Goal: Task Accomplishment & Management: Manage account settings

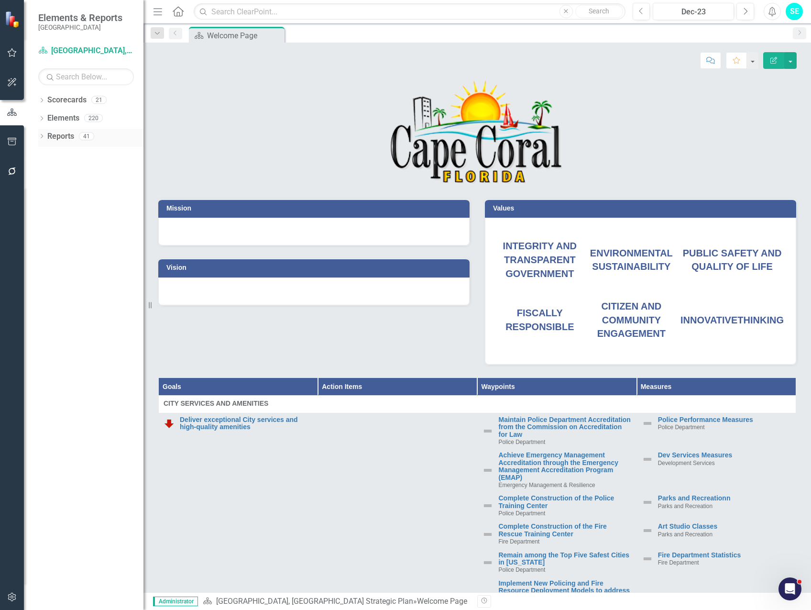
click at [42, 136] on icon "Dropdown" at bounding box center [41, 136] width 7 height 5
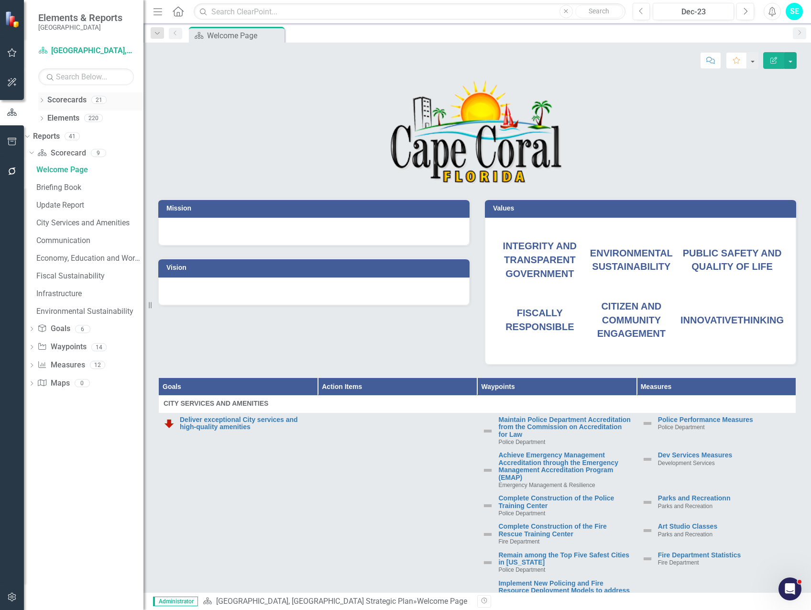
click at [42, 99] on icon "Dropdown" at bounding box center [41, 101] width 7 height 5
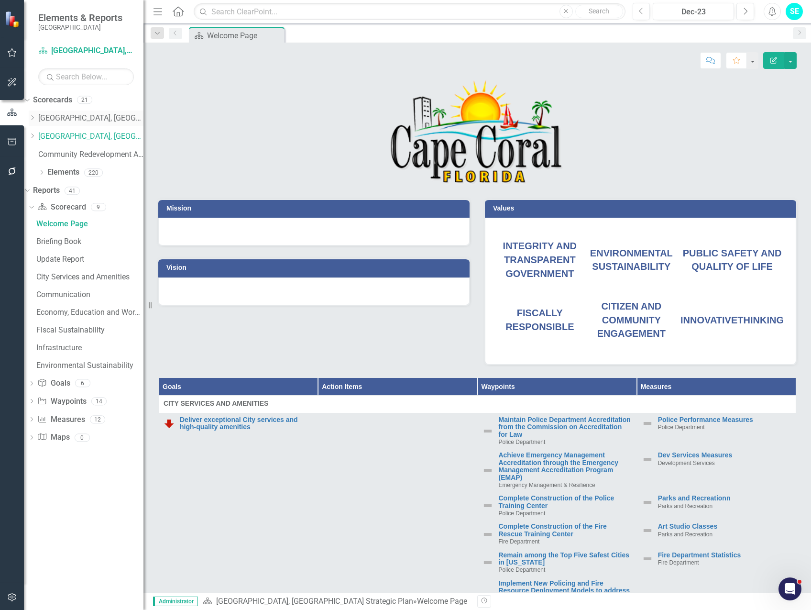
click at [88, 122] on link "[GEOGRAPHIC_DATA], [GEOGRAPHIC_DATA] Business Initiatives" at bounding box center [90, 118] width 105 height 11
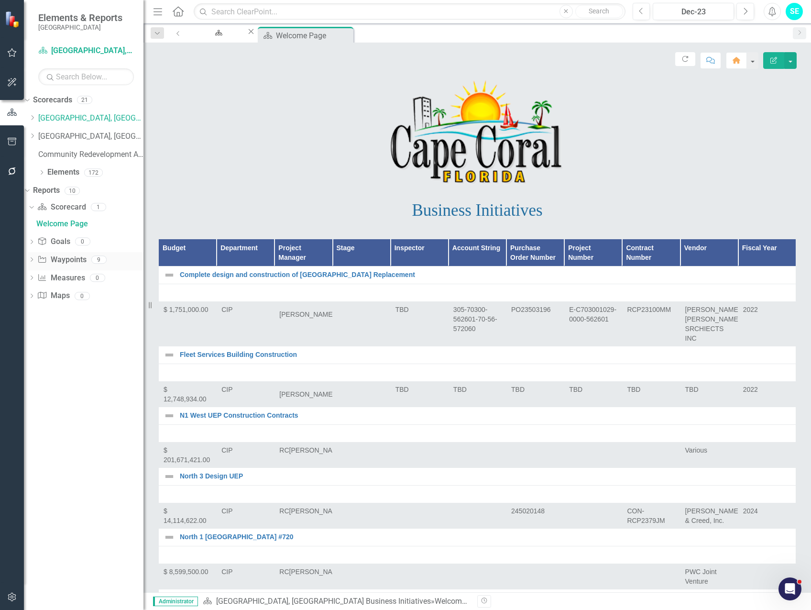
click at [35, 257] on div "Dropdown" at bounding box center [31, 261] width 7 height 8
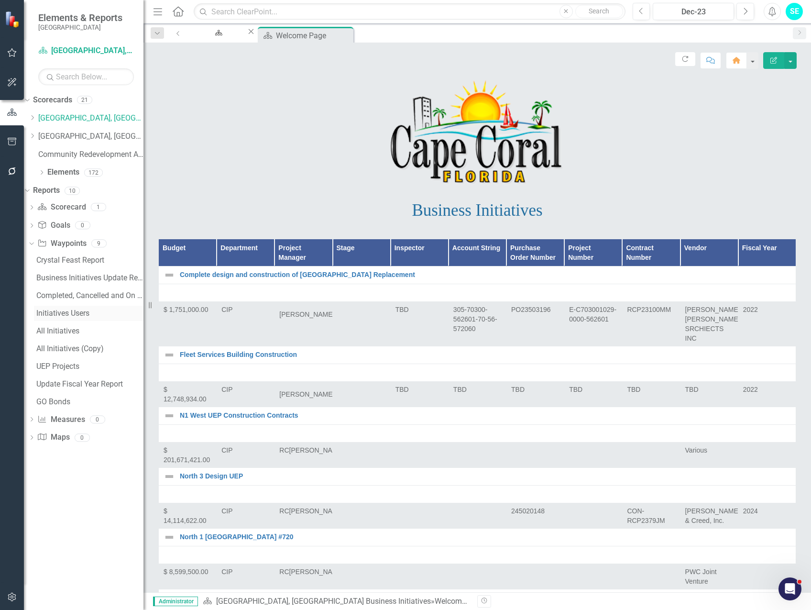
click at [67, 311] on div "Initiatives Users" at bounding box center [89, 313] width 107 height 9
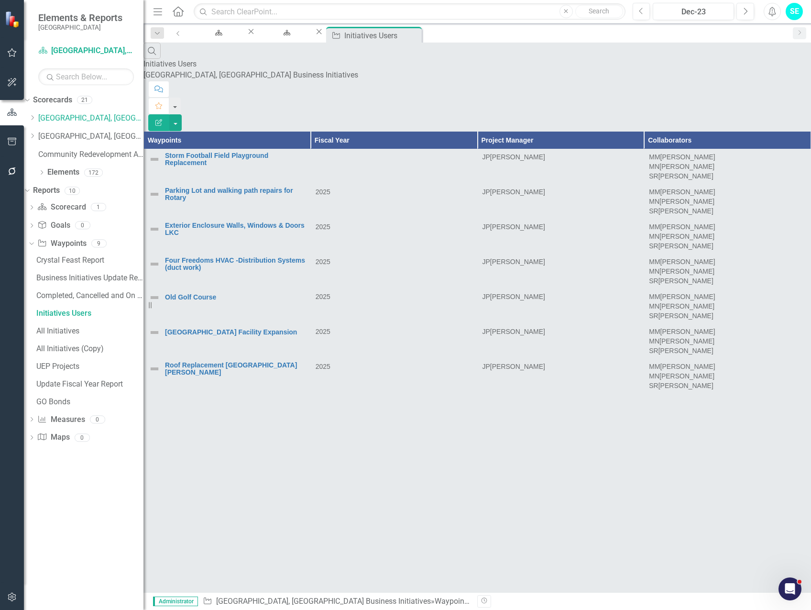
click at [163, 119] on icon "Edit Report" at bounding box center [159, 122] width 9 height 7
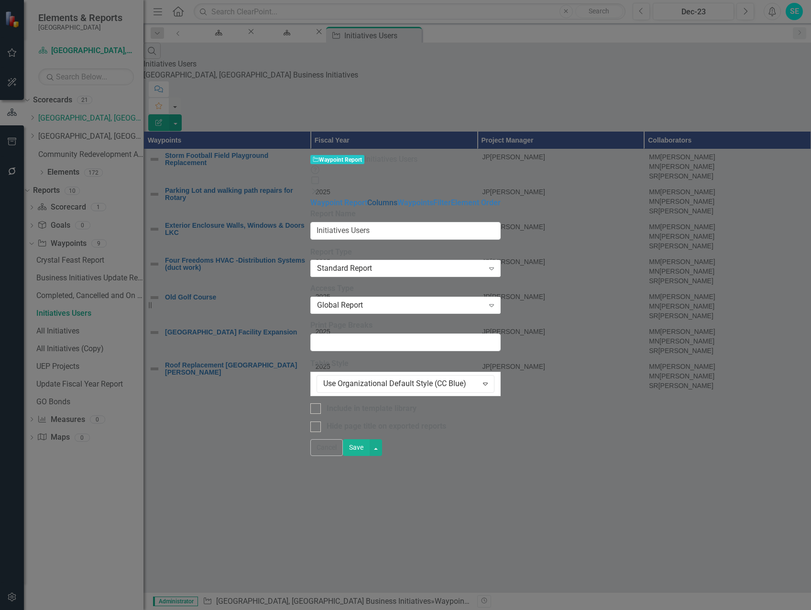
click at [367, 198] on link "Columns" at bounding box center [382, 202] width 30 height 9
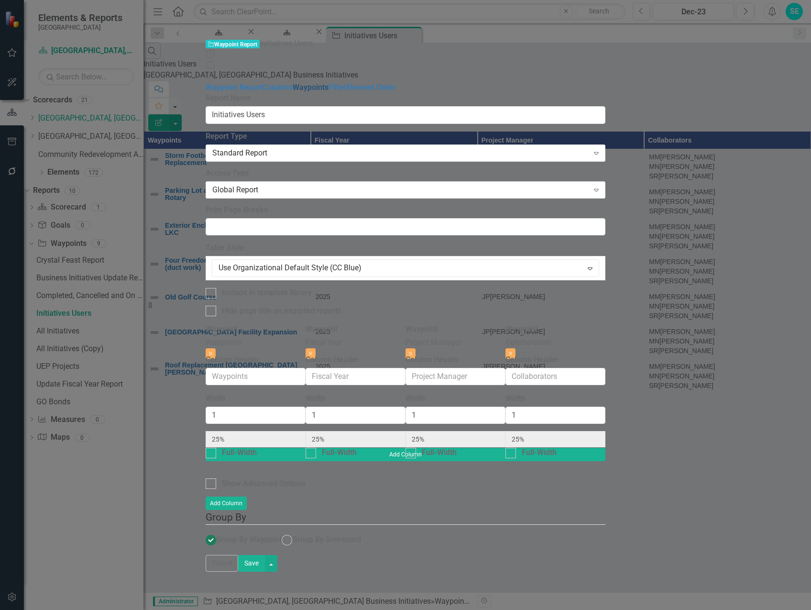
click at [293, 83] on link "Waypoints" at bounding box center [311, 87] width 36 height 9
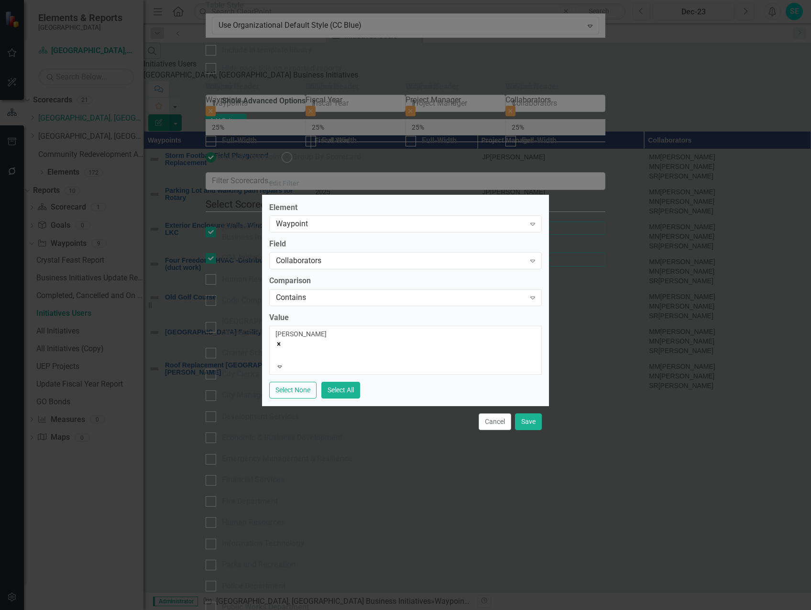
click at [281, 342] on icon "Remove Marvin Negron" at bounding box center [278, 343] width 3 height 3
click at [278, 342] on div at bounding box center [276, 344] width 1 height 11
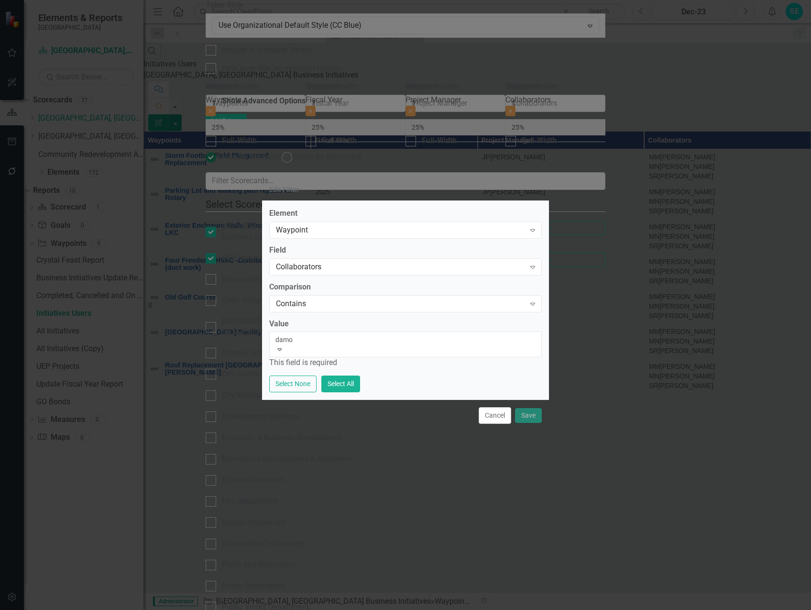
type input "[PERSON_NAME]"
click at [374, 609] on div "[PERSON_NAME]" at bounding box center [405, 615] width 811 height 11
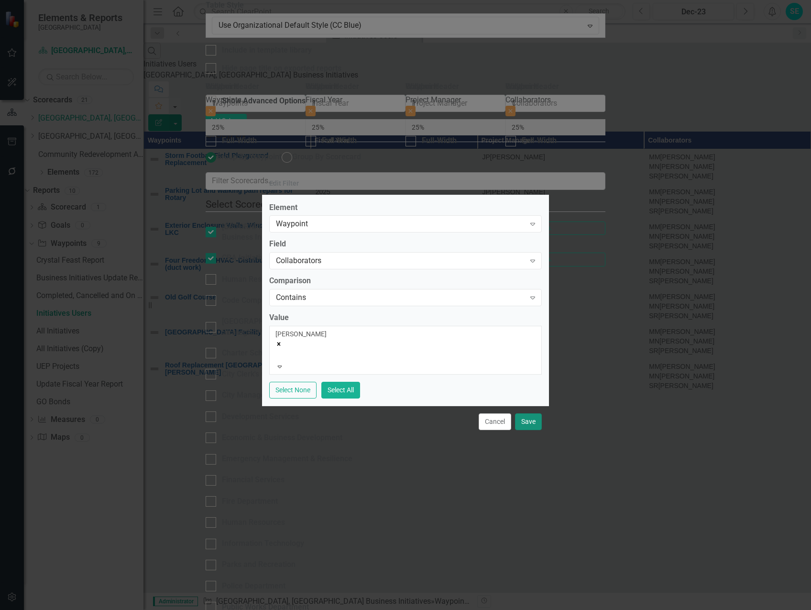
click at [523, 418] on button "Save" at bounding box center [528, 421] width 27 height 17
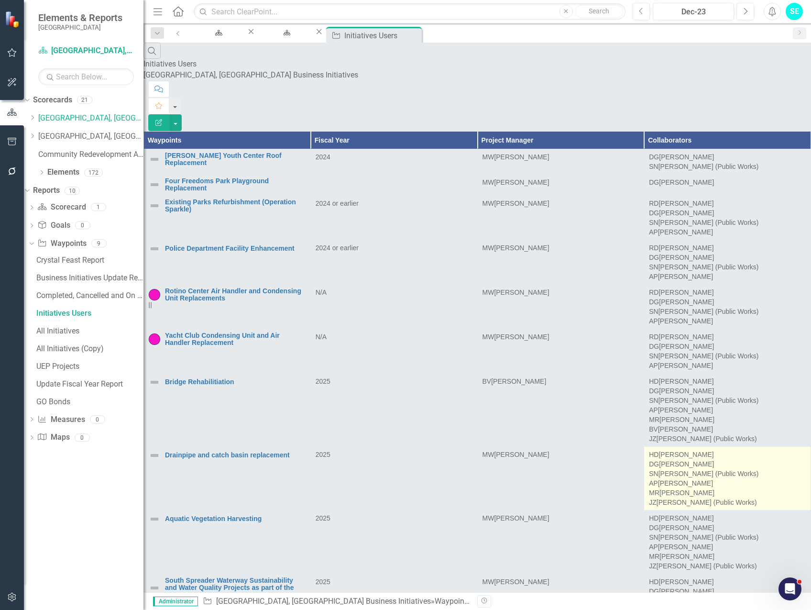
scroll to position [228, 0]
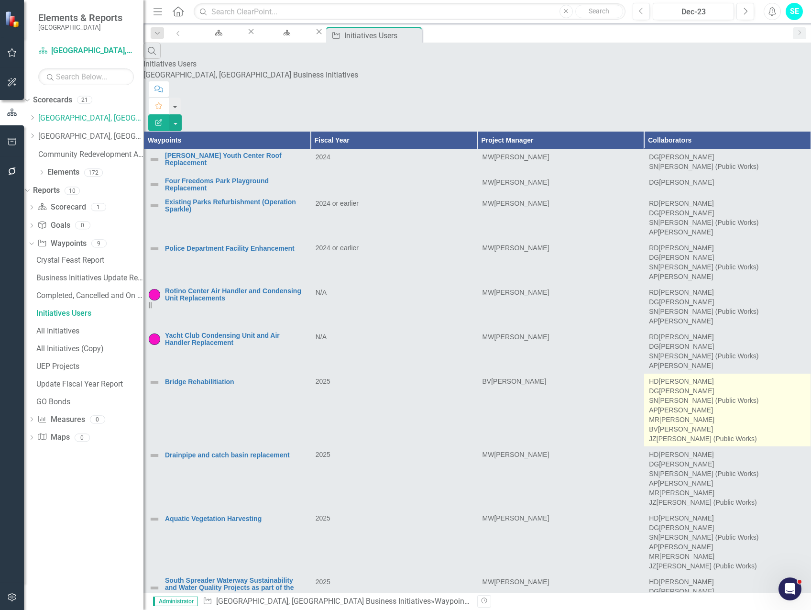
click at [743, 415] on div "MR [PERSON_NAME]" at bounding box center [727, 420] width 157 height 10
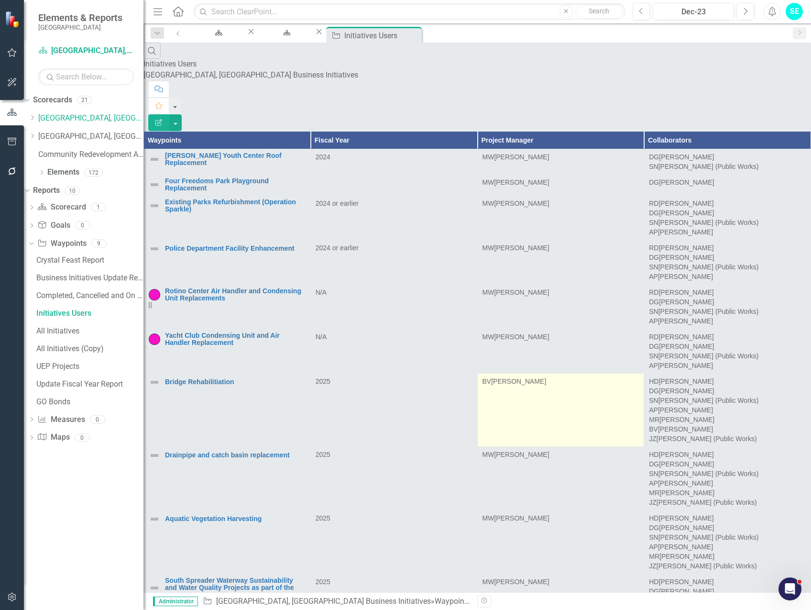
click at [546, 376] on div "[PERSON_NAME]" at bounding box center [518, 381] width 55 height 10
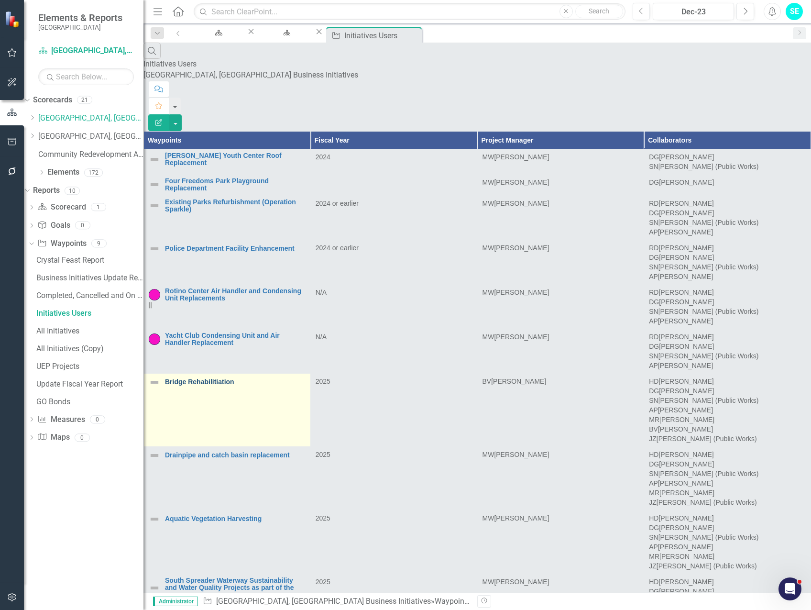
click at [243, 378] on link "Bridge Rehabilitiation" at bounding box center [235, 381] width 141 height 7
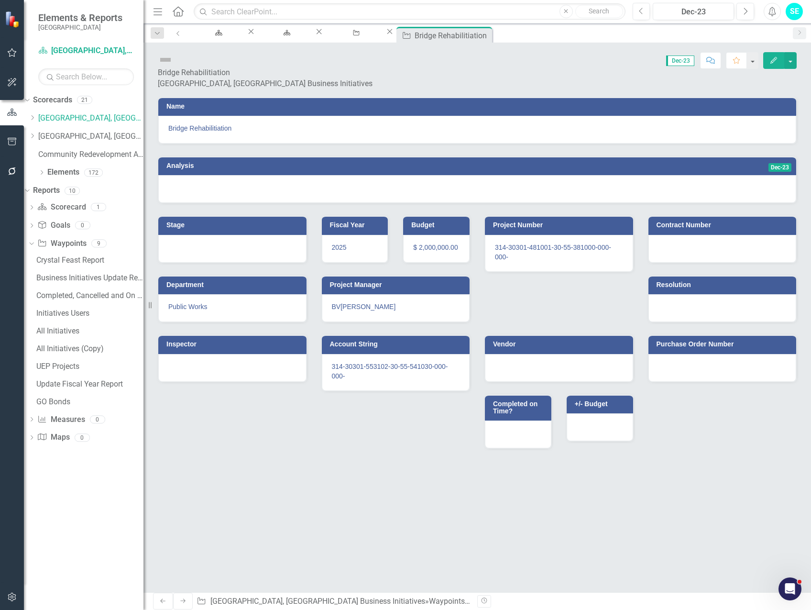
click at [776, 61] on icon "Edit" at bounding box center [774, 60] width 9 height 7
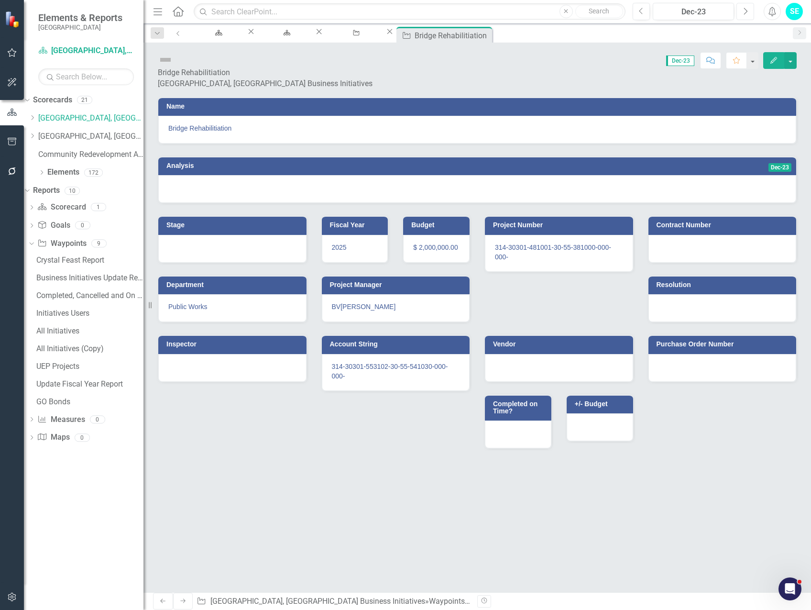
click at [748, 13] on icon "Next" at bounding box center [745, 11] width 5 height 9
click at [746, 14] on icon "Next" at bounding box center [745, 11] width 5 height 9
click at [745, 13] on icon "button" at bounding box center [746, 11] width 4 height 7
click at [745, 13] on icon "Next" at bounding box center [745, 11] width 5 height 9
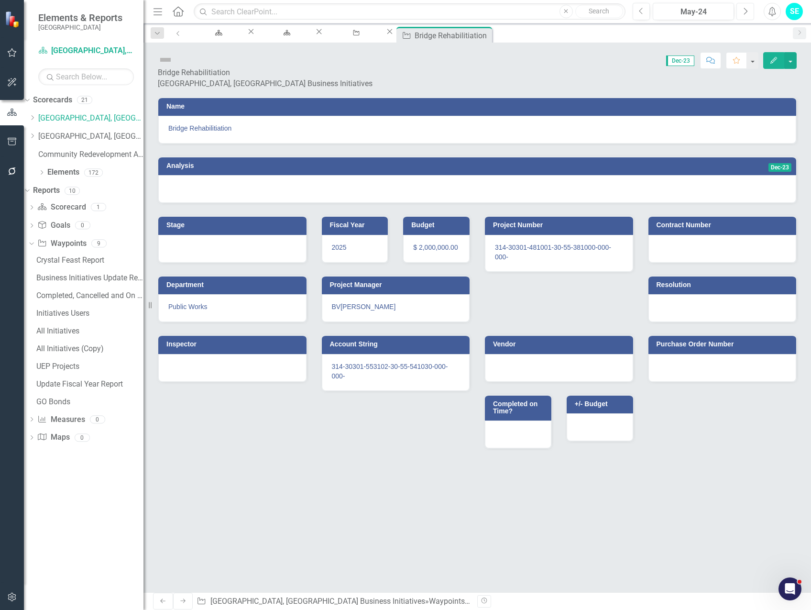
click at [745, 13] on icon "Next" at bounding box center [745, 11] width 5 height 9
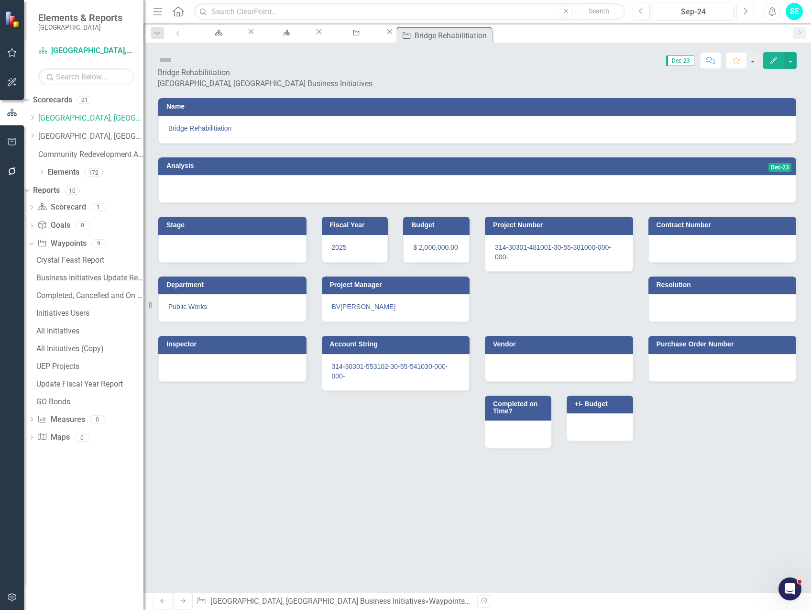
click at [745, 13] on icon "Next" at bounding box center [745, 11] width 5 height 9
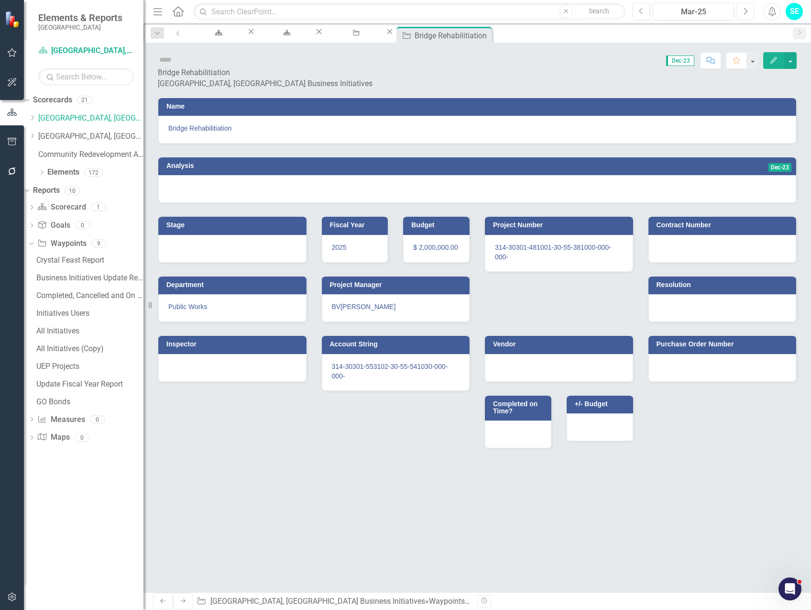
click at [745, 13] on icon "Next" at bounding box center [745, 11] width 5 height 9
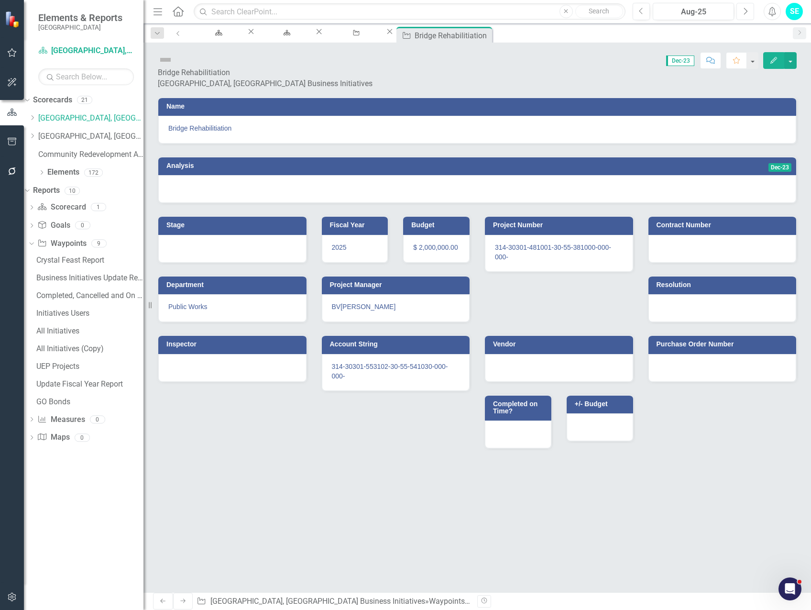
click at [745, 13] on icon "Next" at bounding box center [745, 11] width 5 height 9
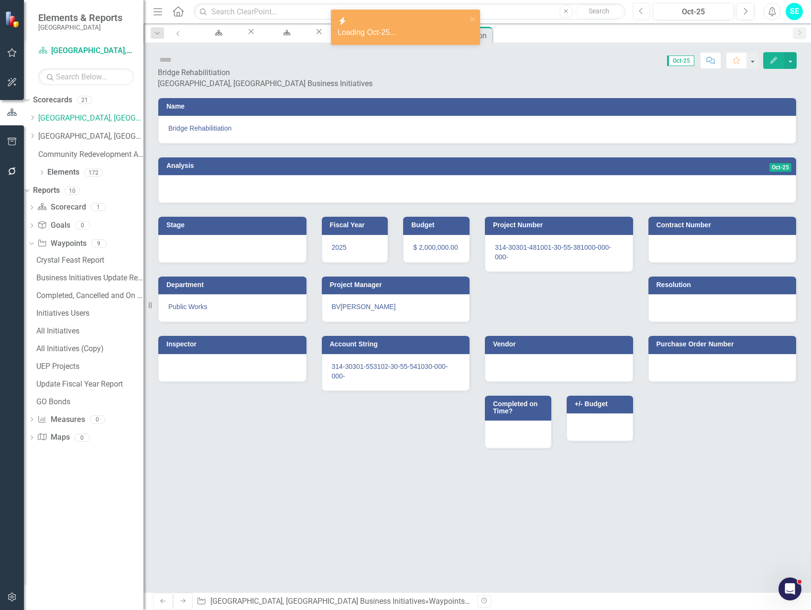
click at [640, 14] on icon "Previous" at bounding box center [641, 11] width 5 height 9
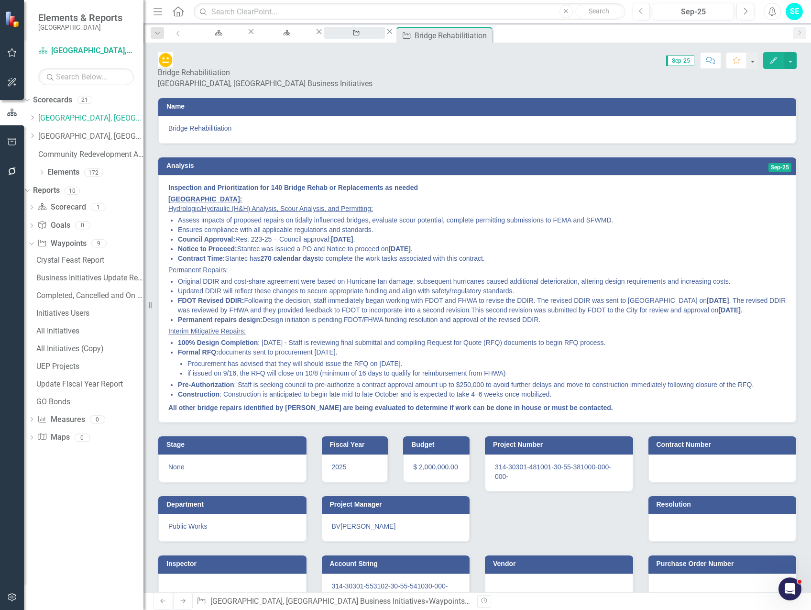
click at [376, 37] on div "Initiatives Users" at bounding box center [355, 42] width 44 height 12
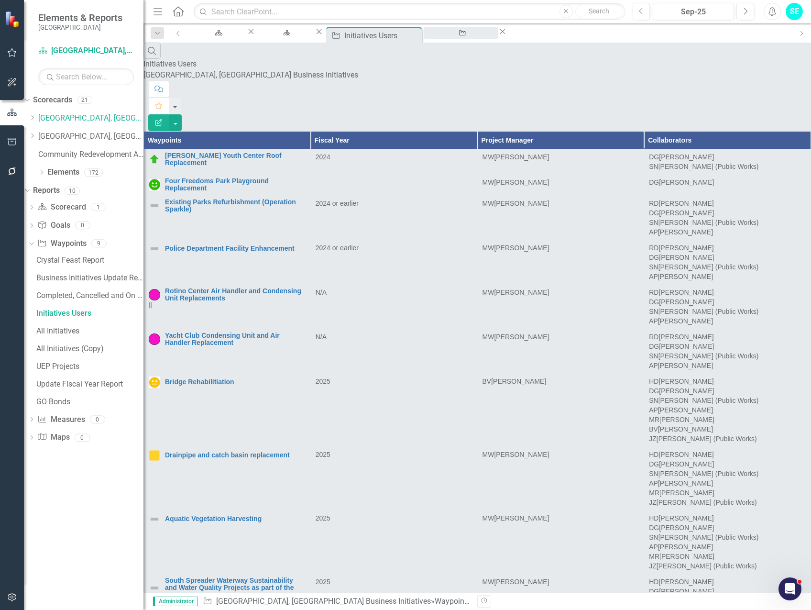
click at [489, 38] on div "Bridge Rehabilitiation" at bounding box center [460, 42] width 57 height 12
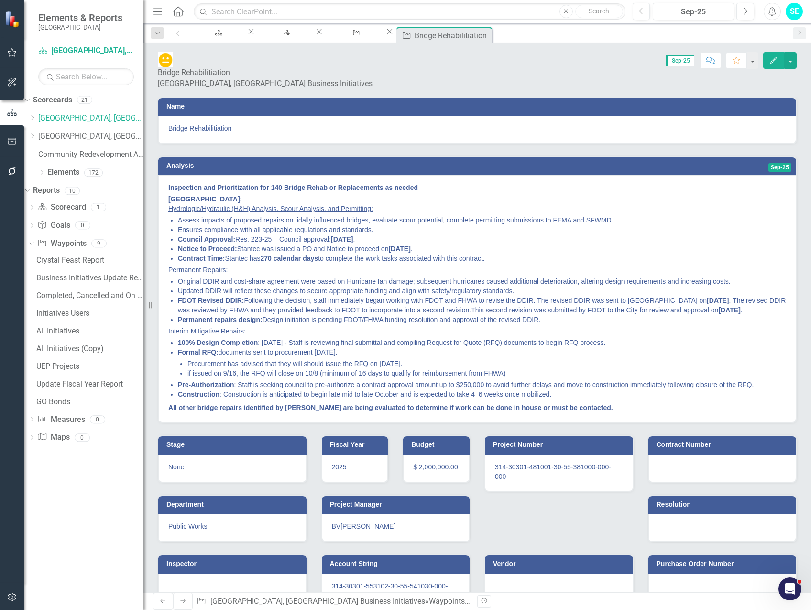
click at [769, 65] on button "Edit" at bounding box center [773, 60] width 21 height 17
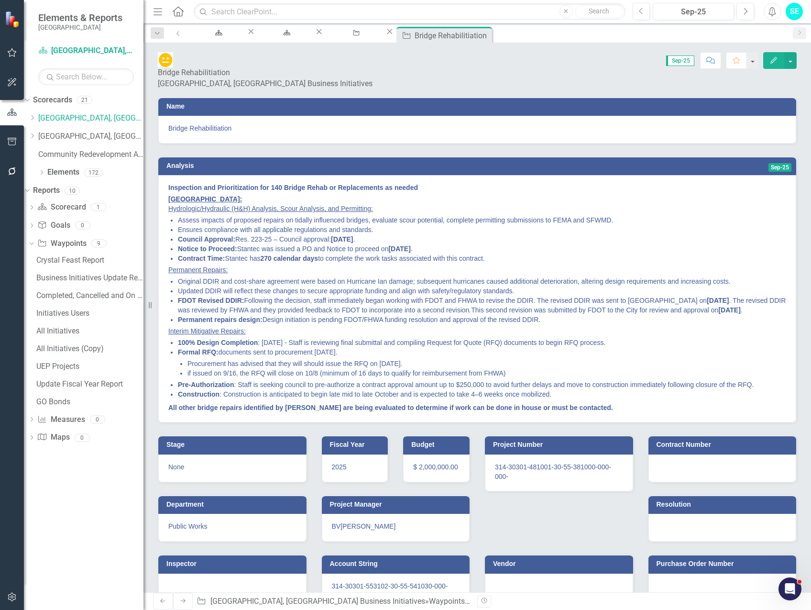
click at [379, 521] on div "BV [PERSON_NAME]" at bounding box center [396, 526] width 128 height 10
click at [381, 521] on div "BV [PERSON_NAME]" at bounding box center [396, 526] width 128 height 10
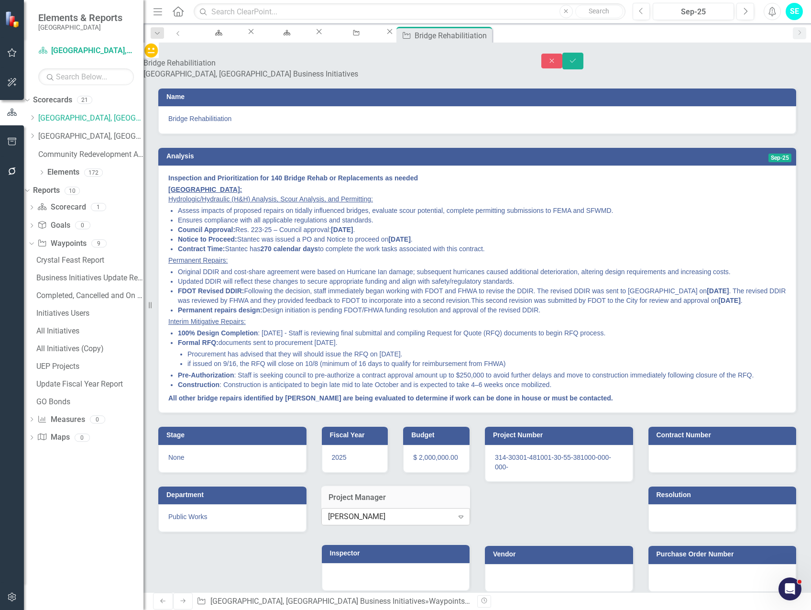
click at [396, 516] on div "[PERSON_NAME]" at bounding box center [390, 516] width 125 height 11
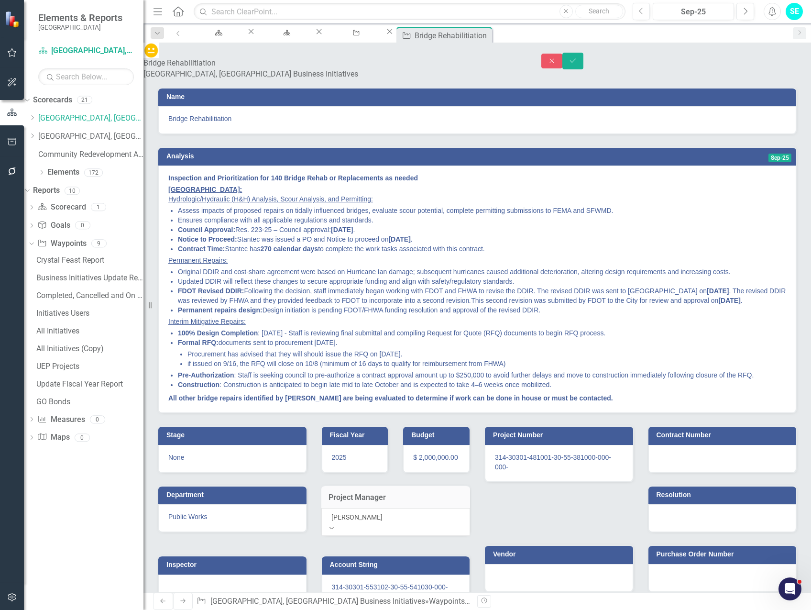
type input "[PERSON_NAME]"
click at [166, 609] on span "[PERSON_NAME] (Public Works)" at bounding box center [83, 614] width 166 height 9
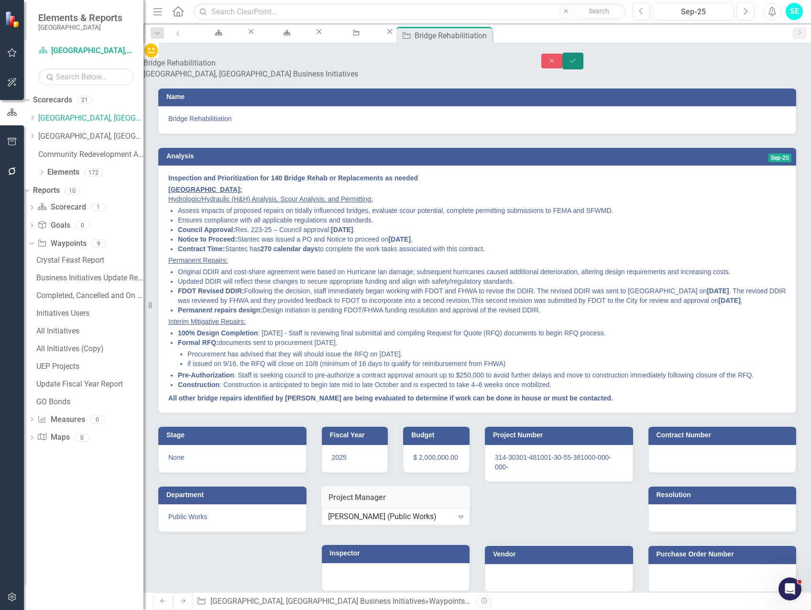
click at [584, 56] on button "Save" at bounding box center [573, 61] width 21 height 17
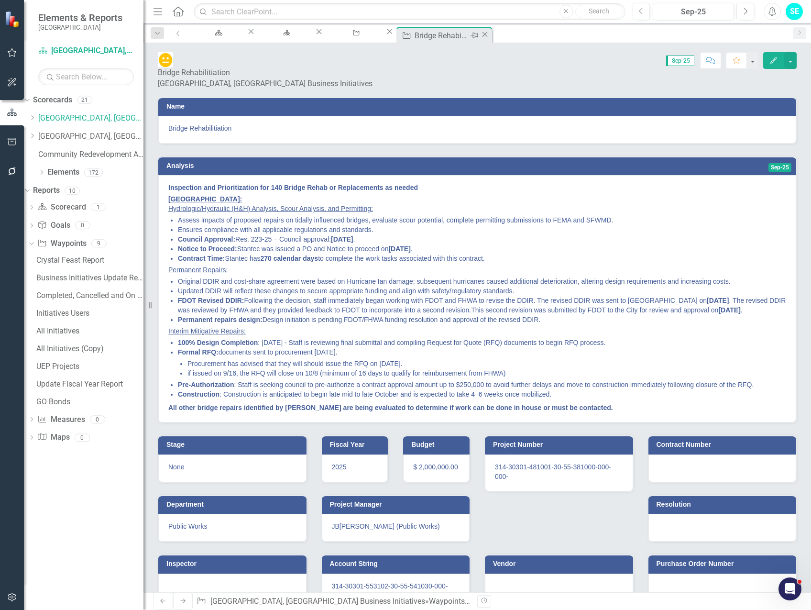
click at [490, 36] on icon "Close" at bounding box center [485, 35] width 10 height 8
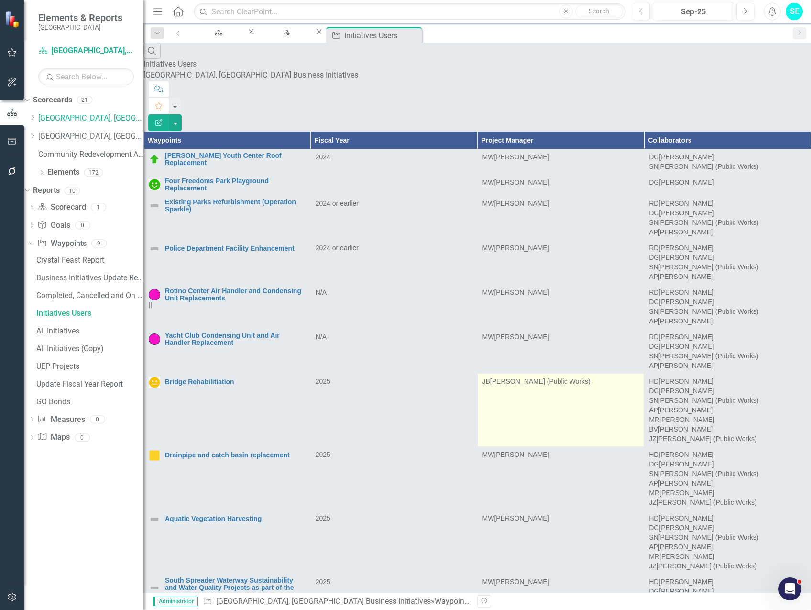
scroll to position [287, 0]
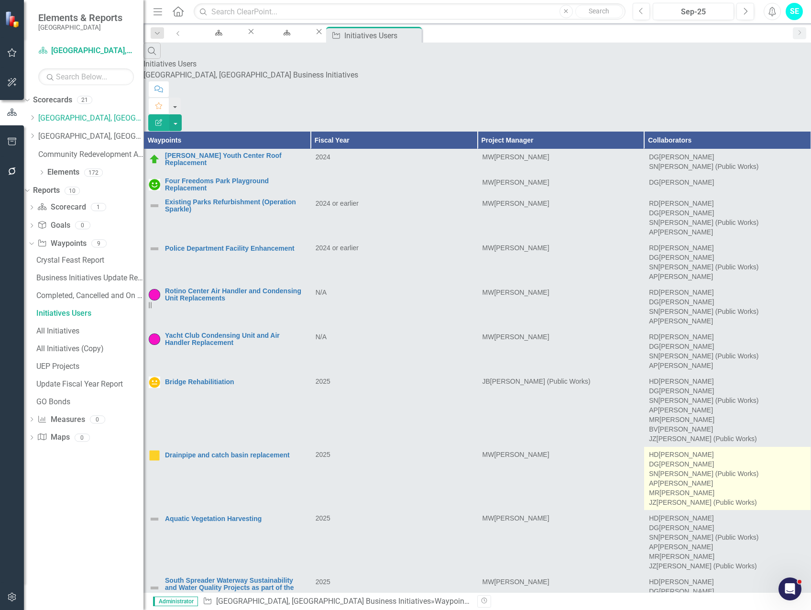
click at [735, 478] on div "AP [PERSON_NAME]" at bounding box center [727, 483] width 157 height 10
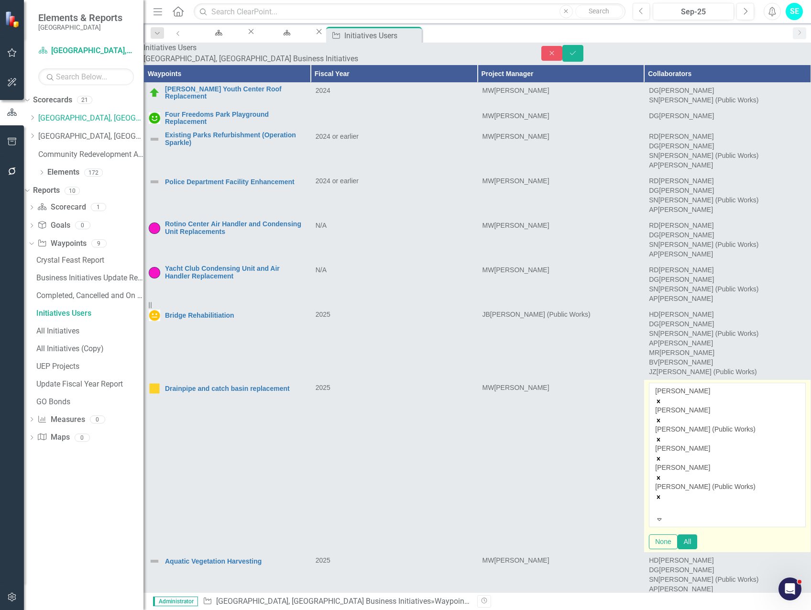
click at [779, 386] on div "[PERSON_NAME] [PERSON_NAME] [PERSON_NAME] (Public Works) [PERSON_NAME] [PERSON_…" at bounding box center [727, 450] width 144 height 128
type input "[PERSON_NAME]"
click at [166, 609] on span "[PERSON_NAME] (Public Works)" at bounding box center [83, 614] width 166 height 9
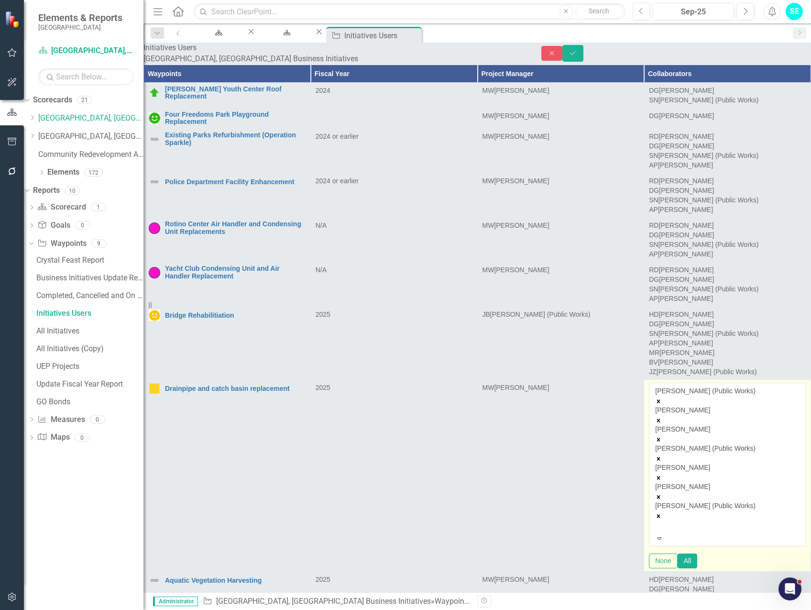
click at [662, 436] on icon "Remove Damon Grant" at bounding box center [658, 439] width 7 height 7
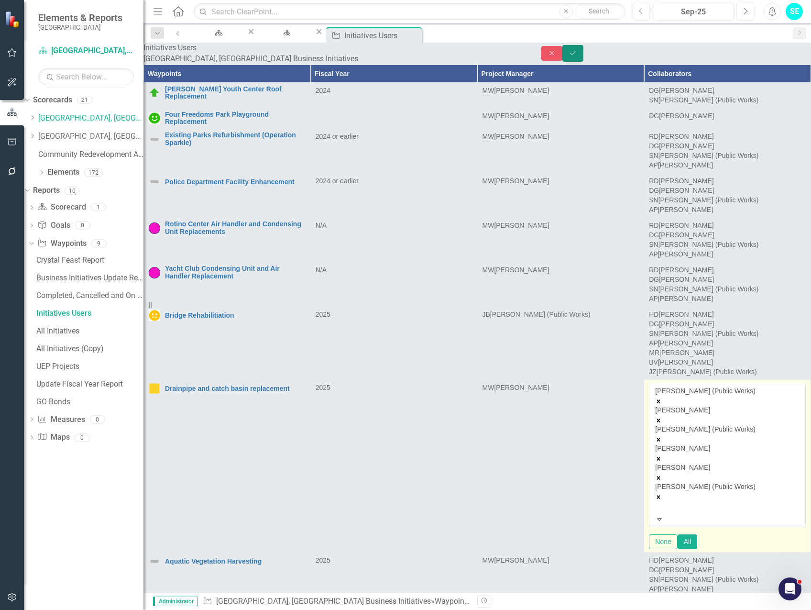
click at [577, 53] on icon "Save" at bounding box center [573, 53] width 9 height 7
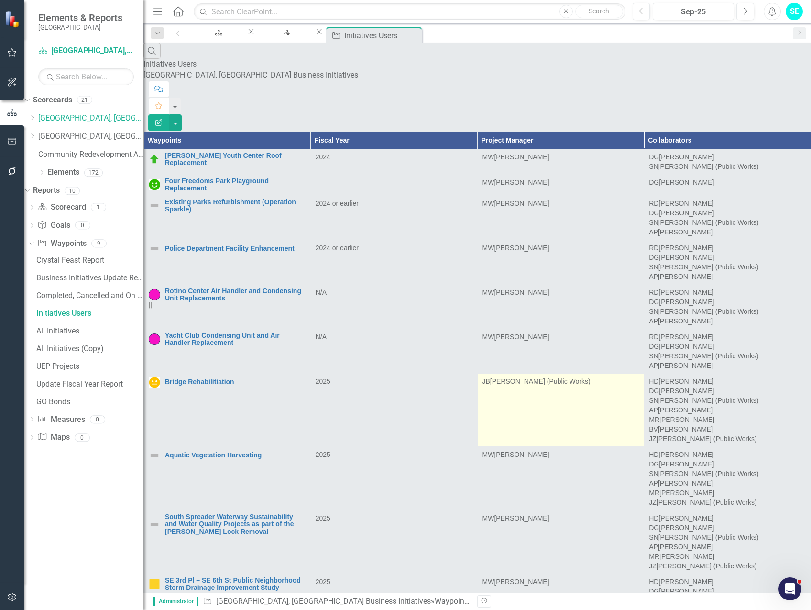
scroll to position [96, 0]
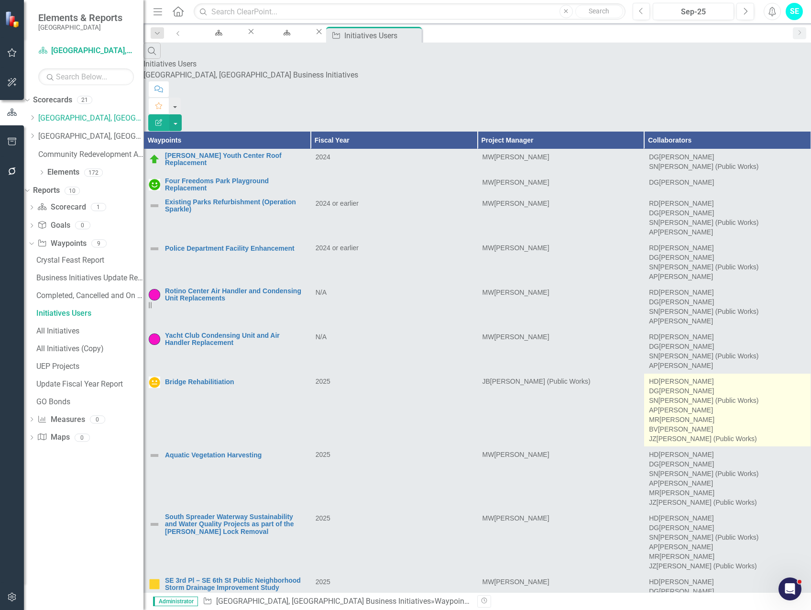
click at [756, 415] on div "MR [PERSON_NAME]" at bounding box center [727, 420] width 157 height 10
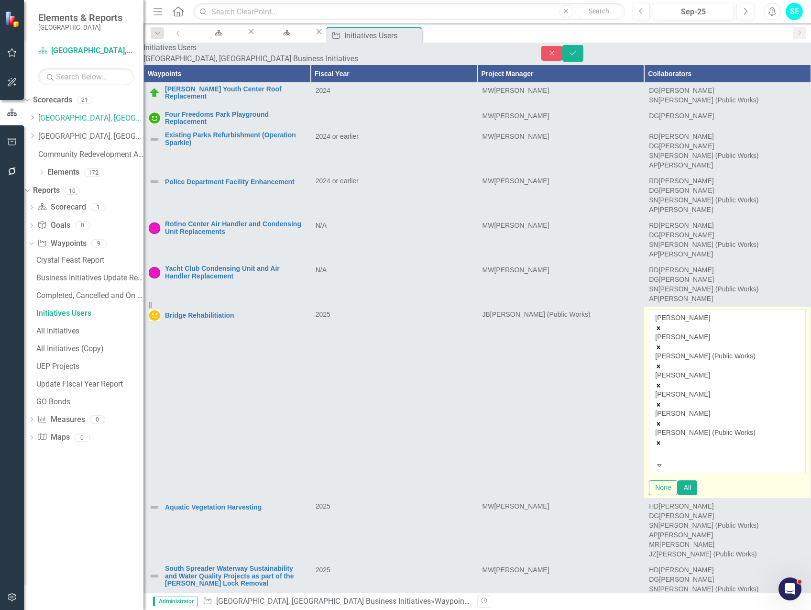
click at [662, 351] on icon "Remove Damon Grant" at bounding box center [658, 347] width 7 height 7
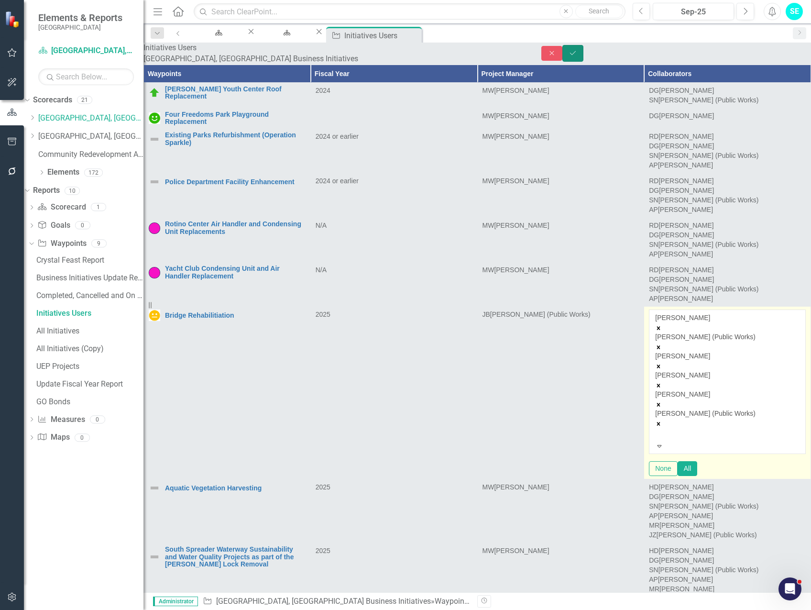
click at [577, 54] on icon "Save" at bounding box center [573, 53] width 9 height 7
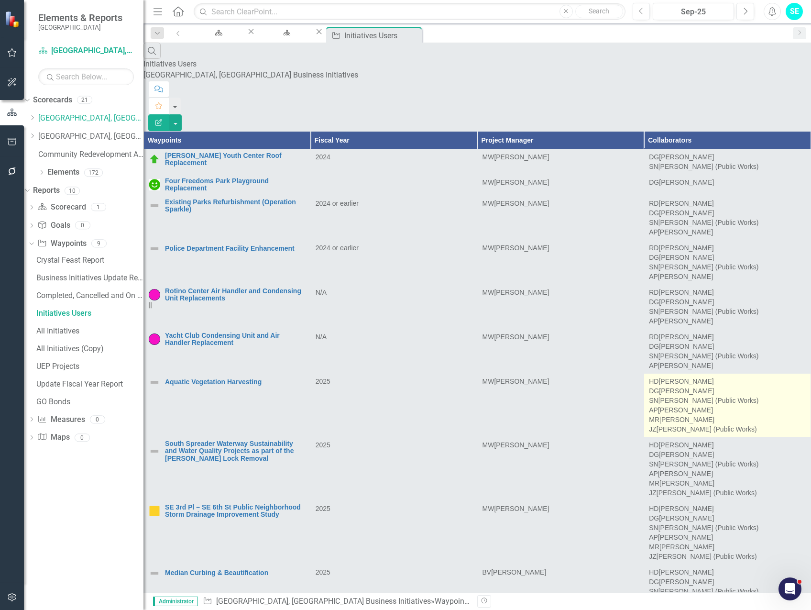
click at [763, 405] on div "AP [PERSON_NAME]" at bounding box center [727, 410] width 157 height 10
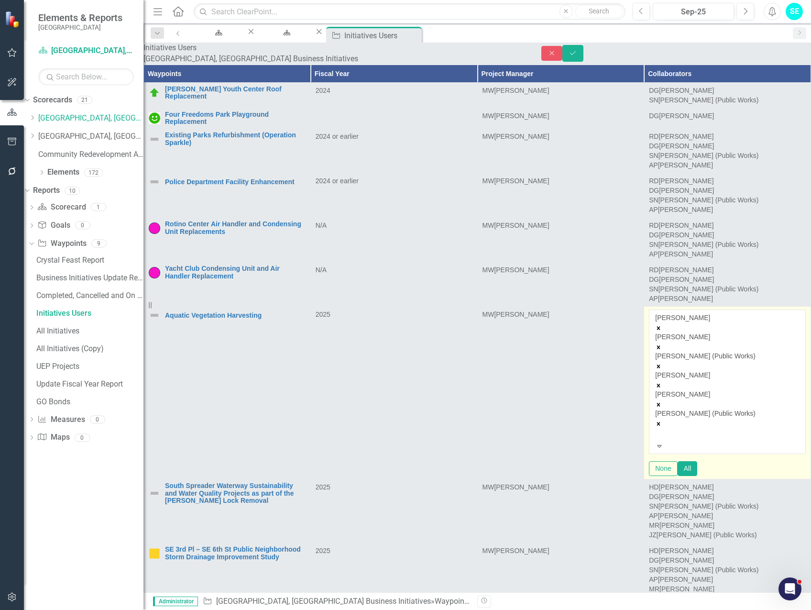
click at [759, 395] on div "[PERSON_NAME] [PERSON_NAME] [PERSON_NAME] (Public Works) [PERSON_NAME] [PERSON_…" at bounding box center [727, 377] width 144 height 128
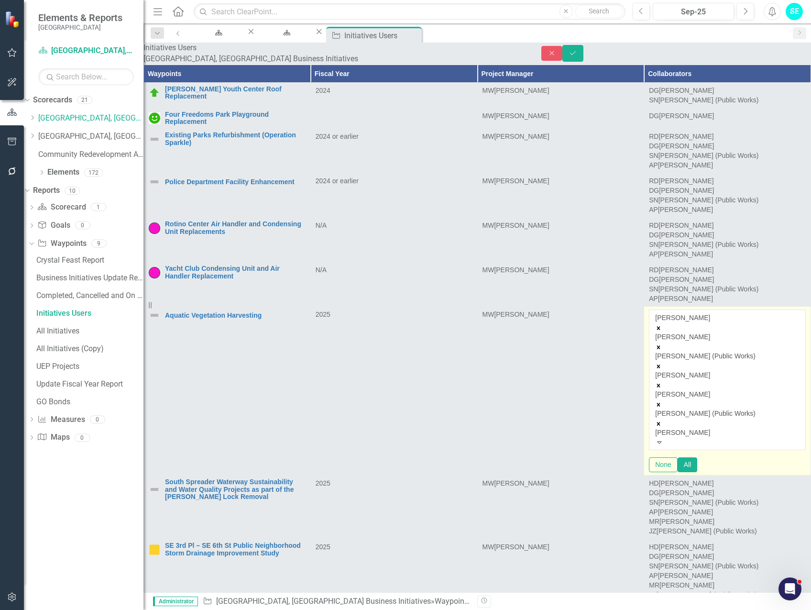
type input "[PERSON_NAME]"
click at [166, 609] on span "[PERSON_NAME] (Public Works)" at bounding box center [83, 614] width 166 height 9
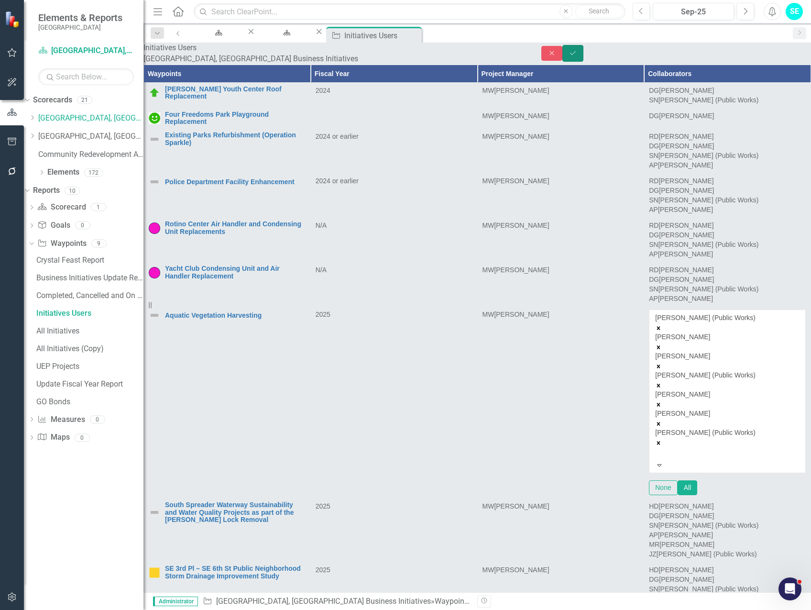
click at [584, 55] on button "Save" at bounding box center [573, 53] width 21 height 17
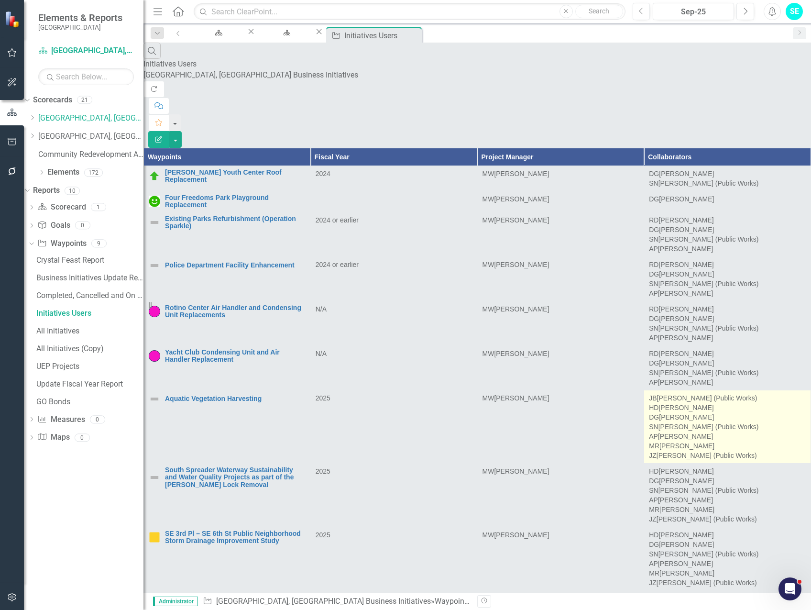
click at [762, 412] on div "DG [PERSON_NAME]" at bounding box center [727, 417] width 157 height 10
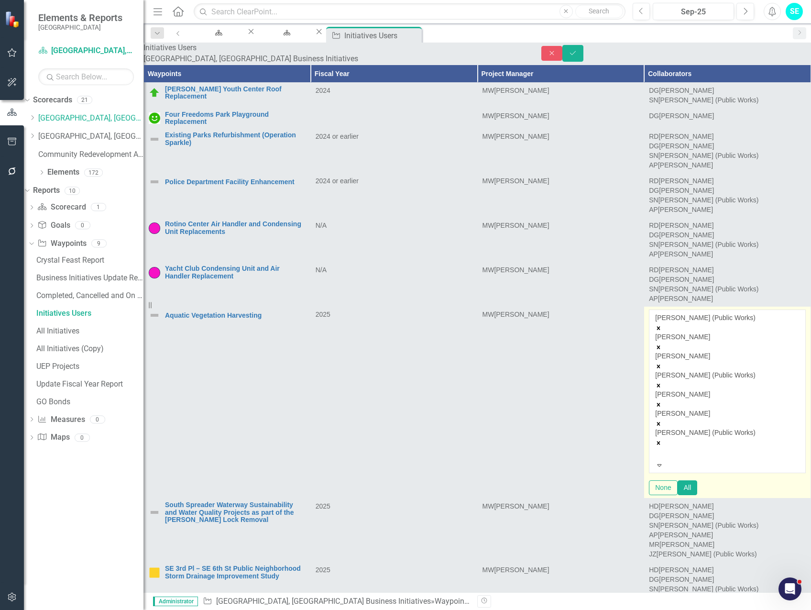
click at [662, 370] on icon "Remove Damon Grant" at bounding box center [658, 366] width 7 height 7
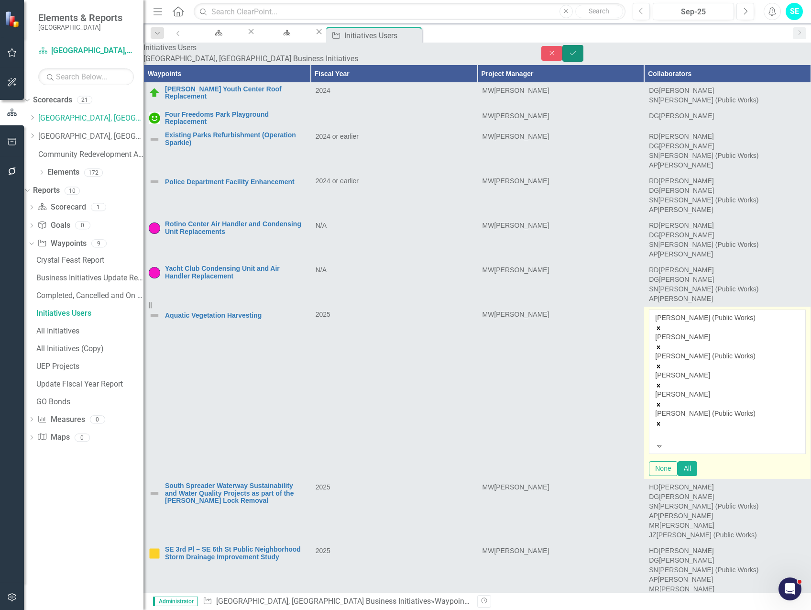
click at [577, 56] on icon "Save" at bounding box center [573, 53] width 9 height 7
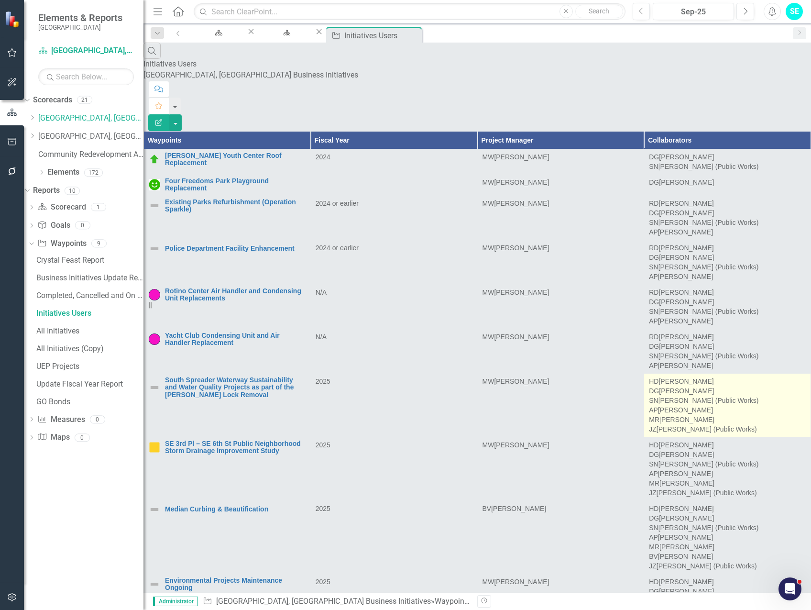
click at [752, 405] on div "AP [PERSON_NAME]" at bounding box center [727, 410] width 157 height 10
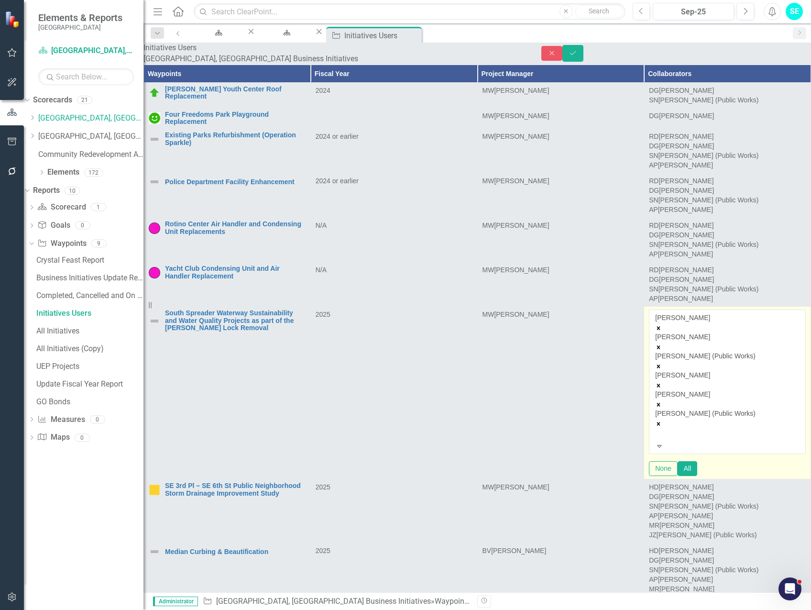
click at [756, 390] on div "[PERSON_NAME] [PERSON_NAME] [PERSON_NAME] (Public Works) [PERSON_NAME] [PERSON_…" at bounding box center [727, 377] width 144 height 128
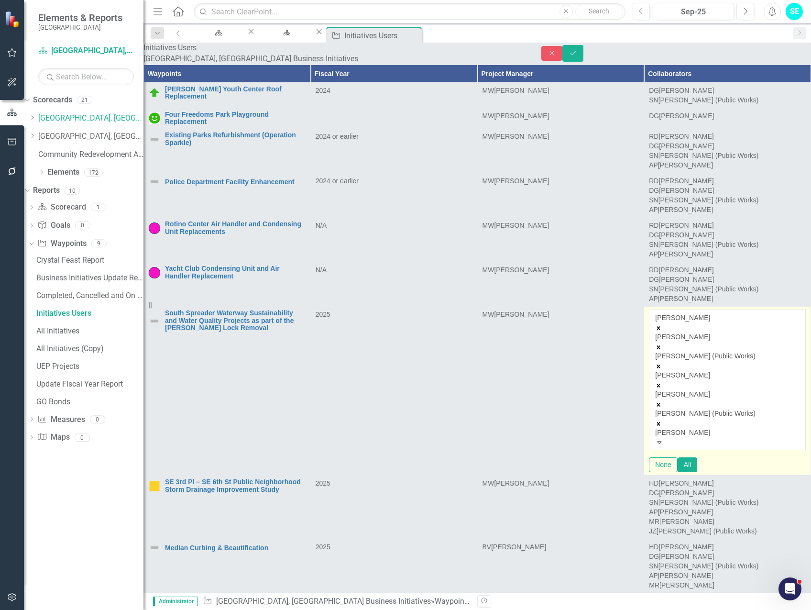
type input "[PERSON_NAME]"
click at [166, 609] on span "[PERSON_NAME] (Public Works)" at bounding box center [83, 614] width 166 height 9
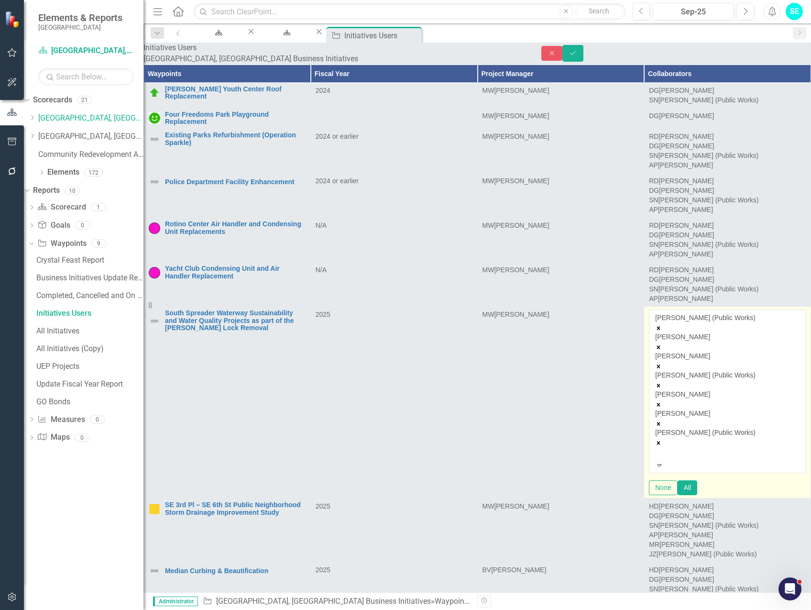
click at [662, 370] on icon "Remove Damon Grant" at bounding box center [658, 366] width 7 height 7
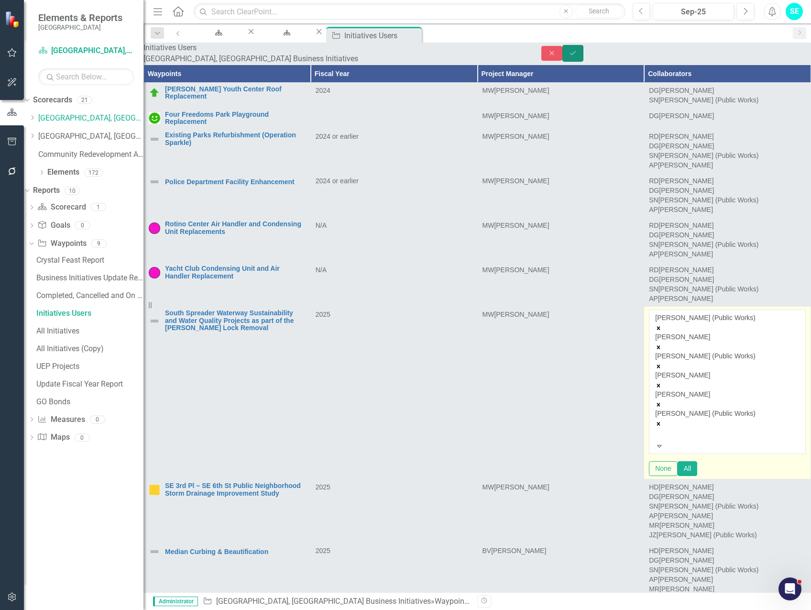
click at [584, 57] on button "Save" at bounding box center [573, 53] width 21 height 17
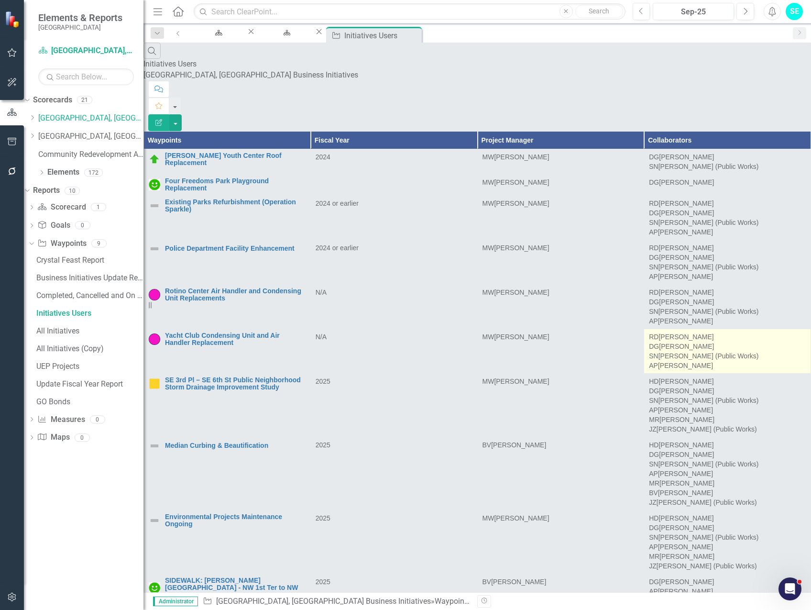
scroll to position [143, 0]
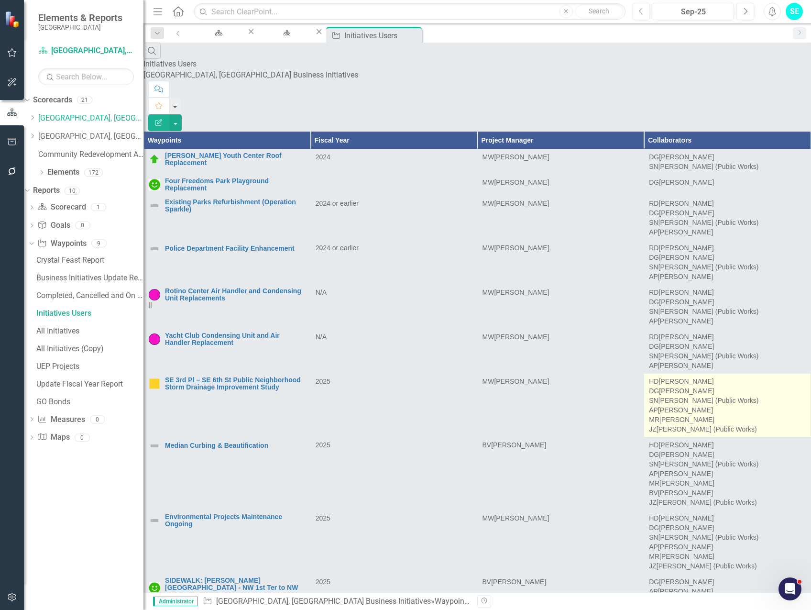
click at [767, 386] on div "DG [PERSON_NAME]" at bounding box center [727, 391] width 157 height 10
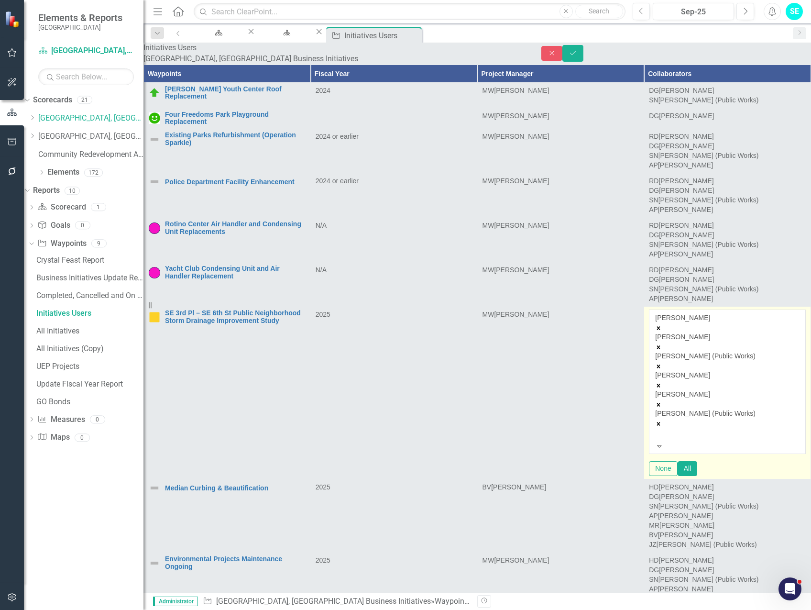
click at [748, 349] on div "[PERSON_NAME] [PERSON_NAME] [PERSON_NAME] (Public Works) [PERSON_NAME] [PERSON_…" at bounding box center [727, 377] width 144 height 128
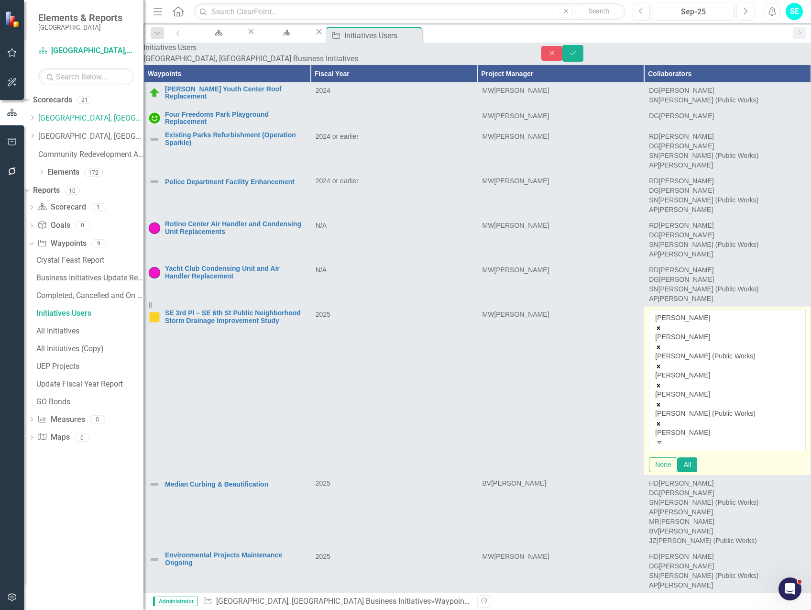
type input "[PERSON_NAME]"
click at [166, 609] on span "[PERSON_NAME] (Public Works)" at bounding box center [83, 614] width 166 height 9
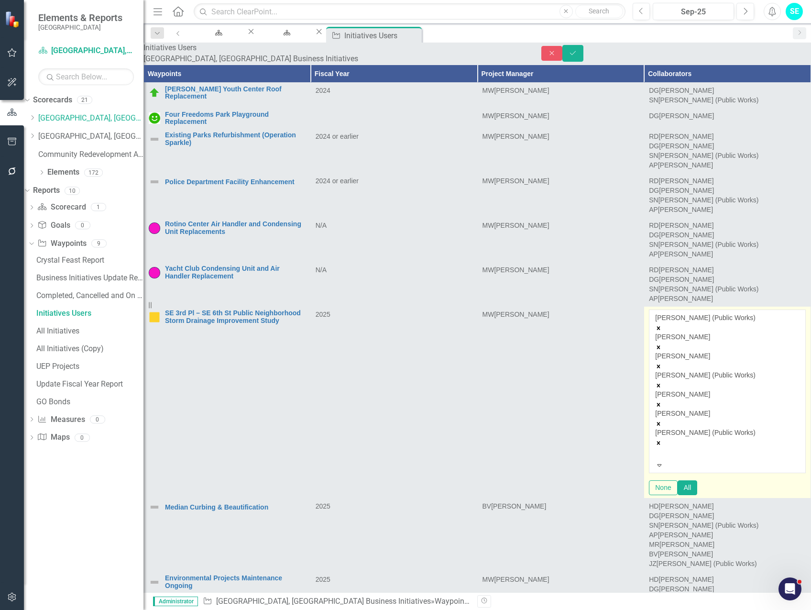
click at [661, 364] on icon "Remove Damon Grant" at bounding box center [658, 365] width 3 height 3
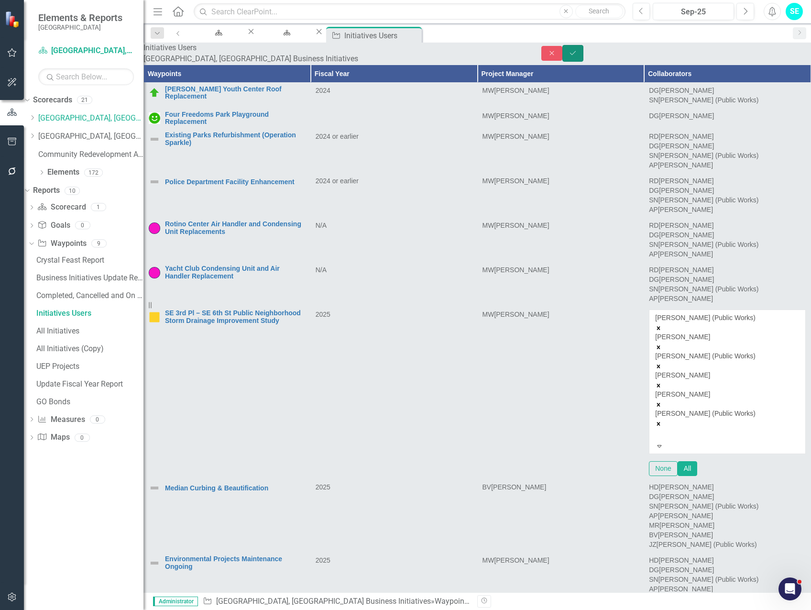
click at [584, 56] on button "Save" at bounding box center [573, 53] width 21 height 17
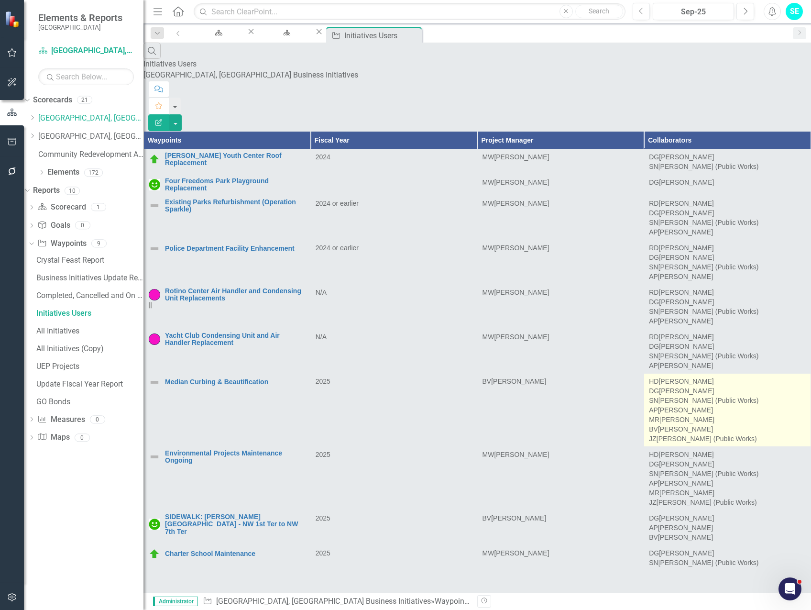
click at [747, 376] on div "HD [PERSON_NAME] DG [PERSON_NAME] SN [PERSON_NAME] (Public Works) AP [PERSON_NA…" at bounding box center [727, 409] width 157 height 67
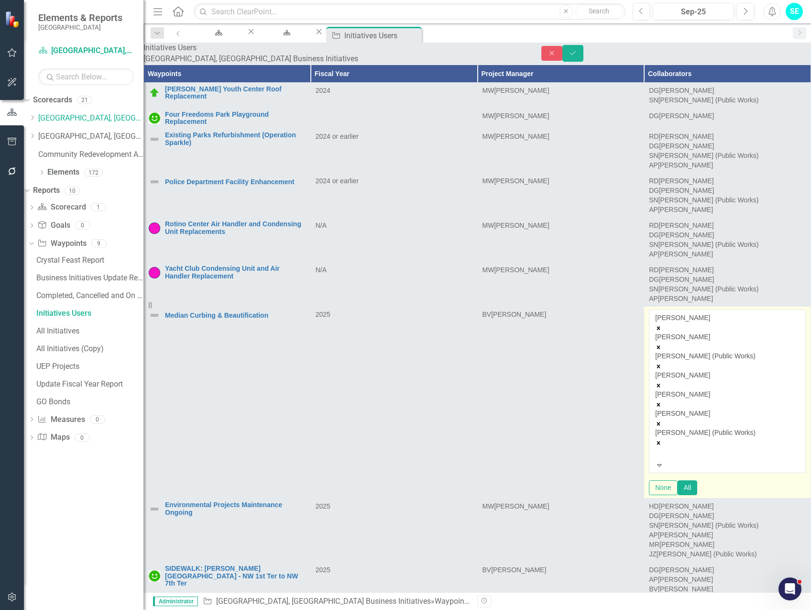
click at [757, 359] on div "[PERSON_NAME] [PERSON_NAME] [PERSON_NAME] (Public Works) [PERSON_NAME] [PERSON_…" at bounding box center [727, 386] width 144 height 147
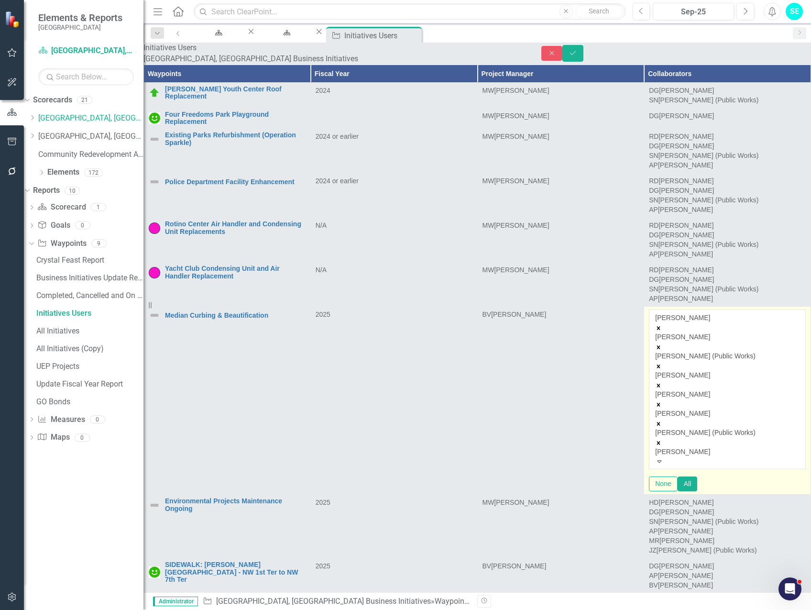
type input "[PERSON_NAME]"
click at [166, 609] on span "[PERSON_NAME] (Public Works)" at bounding box center [83, 614] width 166 height 9
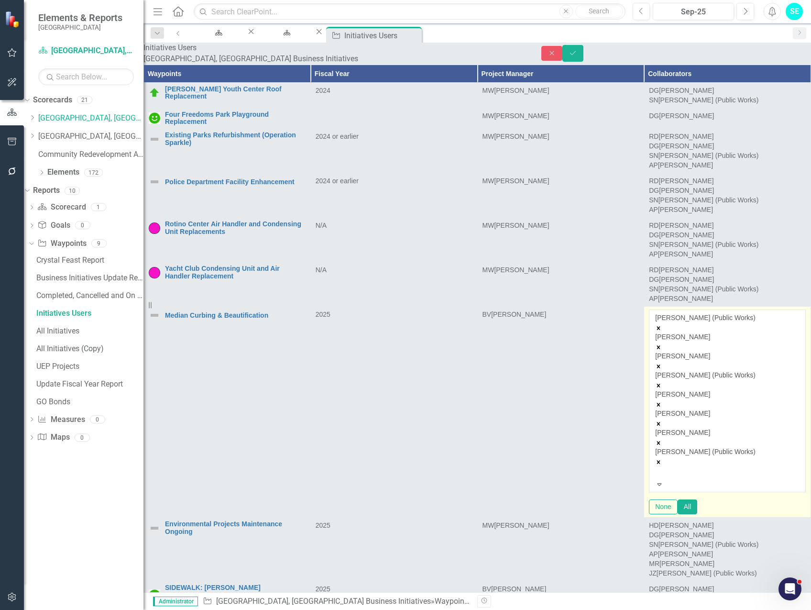
click at [662, 363] on icon "Remove Damon Grant" at bounding box center [658, 366] width 7 height 7
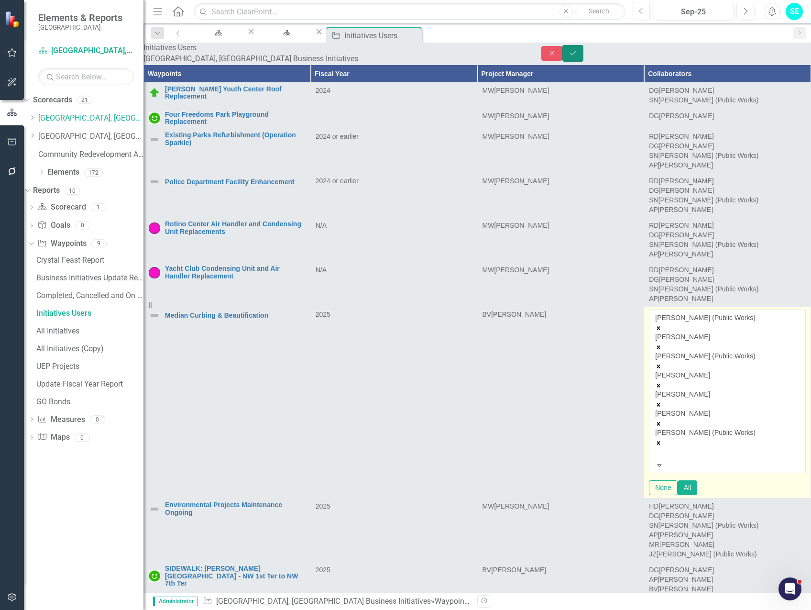
click at [584, 58] on button "Save" at bounding box center [573, 53] width 21 height 17
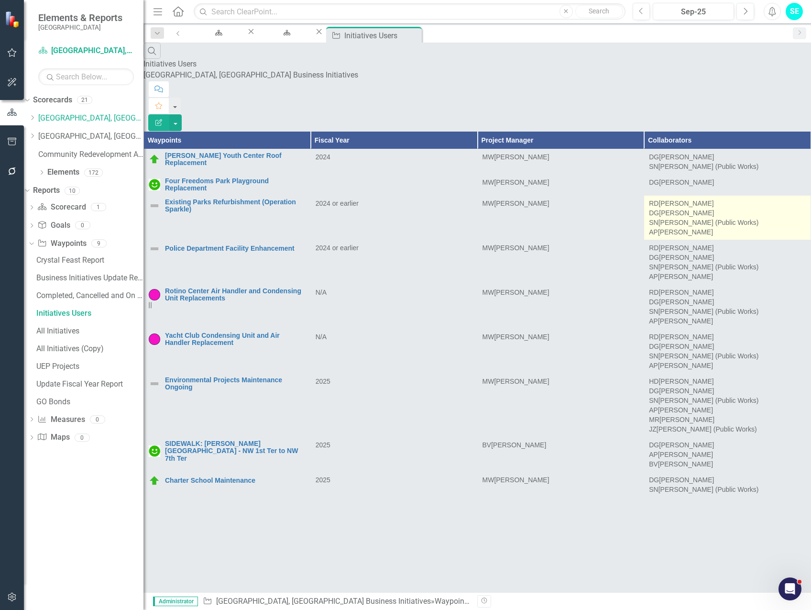
scroll to position [39, 0]
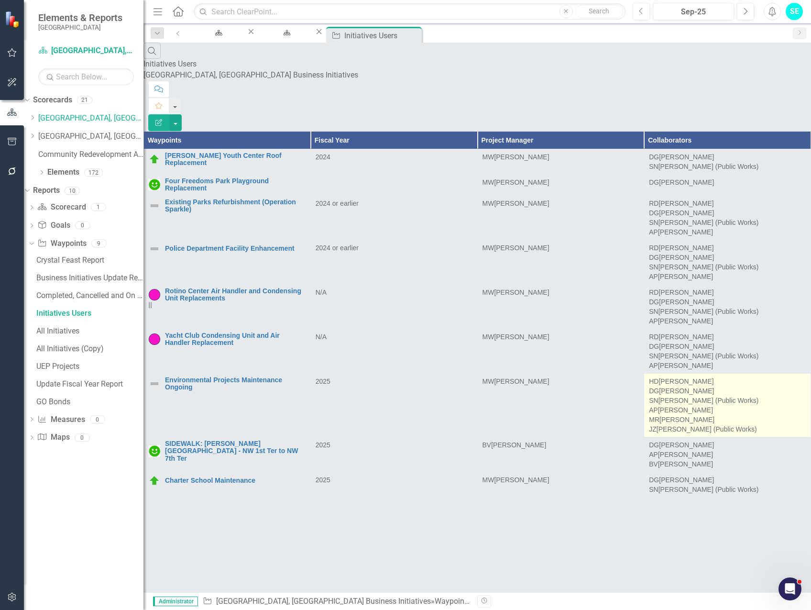
click at [748, 414] on div "HD [PERSON_NAME] DG [PERSON_NAME] SN [PERSON_NAME] (Public Works) AP [PERSON_NA…" at bounding box center [727, 404] width 157 height 57
click at [748, 386] on div "HD [PERSON_NAME]" at bounding box center [727, 381] width 157 height 10
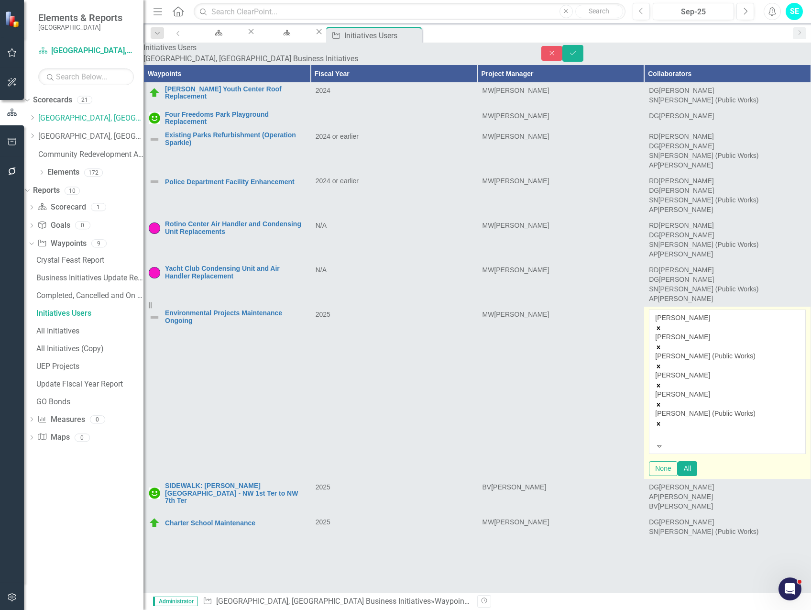
click at [750, 441] on div "[PERSON_NAME] [PERSON_NAME] [PERSON_NAME] (Public Works) [PERSON_NAME] [PERSON_…" at bounding box center [727, 377] width 144 height 128
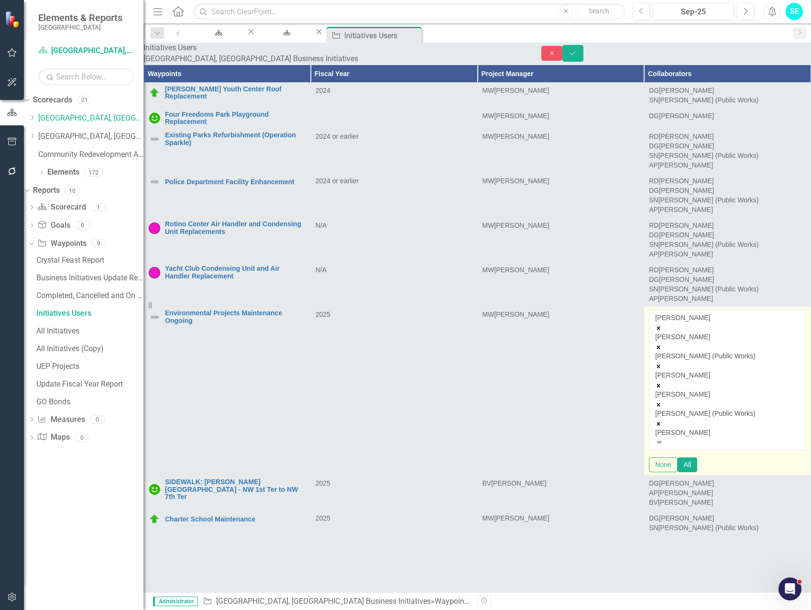
type input "[PERSON_NAME]"
click at [166, 609] on span "[PERSON_NAME] (Public Works)" at bounding box center [83, 614] width 166 height 9
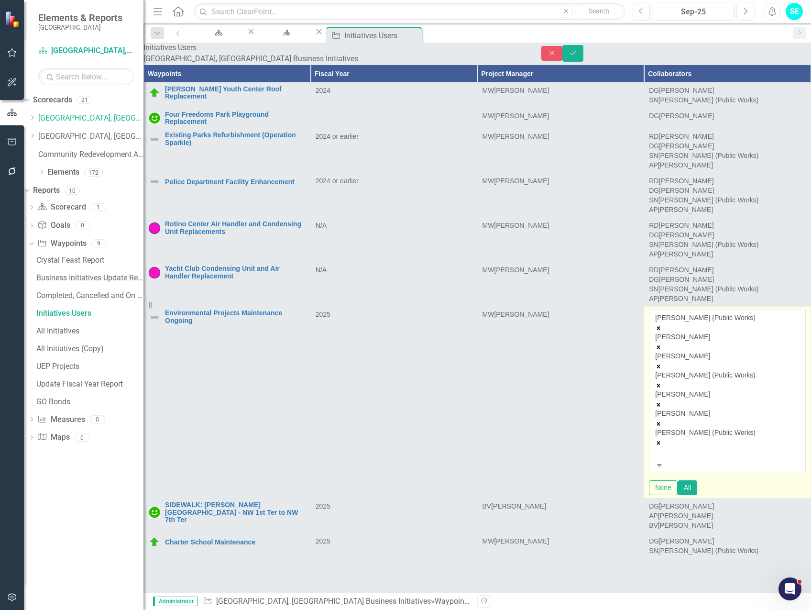
click at [662, 370] on icon "Remove Damon Grant" at bounding box center [658, 366] width 7 height 7
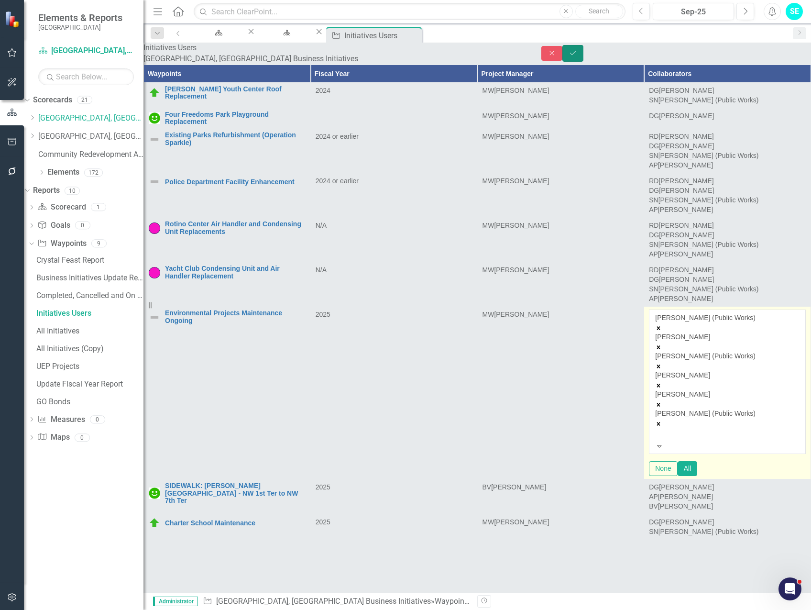
click at [584, 50] on button "Save" at bounding box center [573, 53] width 21 height 17
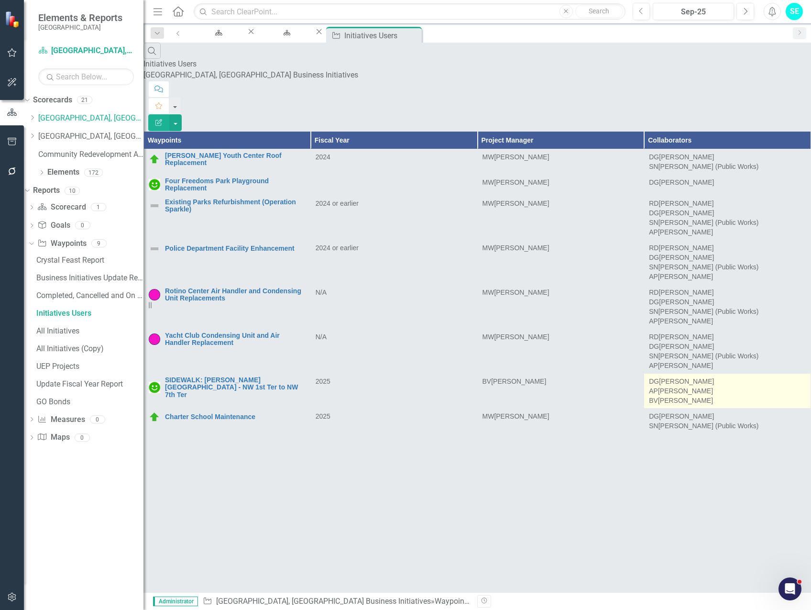
click at [756, 396] on div "AP [PERSON_NAME]" at bounding box center [727, 391] width 157 height 10
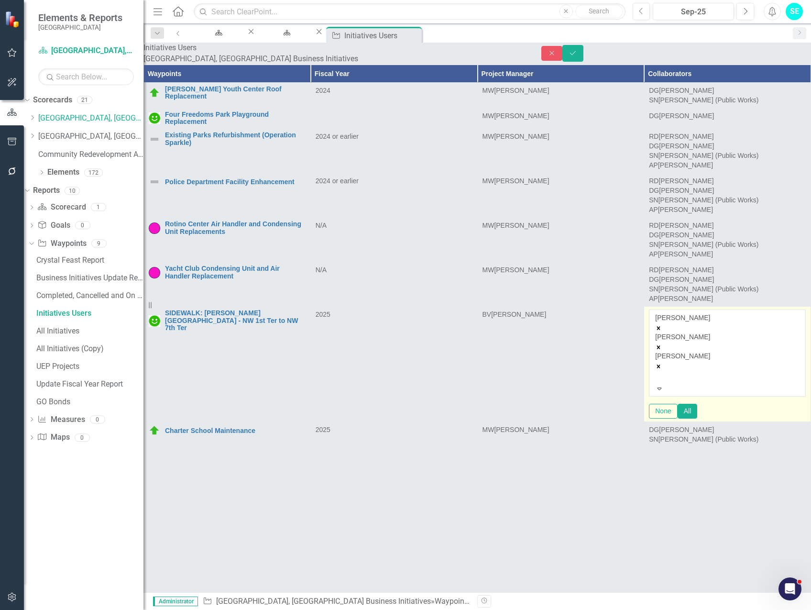
click at [752, 384] on div "[PERSON_NAME] [PERSON_NAME] [PERSON_NAME]" at bounding box center [727, 348] width 144 height 71
type input "[PERSON_NAME]"
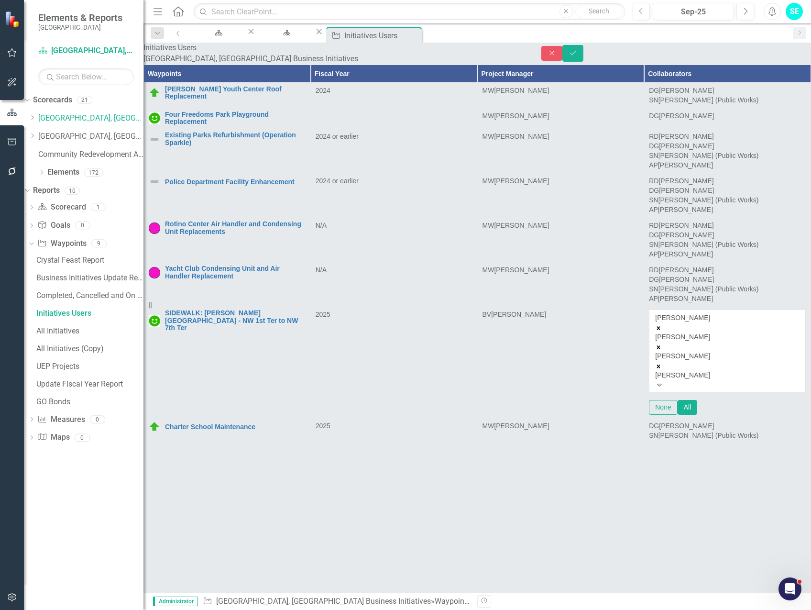
click at [166, 609] on span "[PERSON_NAME] (Public Works)" at bounding box center [83, 614] width 166 height 9
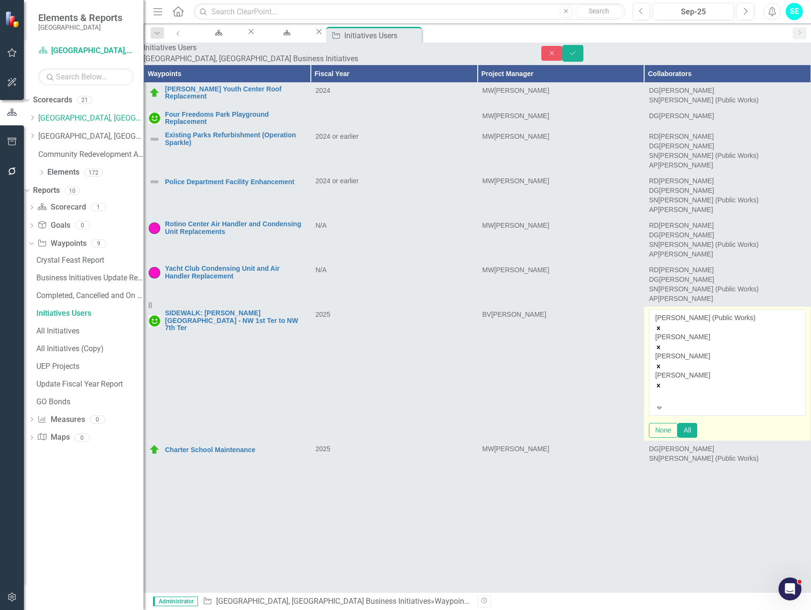
click at [662, 351] on icon "Remove Damon Grant" at bounding box center [658, 347] width 7 height 7
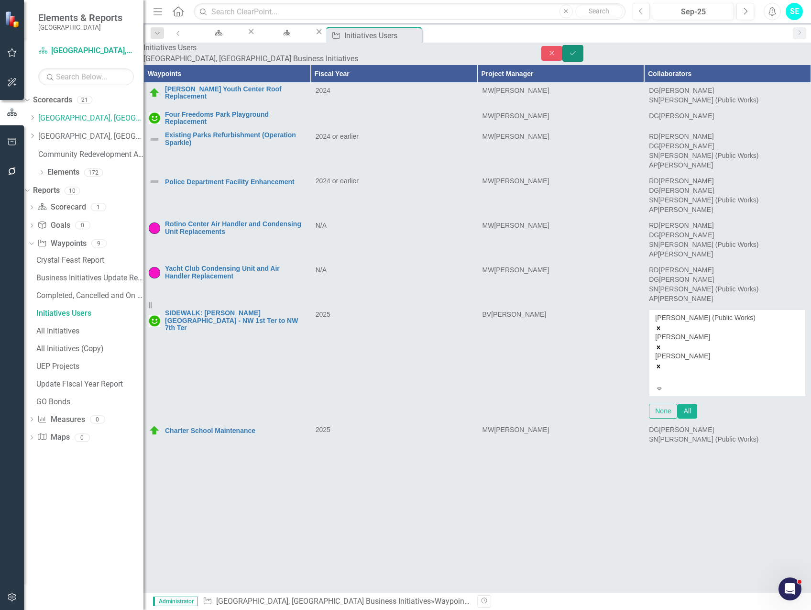
click at [584, 57] on button "Save" at bounding box center [573, 53] width 21 height 17
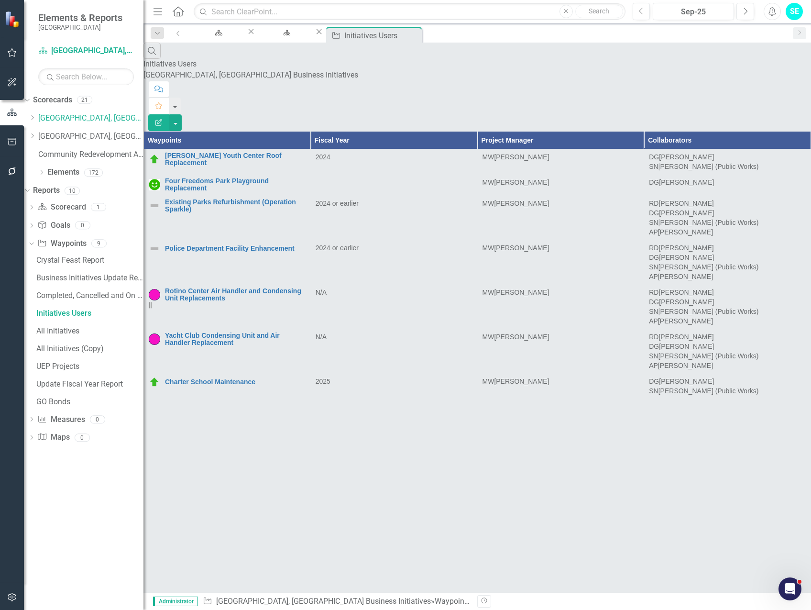
click at [163, 119] on icon "Edit Report" at bounding box center [159, 122] width 9 height 7
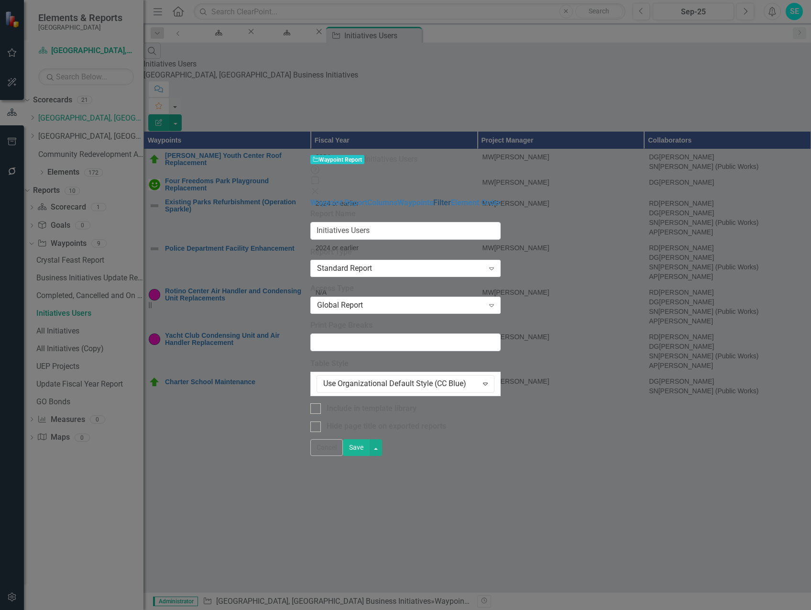
click at [433, 198] on link "Filter" at bounding box center [442, 202] width 18 height 9
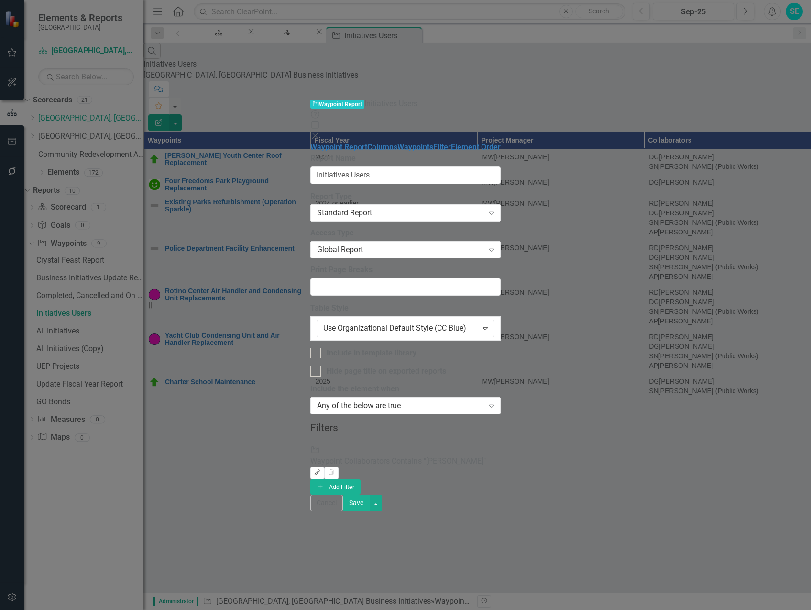
click at [321, 470] on icon "Edit" at bounding box center [317, 473] width 7 height 6
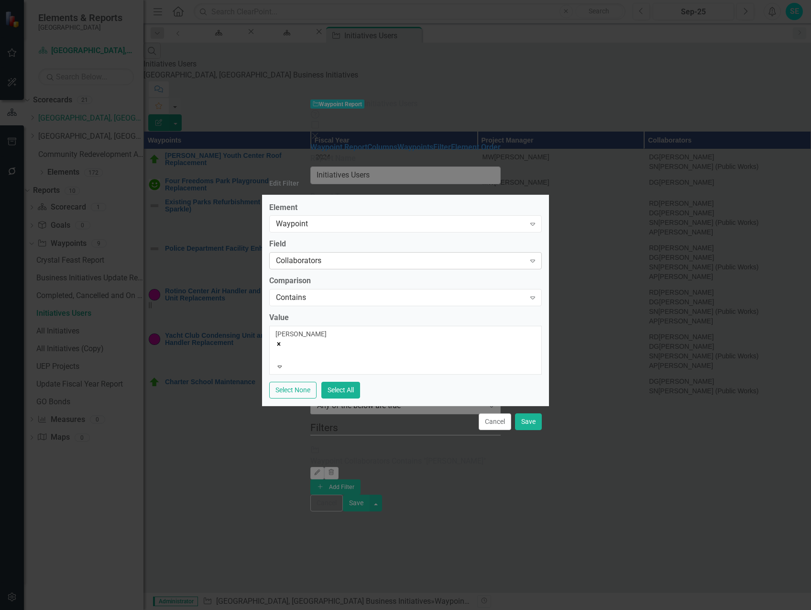
click at [450, 266] on div "Collaborators" at bounding box center [400, 260] width 249 height 11
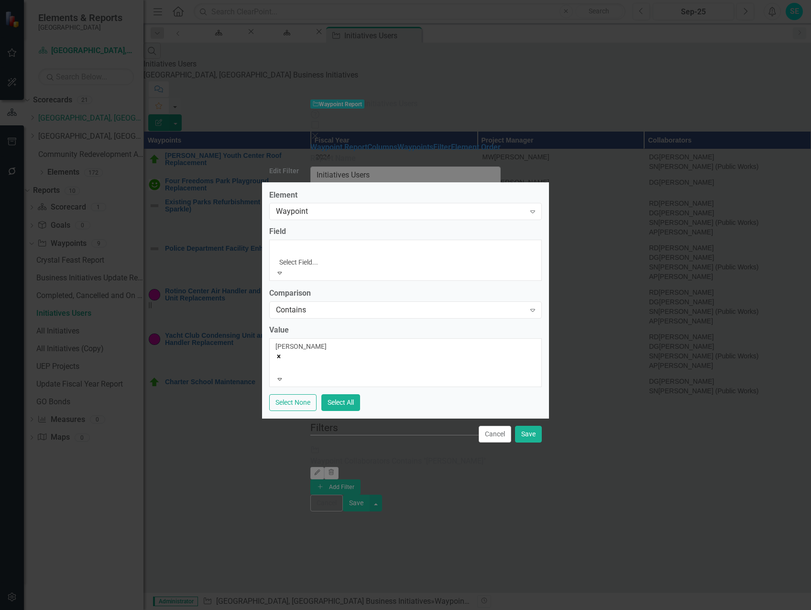
scroll to position [46, 0]
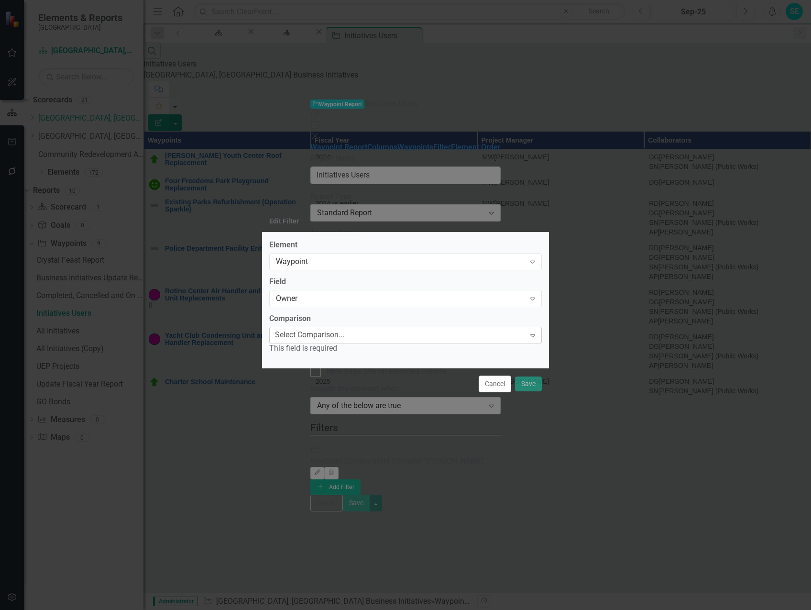
click at [344, 336] on div "Select Comparison..." at bounding box center [309, 335] width 69 height 11
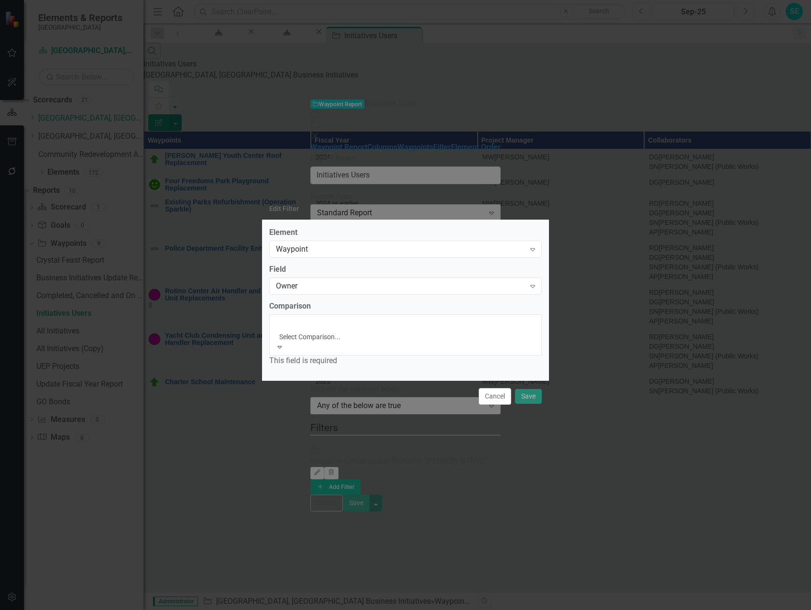
click at [354, 609] on div "Equals" at bounding box center [405, 615] width 811 height 11
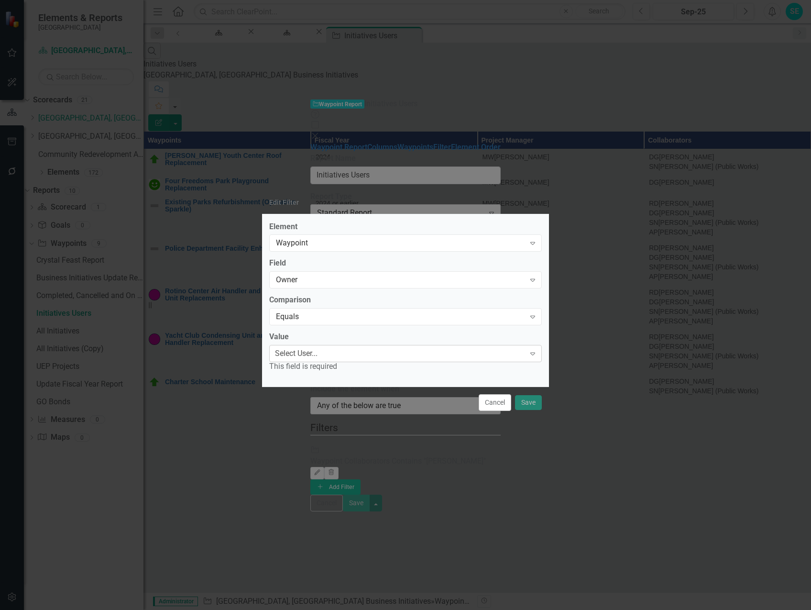
click at [318, 353] on div "Select User..." at bounding box center [296, 353] width 43 height 11
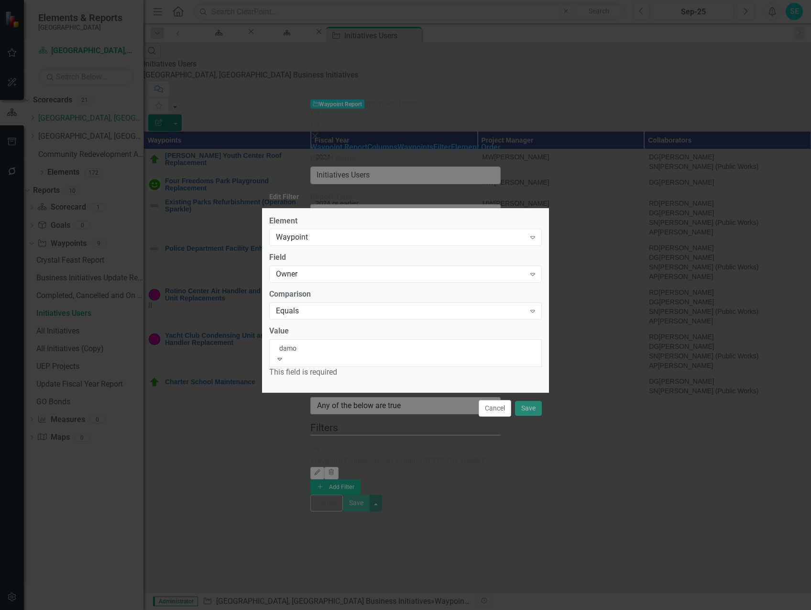
type input "[PERSON_NAME]"
click at [339, 609] on div "[PERSON_NAME]" at bounding box center [405, 615] width 811 height 11
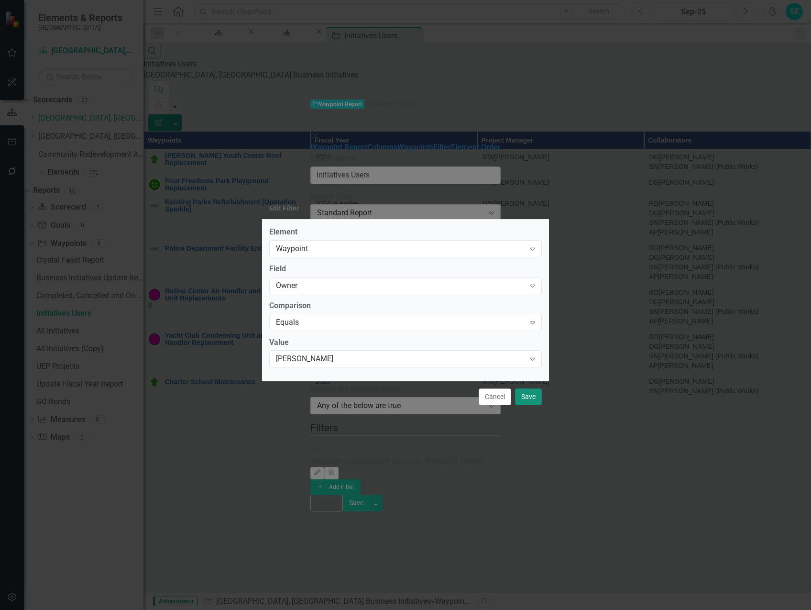
click at [533, 402] on button "Save" at bounding box center [528, 396] width 27 height 17
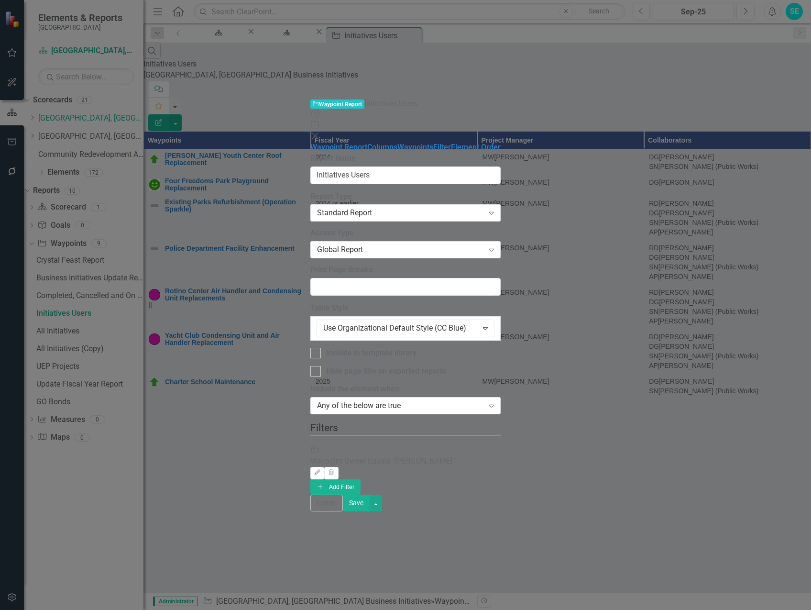
click at [370, 511] on button "Save" at bounding box center [356, 503] width 27 height 17
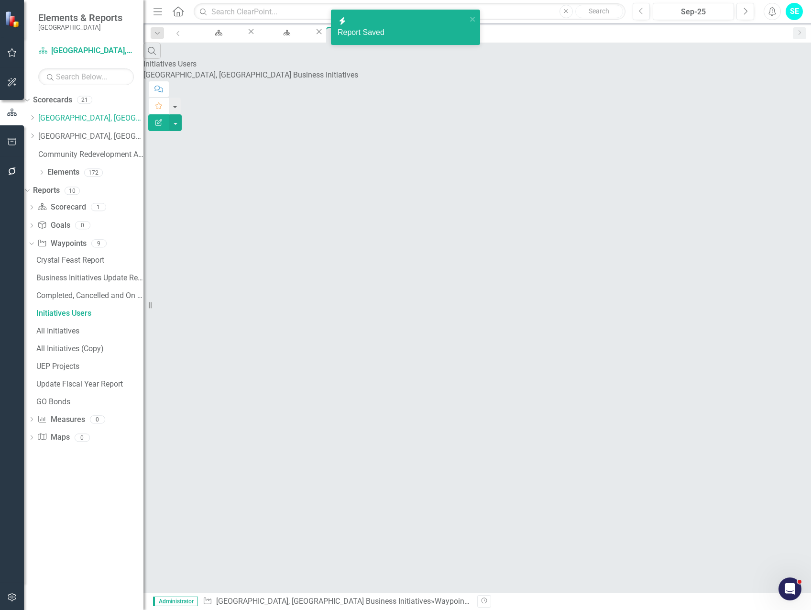
click at [163, 119] on icon "Edit Report" at bounding box center [159, 122] width 9 height 7
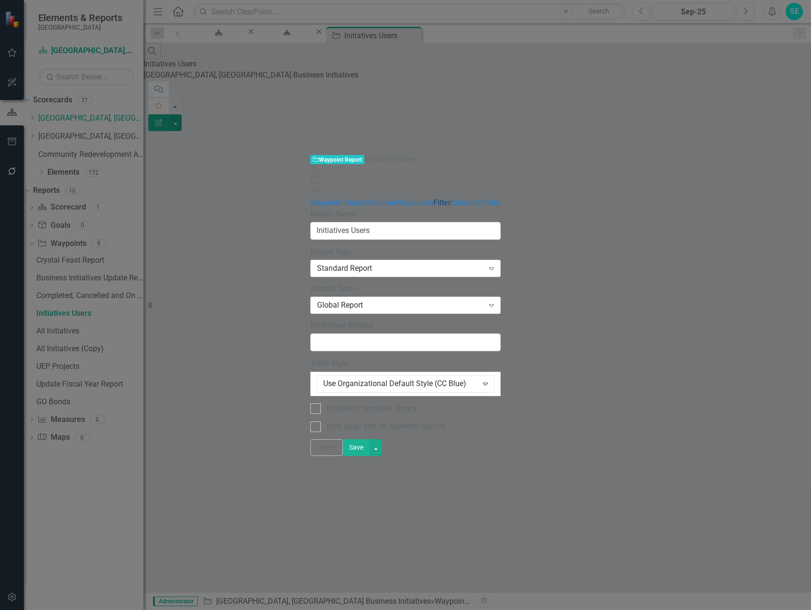
click at [433, 198] on link "Filter" at bounding box center [442, 202] width 18 height 9
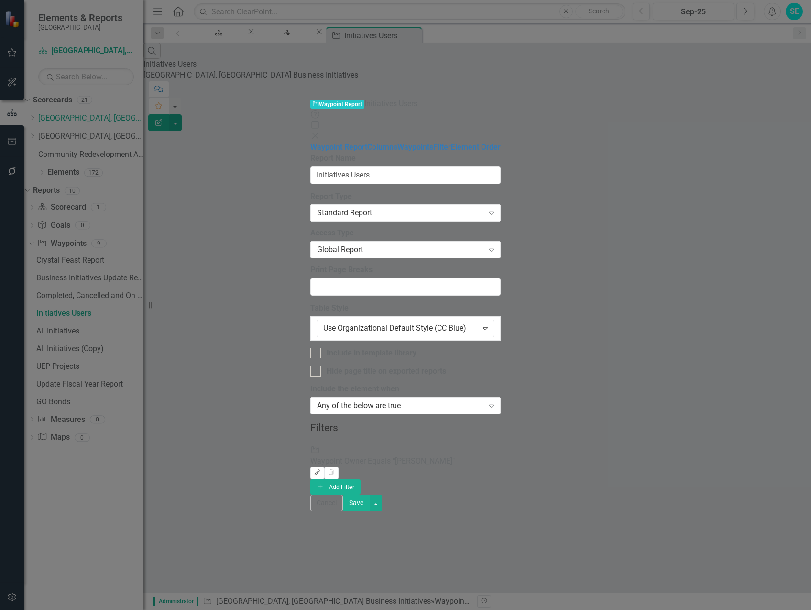
click at [321, 470] on icon "Edit" at bounding box center [317, 473] width 7 height 6
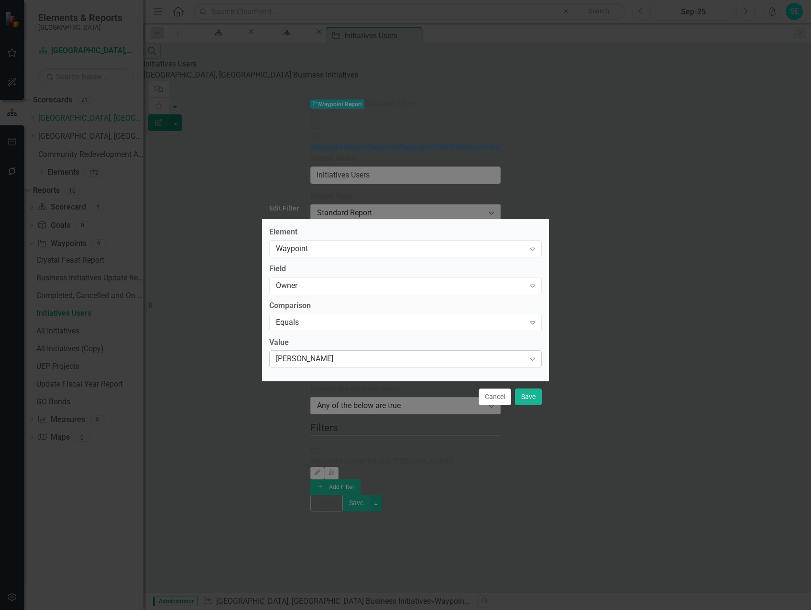
click at [298, 359] on div "[PERSON_NAME]" at bounding box center [400, 358] width 249 height 11
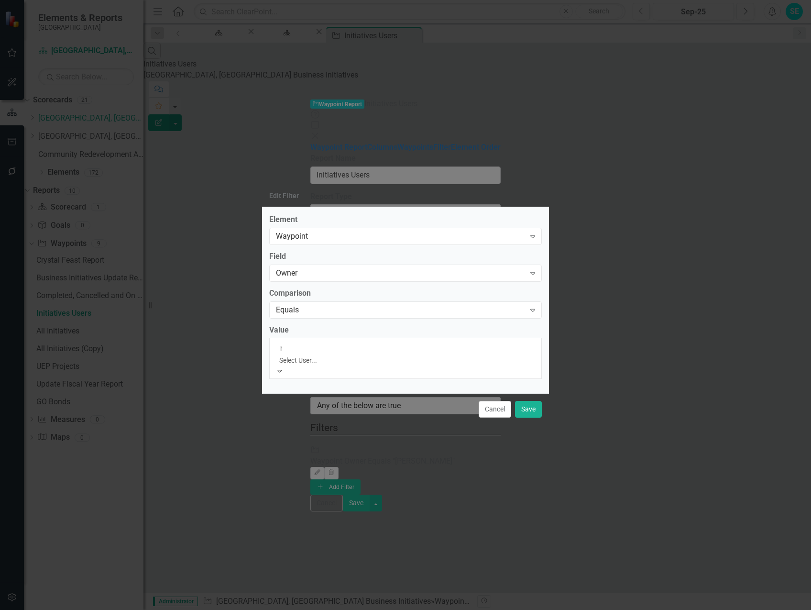
scroll to position [0, 0]
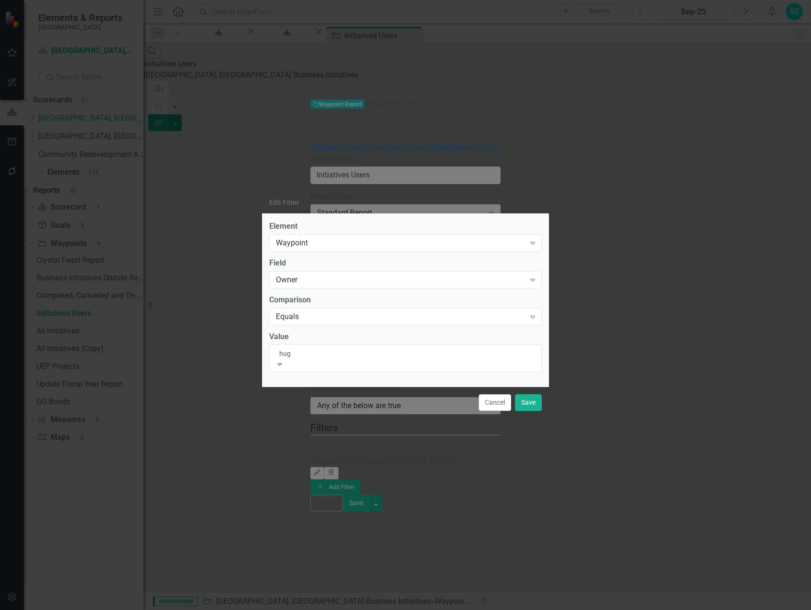
type input "[PERSON_NAME]"
click at [115, 609] on span "[PERSON_NAME]" at bounding box center [57, 614] width 115 height 9
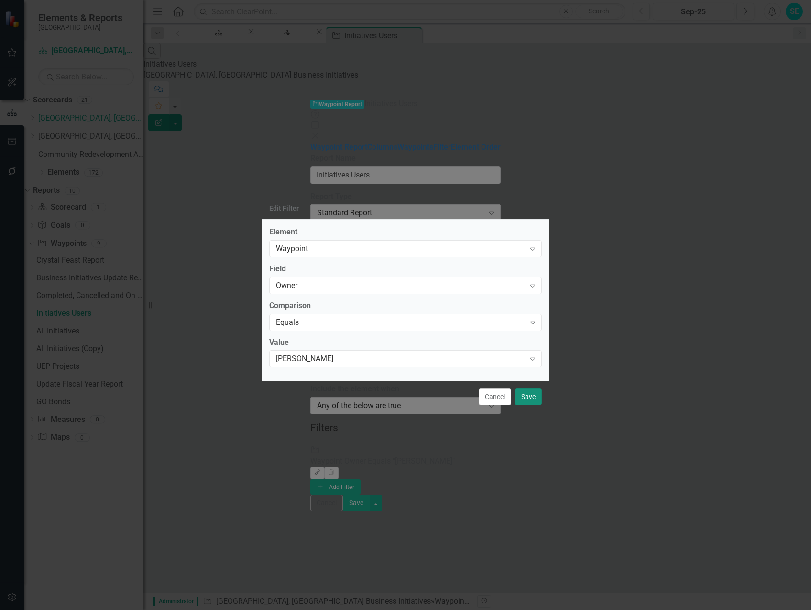
click at [529, 398] on button "Save" at bounding box center [528, 396] width 27 height 17
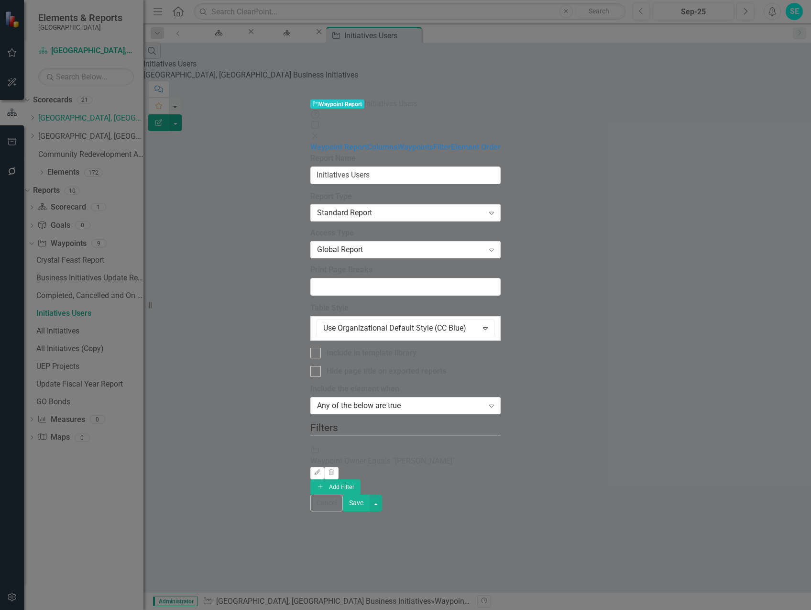
click at [370, 511] on button "Save" at bounding box center [356, 503] width 27 height 17
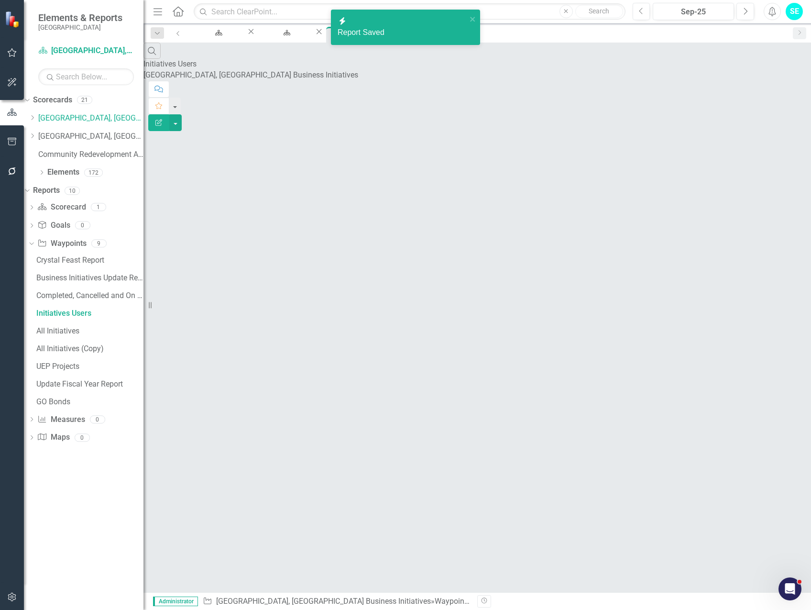
click at [163, 119] on icon "Edit Report" at bounding box center [159, 122] width 9 height 7
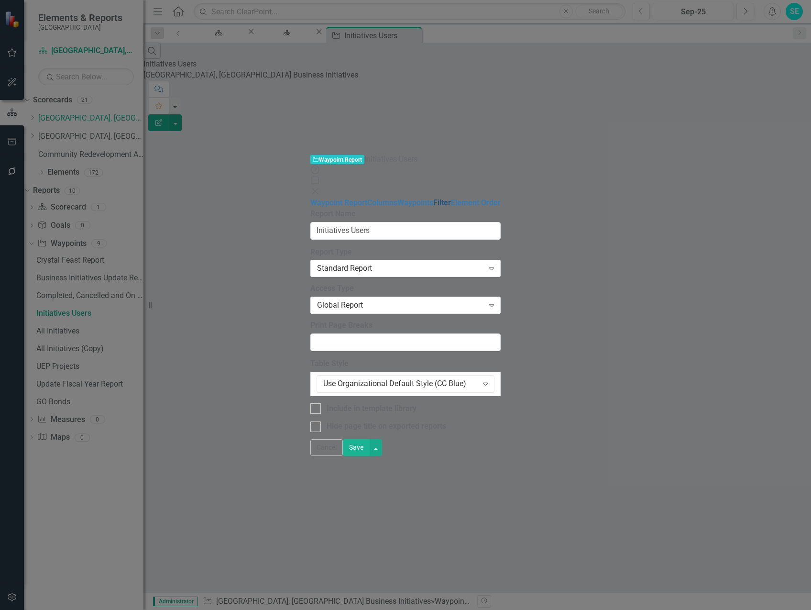
click at [433, 198] on link "Filter" at bounding box center [442, 202] width 18 height 9
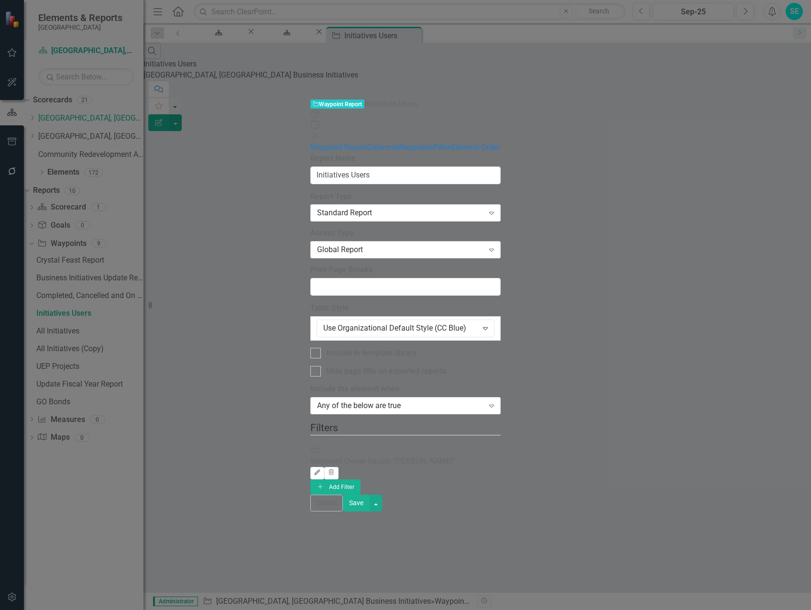
click at [321, 470] on icon "Edit" at bounding box center [317, 473] width 7 height 6
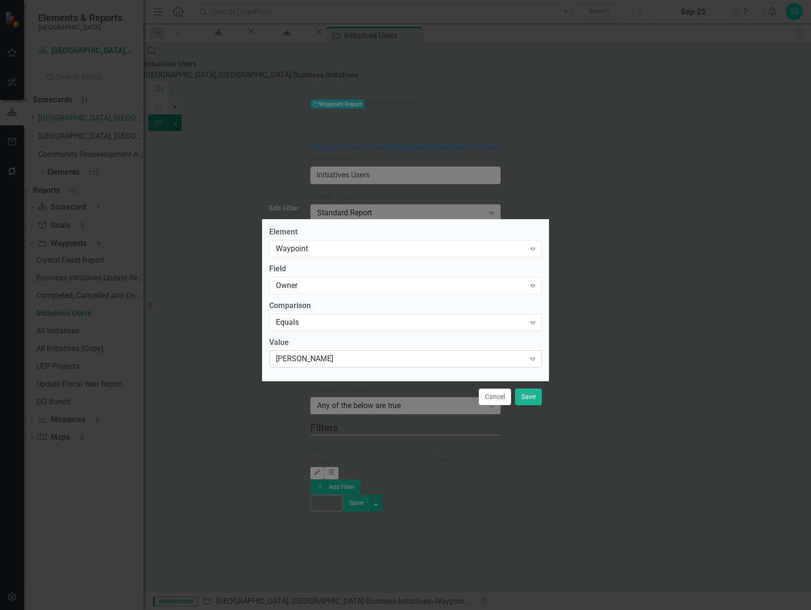
click at [372, 360] on div "[PERSON_NAME]" at bounding box center [400, 358] width 249 height 11
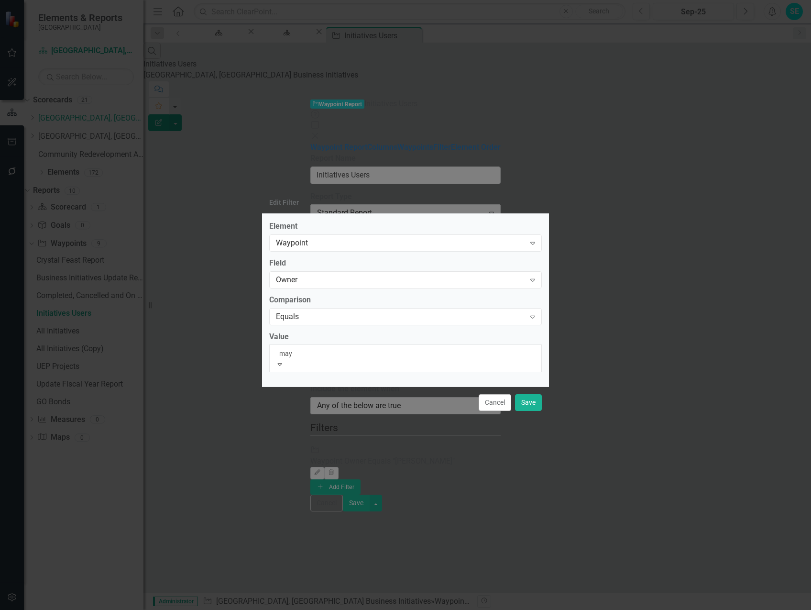
type input "maya"
click at [376, 609] on div "[PERSON_NAME]" at bounding box center [405, 615] width 811 height 11
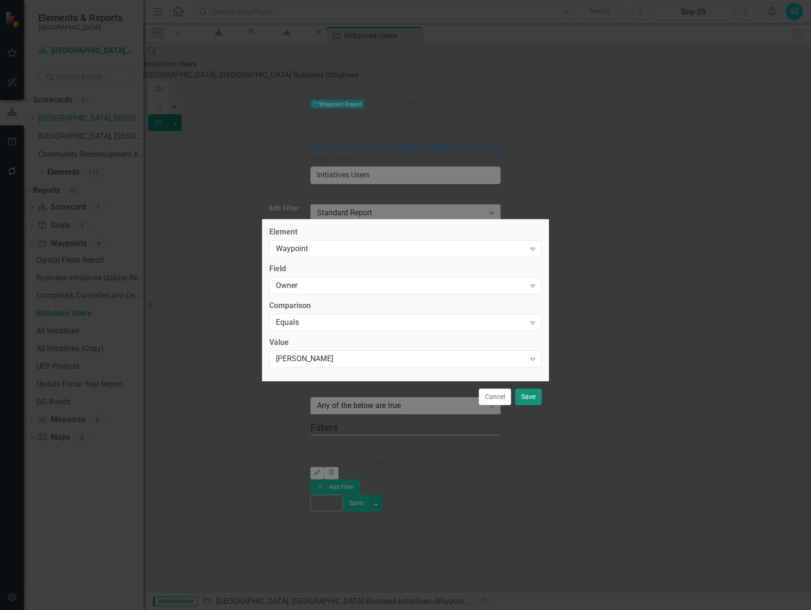
click at [534, 402] on button "Save" at bounding box center [528, 396] width 27 height 17
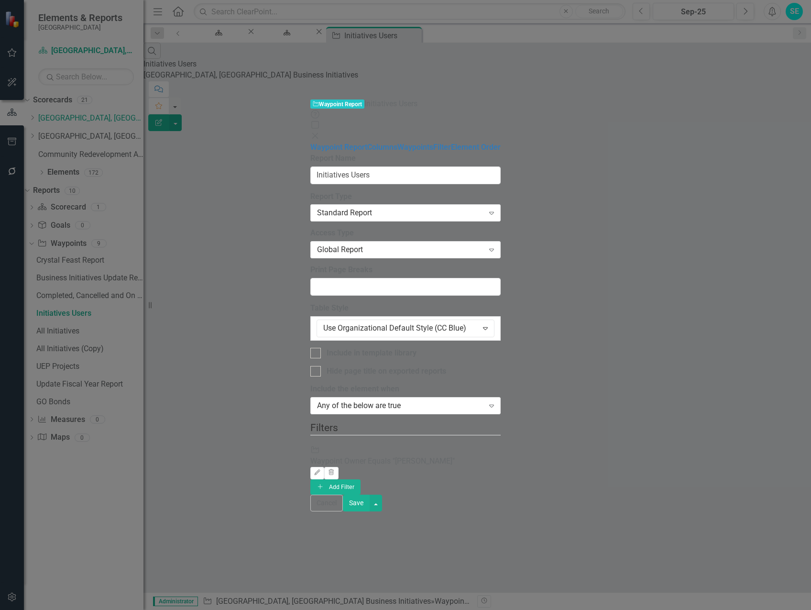
click at [370, 511] on button "Save" at bounding box center [356, 503] width 27 height 17
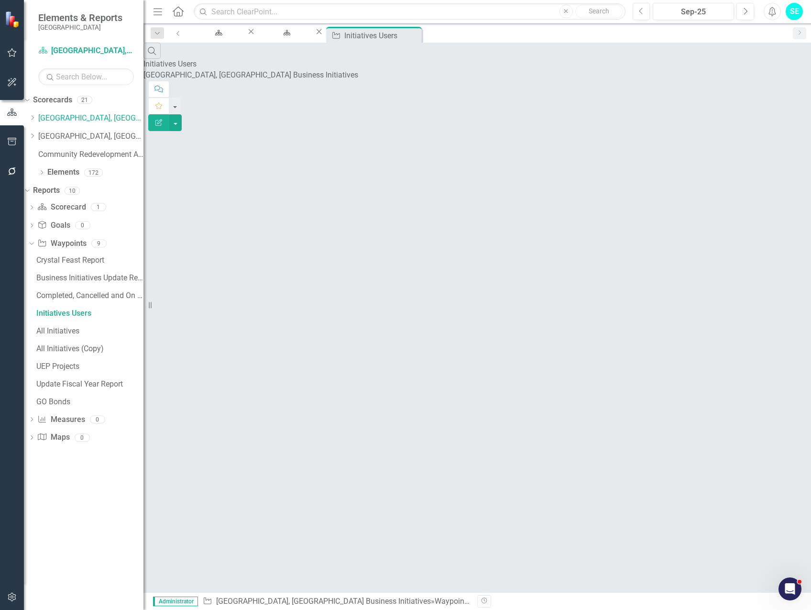
click at [162, 119] on icon "button" at bounding box center [158, 122] width 7 height 7
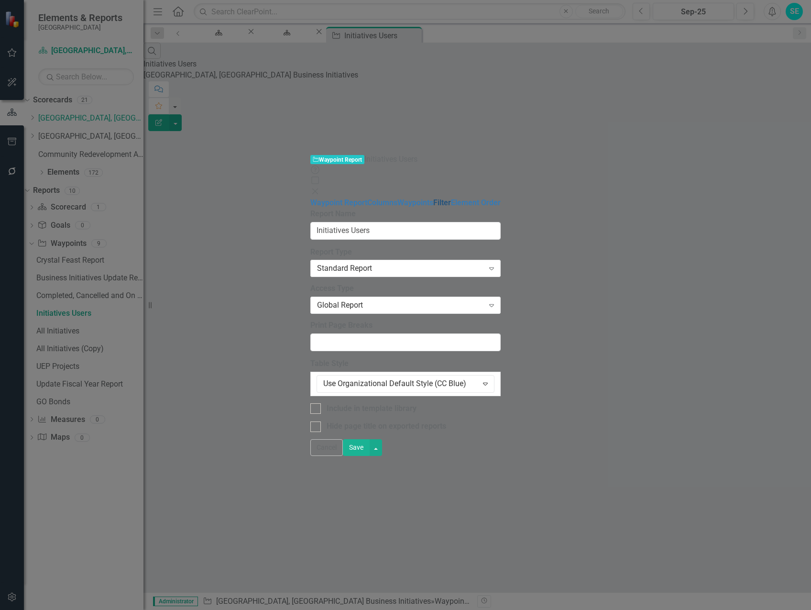
click at [433, 198] on link "Filter" at bounding box center [442, 202] width 18 height 9
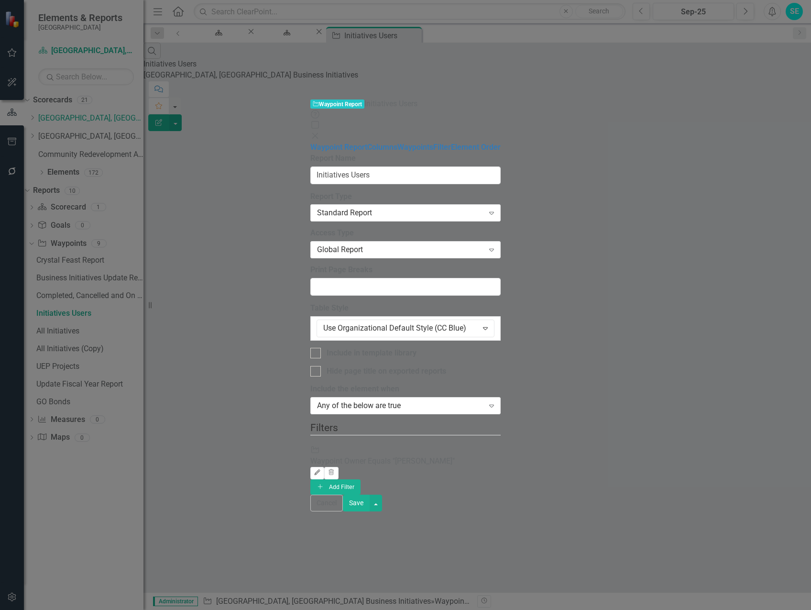
click at [321, 470] on icon "Edit" at bounding box center [317, 473] width 7 height 6
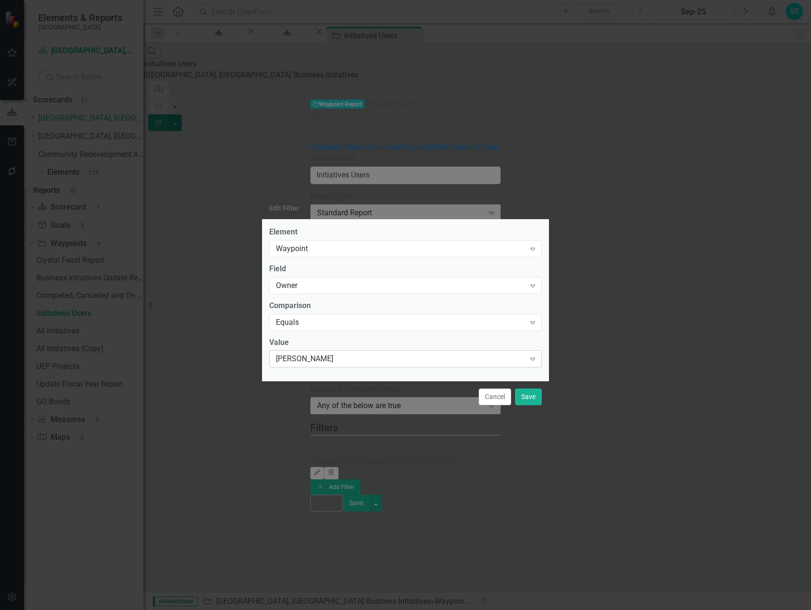
click at [353, 356] on div "[PERSON_NAME]" at bounding box center [400, 358] width 249 height 11
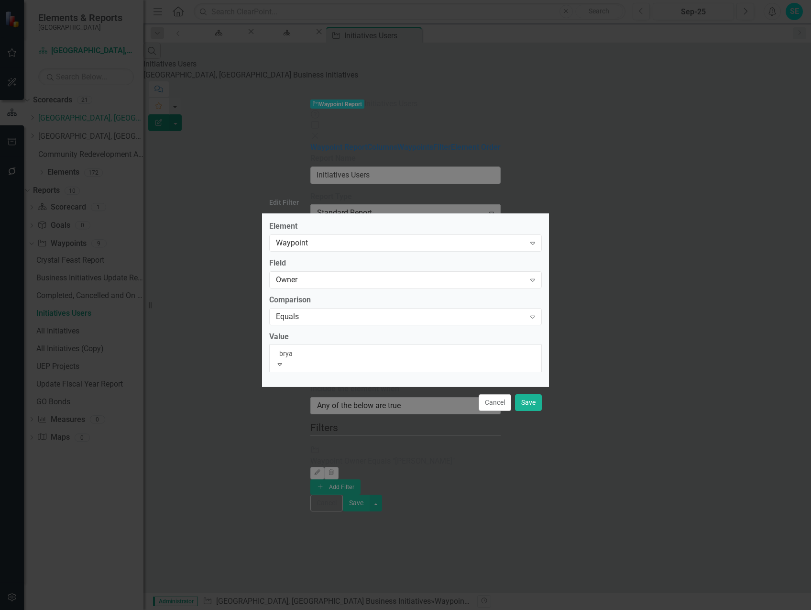
type input "[PERSON_NAME]"
click at [362, 609] on div "[PERSON_NAME]" at bounding box center [405, 615] width 811 height 11
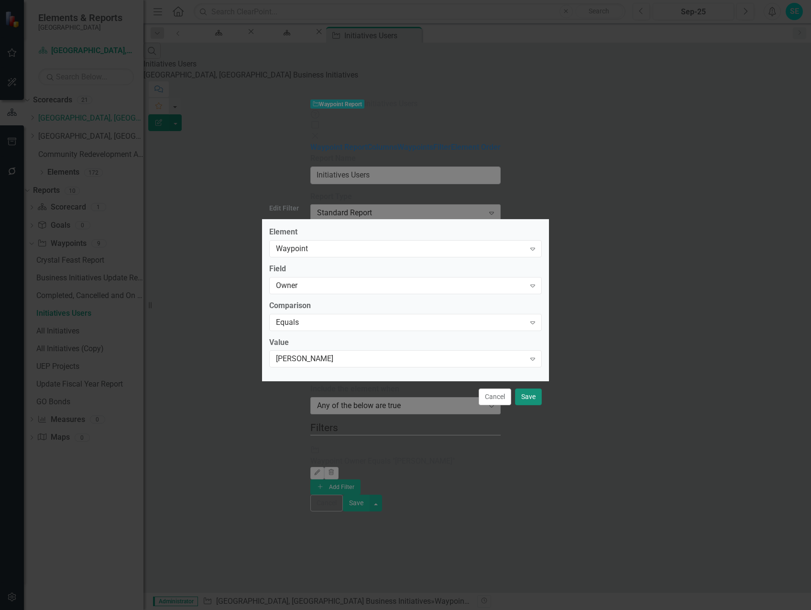
click at [529, 401] on button "Save" at bounding box center [528, 396] width 27 height 17
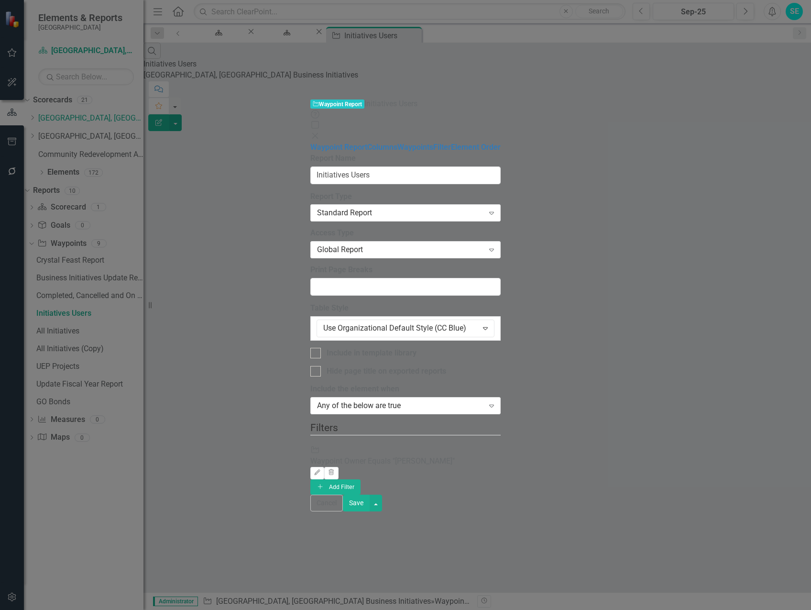
click at [370, 511] on button "Save" at bounding box center [356, 503] width 27 height 17
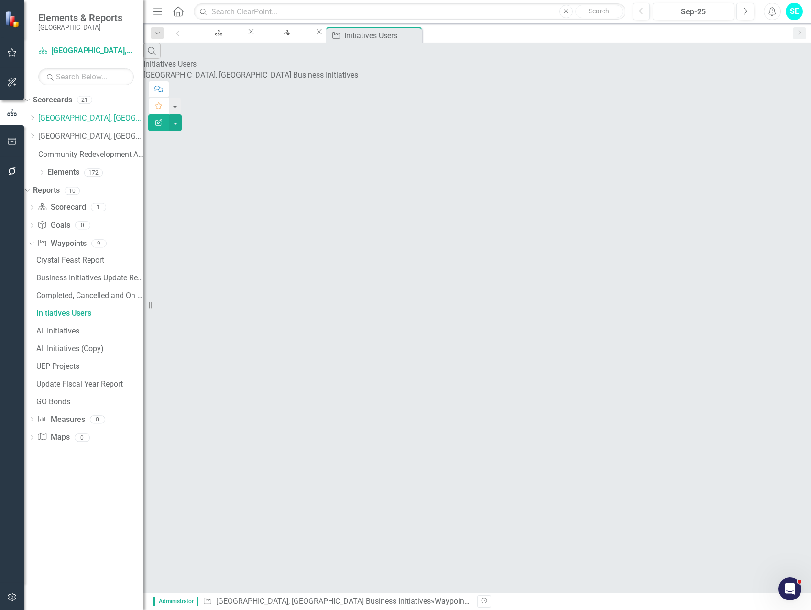
click at [169, 114] on button "Edit Report" at bounding box center [158, 122] width 21 height 17
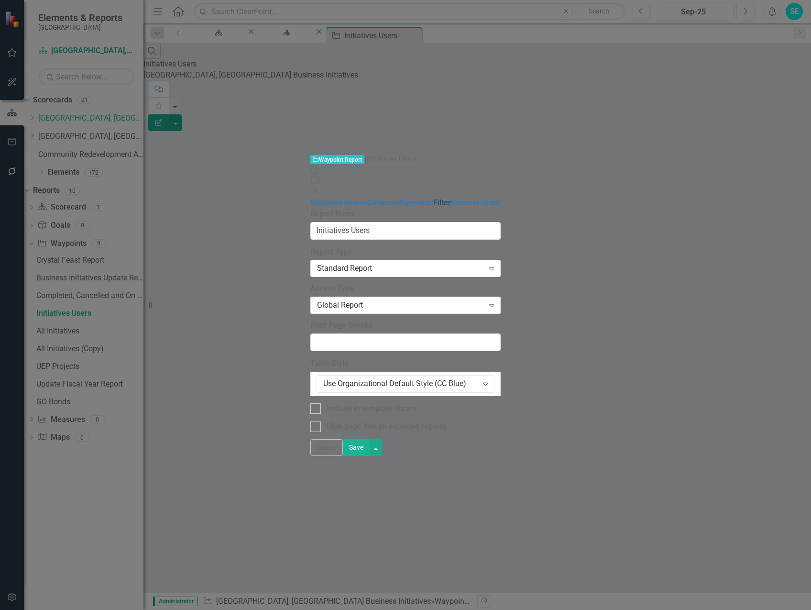
click at [433, 198] on link "Filter" at bounding box center [442, 202] width 18 height 9
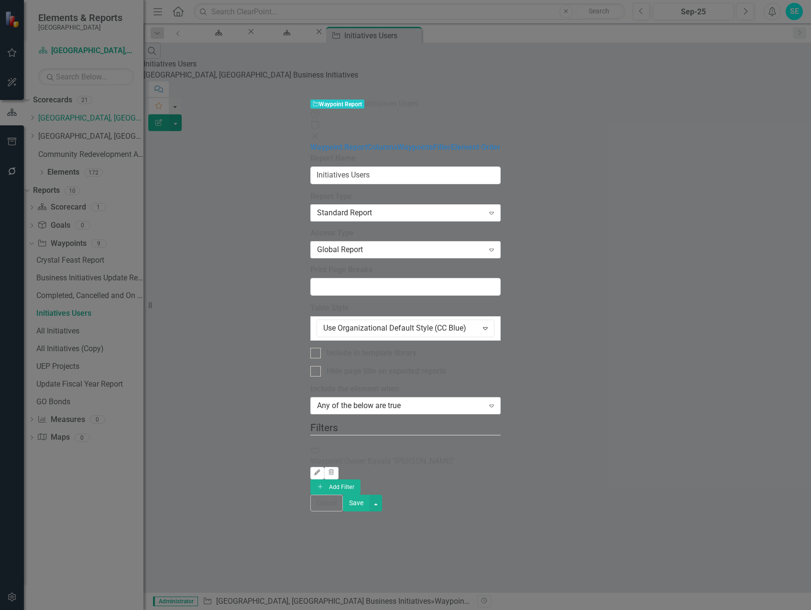
click at [321, 470] on icon "Edit" at bounding box center [317, 473] width 7 height 6
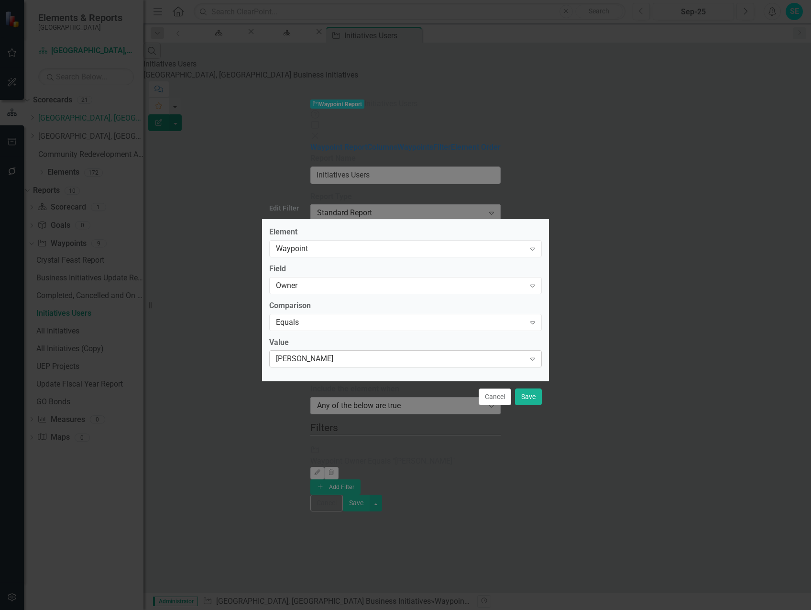
click at [380, 359] on div "[PERSON_NAME]" at bounding box center [400, 358] width 249 height 11
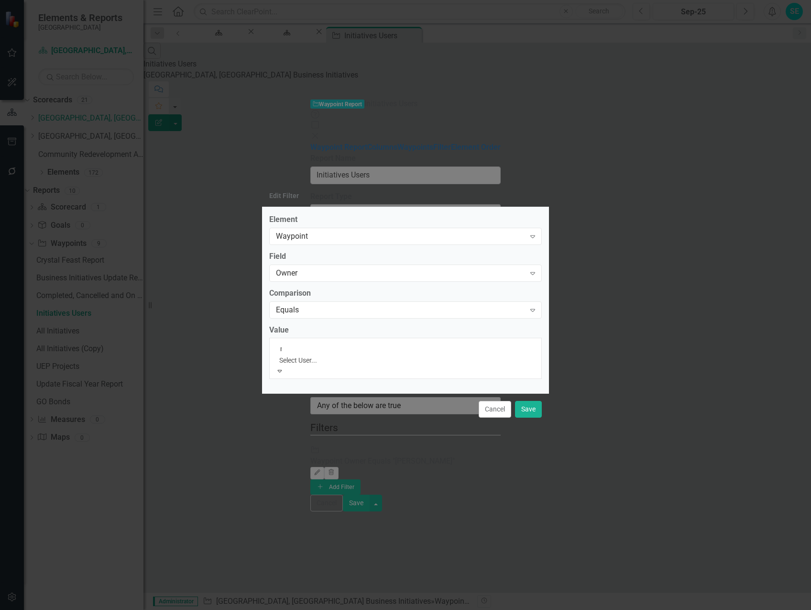
scroll to position [108, 0]
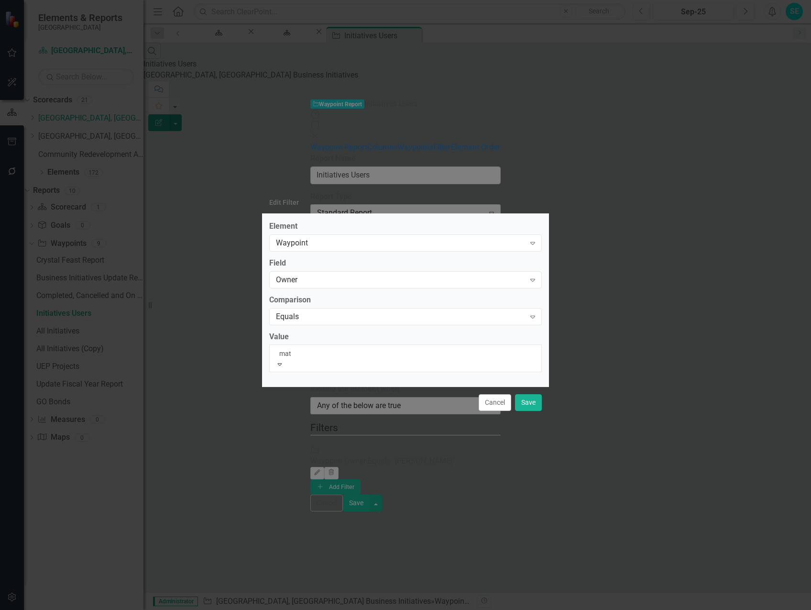
type input "matt"
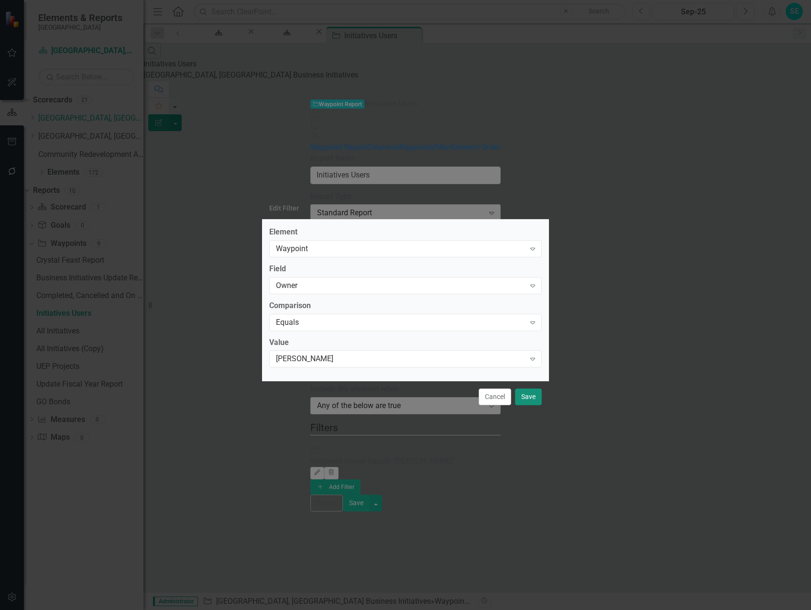
click at [531, 397] on button "Save" at bounding box center [528, 396] width 27 height 17
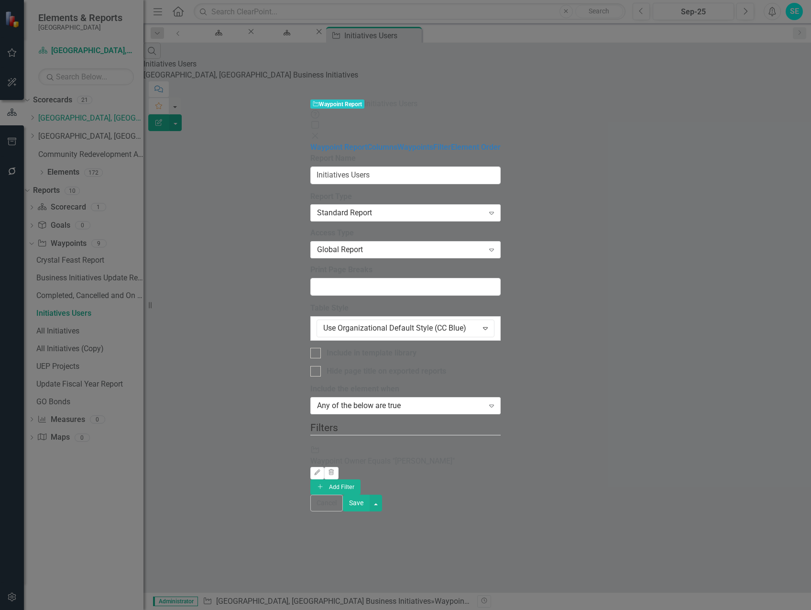
click at [370, 511] on button "Save" at bounding box center [356, 503] width 27 height 17
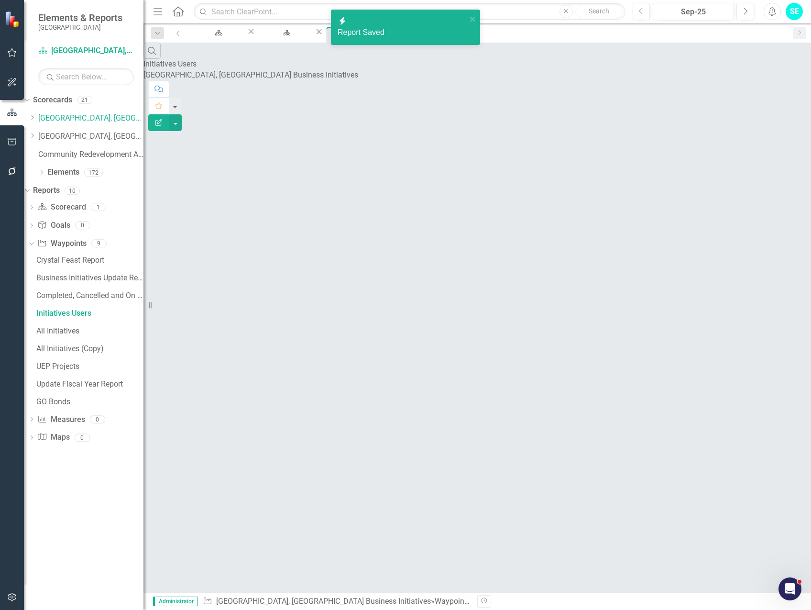
click at [169, 114] on button "Edit Report" at bounding box center [158, 122] width 21 height 17
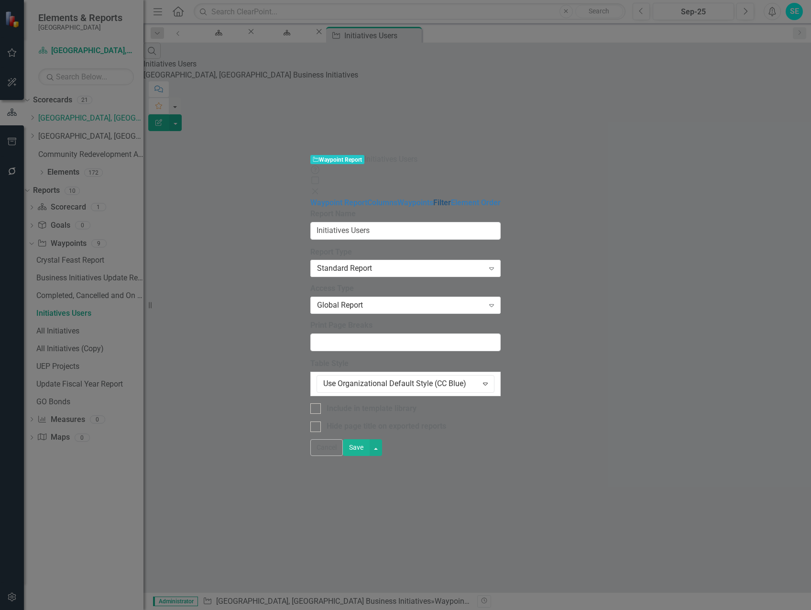
drag, startPoint x: 160, startPoint y: 92, endPoint x: 172, endPoint y: 92, distance: 12.4
click at [433, 198] on link "Filter" at bounding box center [442, 202] width 18 height 9
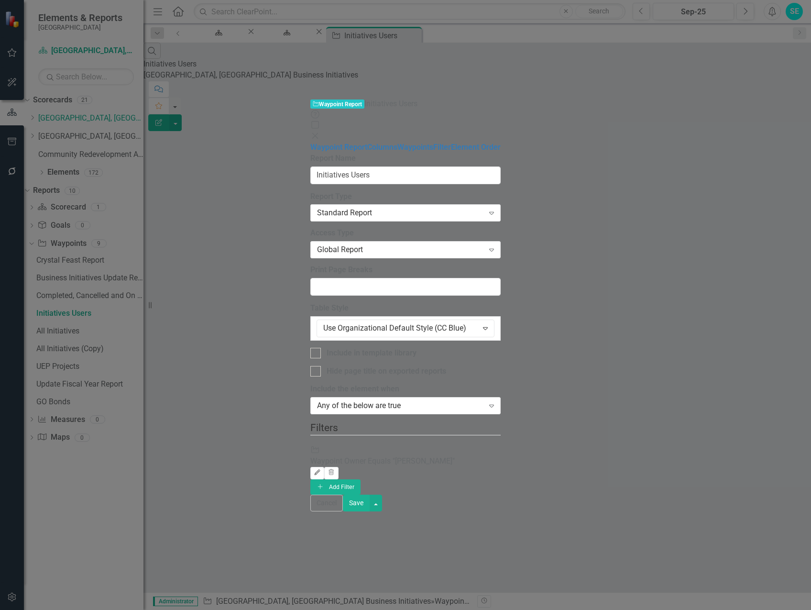
click at [321, 470] on icon "Edit" at bounding box center [317, 473] width 7 height 6
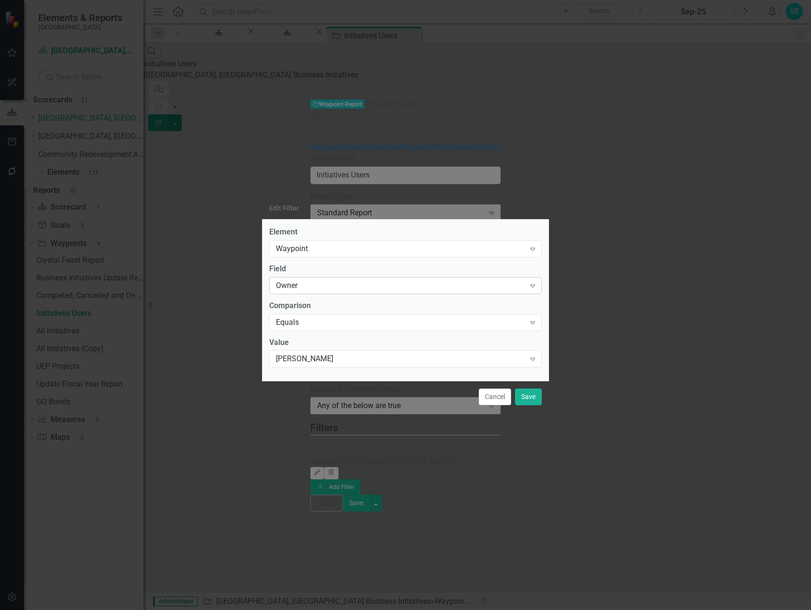
click at [430, 286] on div "Owner" at bounding box center [400, 285] width 249 height 11
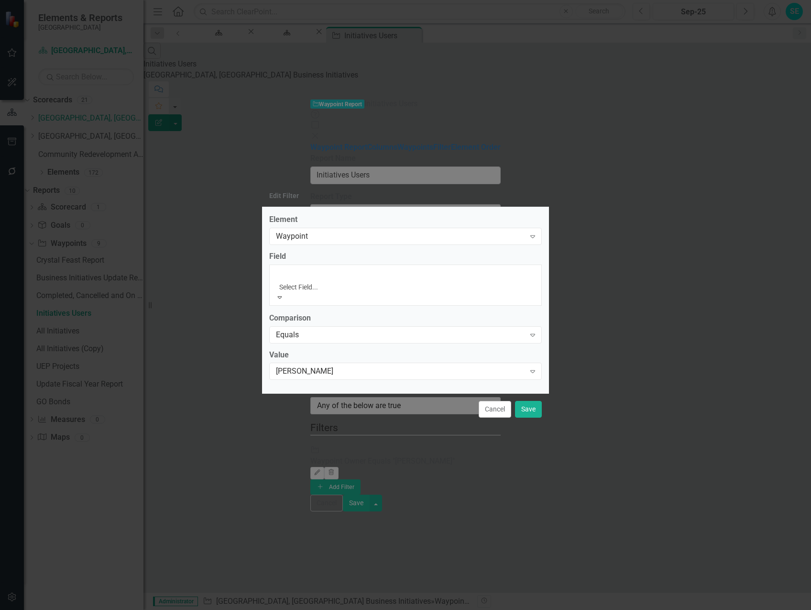
scroll to position [413, 0]
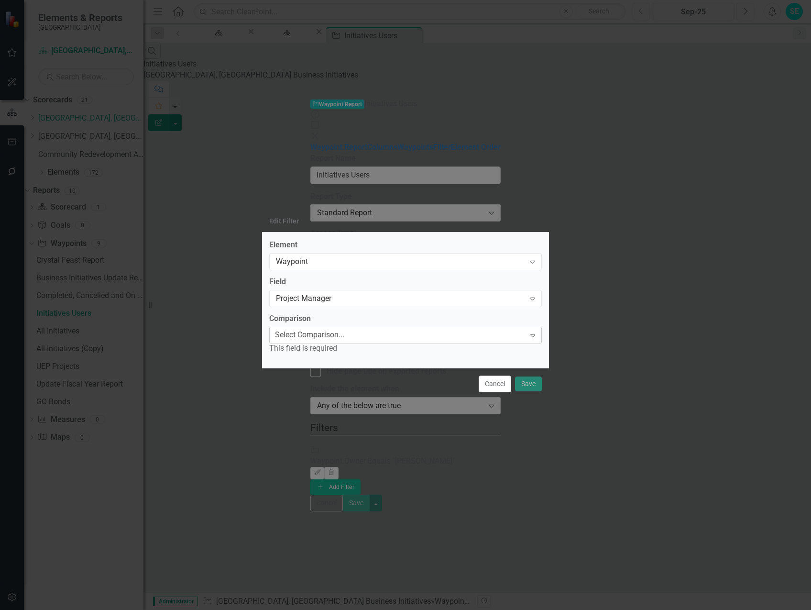
click at [344, 338] on div "Select Comparison..." at bounding box center [309, 335] width 69 height 11
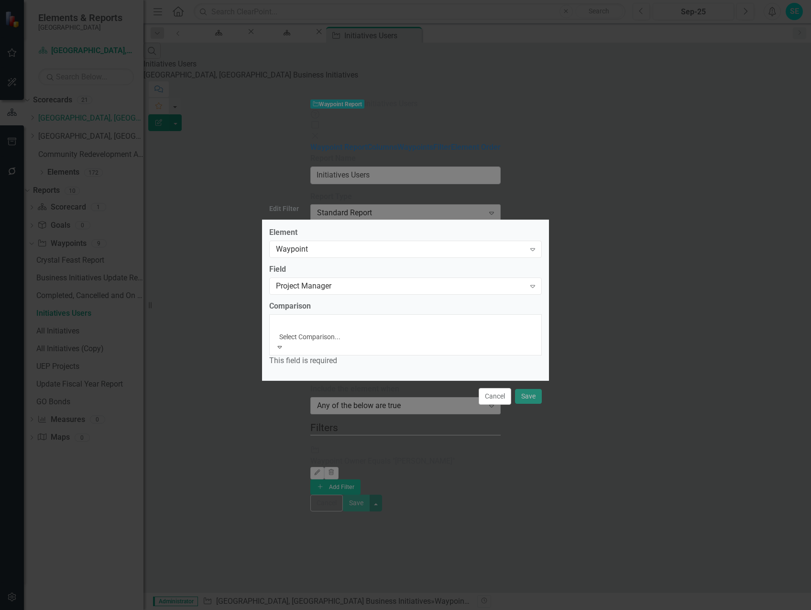
click at [365, 609] on div "Equals" at bounding box center [405, 615] width 811 height 11
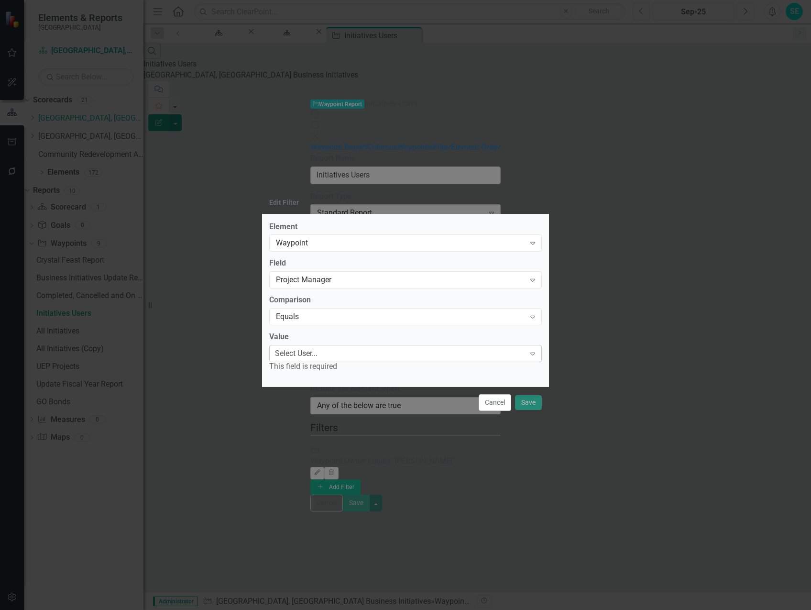
click at [318, 356] on div "Select User..." at bounding box center [296, 353] width 43 height 11
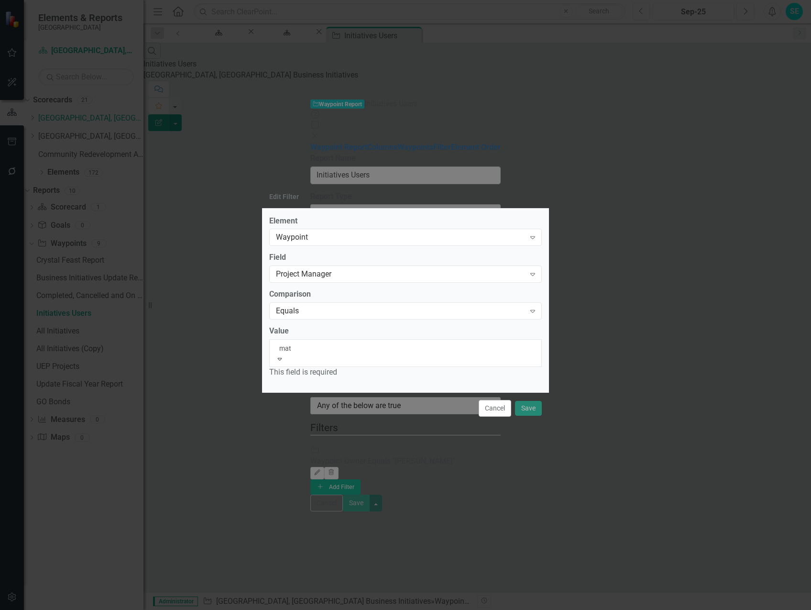
type input "matt"
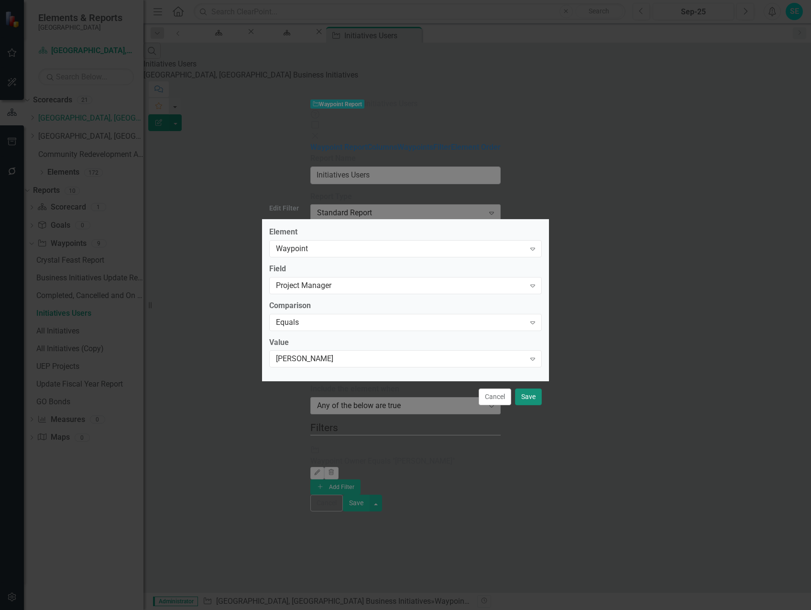
click at [518, 399] on button "Save" at bounding box center [528, 396] width 27 height 17
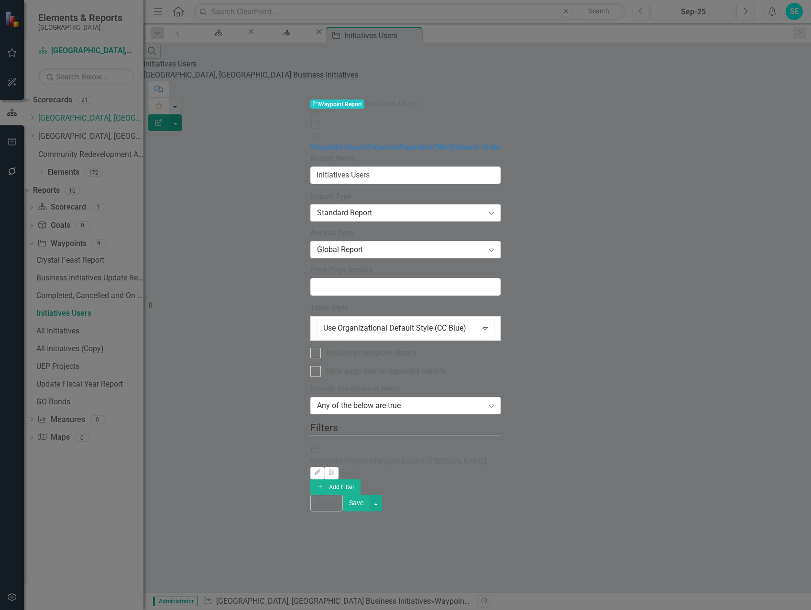
click at [370, 511] on button "Save" at bounding box center [356, 503] width 27 height 17
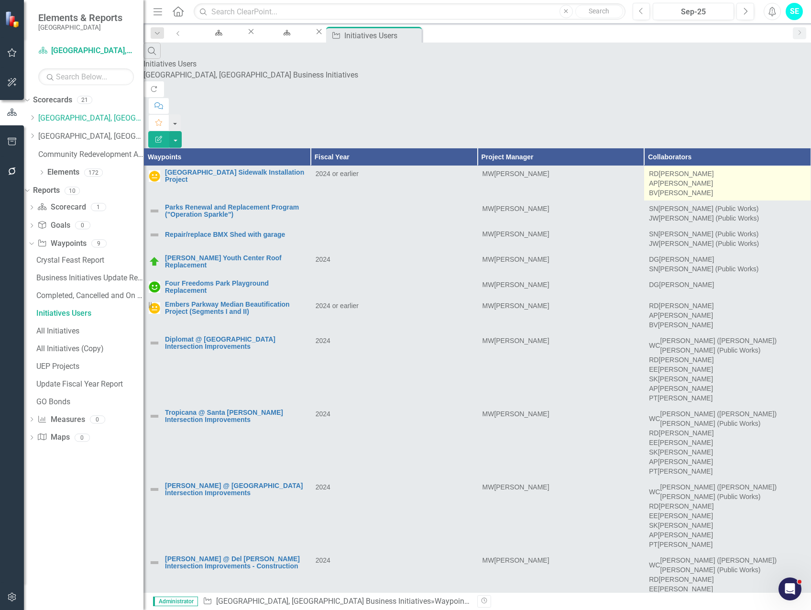
click at [757, 178] on div "AP [PERSON_NAME]" at bounding box center [727, 183] width 157 height 10
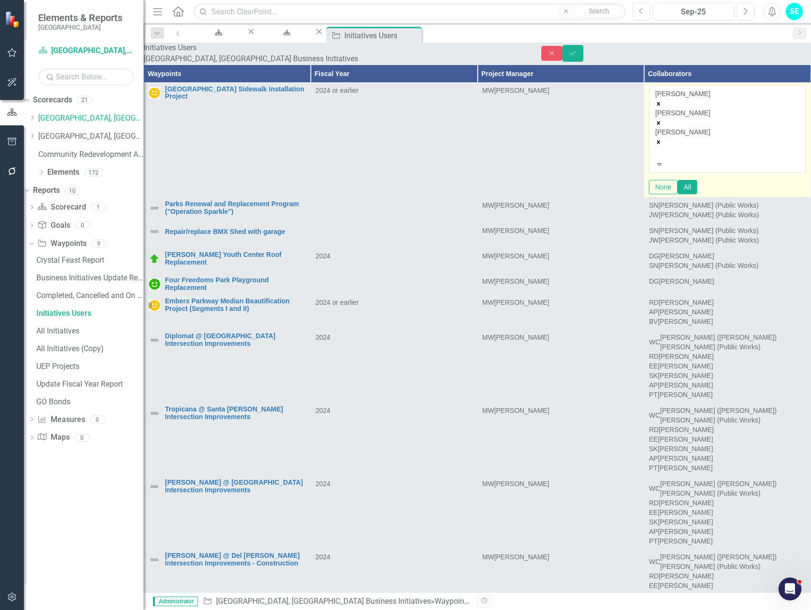
click at [757, 124] on div "[PERSON_NAME] [PERSON_NAME] [PERSON_NAME]" at bounding box center [727, 124] width 144 height 71
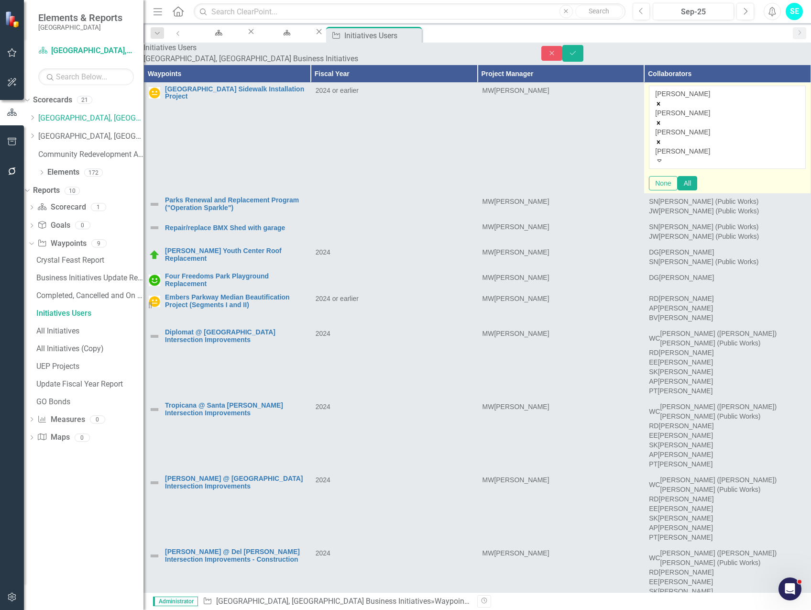
type input "[PERSON_NAME]"
drag, startPoint x: 756, startPoint y: 176, endPoint x: 754, endPoint y: 169, distance: 7.3
click at [166, 609] on span "[PERSON_NAME] (Public Works)" at bounding box center [83, 614] width 166 height 9
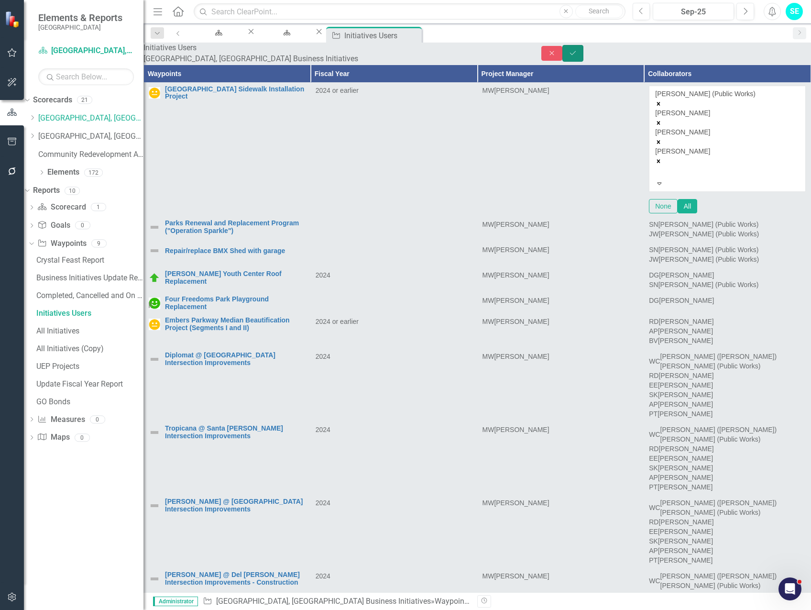
click at [577, 56] on icon "Save" at bounding box center [573, 53] width 9 height 7
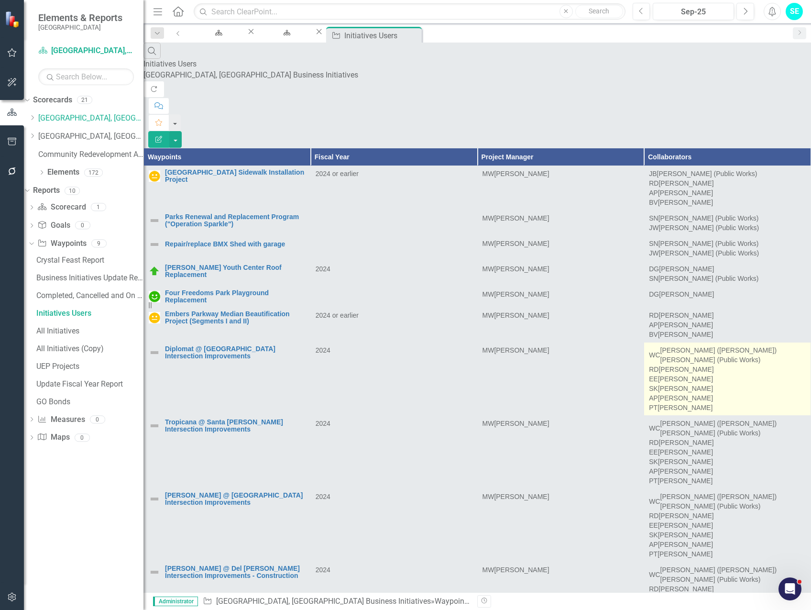
scroll to position [191, 0]
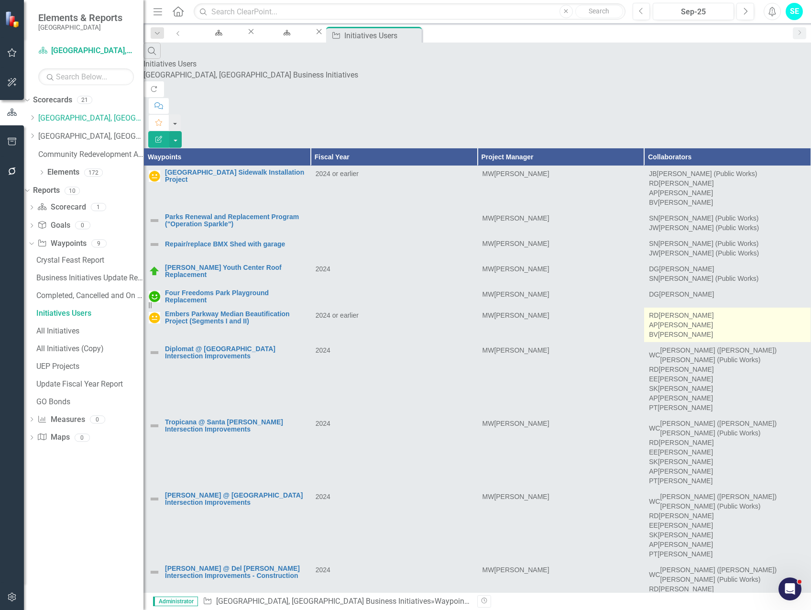
click at [739, 310] on div "RD [PERSON_NAME] AP [PERSON_NAME] BV [PERSON_NAME]" at bounding box center [727, 324] width 157 height 29
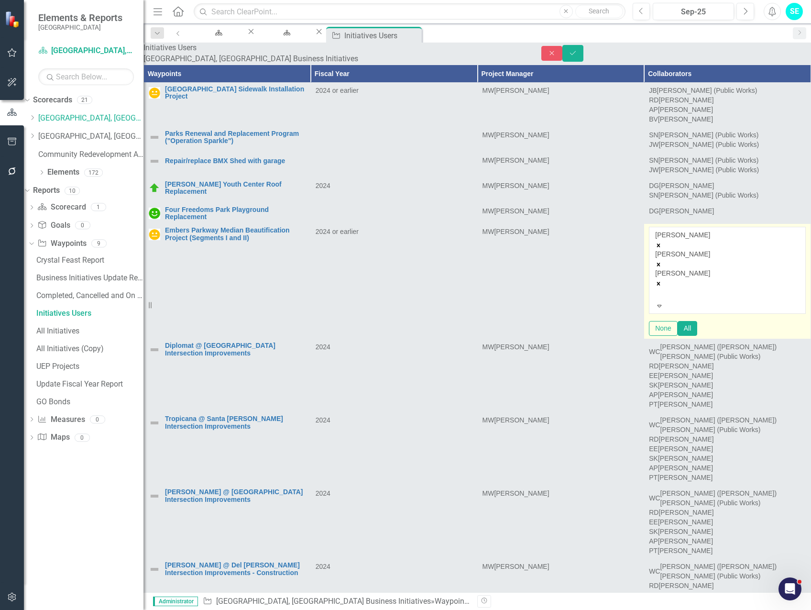
click at [749, 230] on div "[PERSON_NAME] [PERSON_NAME] [PERSON_NAME]" at bounding box center [727, 265] width 144 height 71
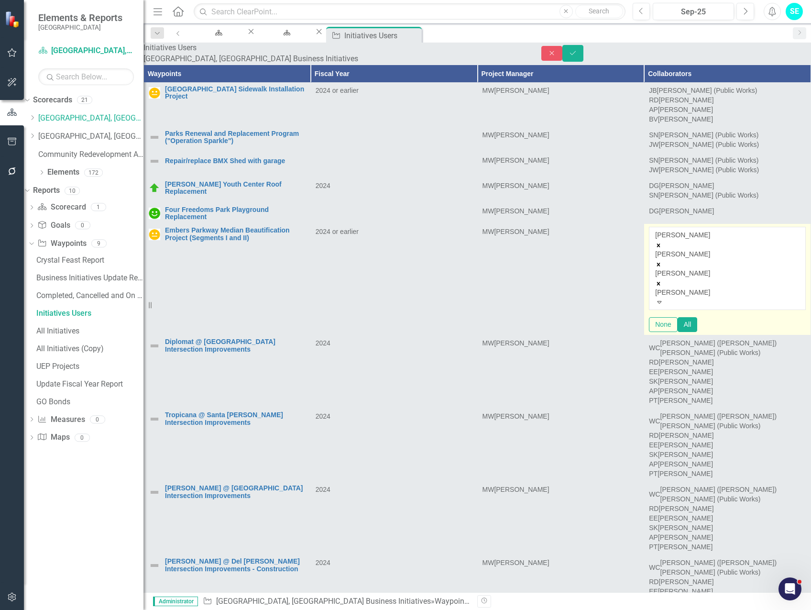
type input "[PERSON_NAME]"
click at [166, 609] on span "[PERSON_NAME] (Public Works)" at bounding box center [83, 614] width 166 height 9
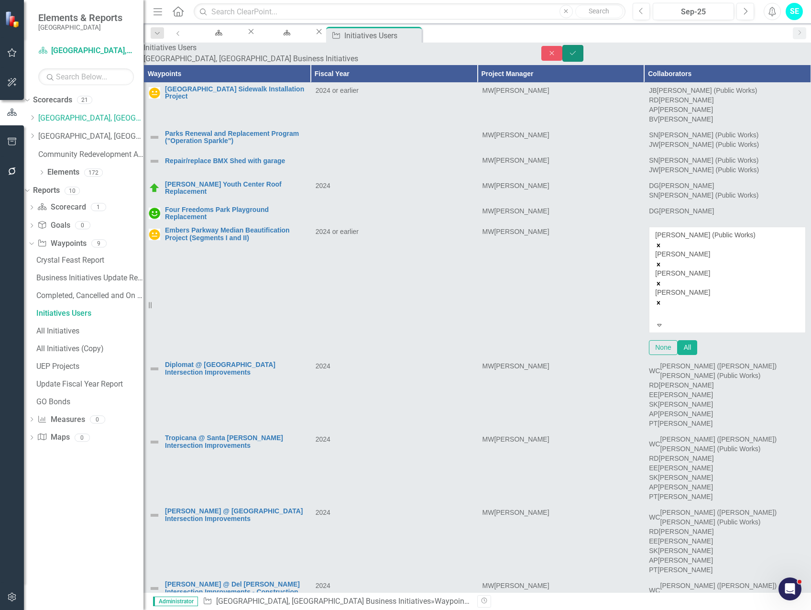
click at [577, 56] on icon "Save" at bounding box center [573, 53] width 9 height 7
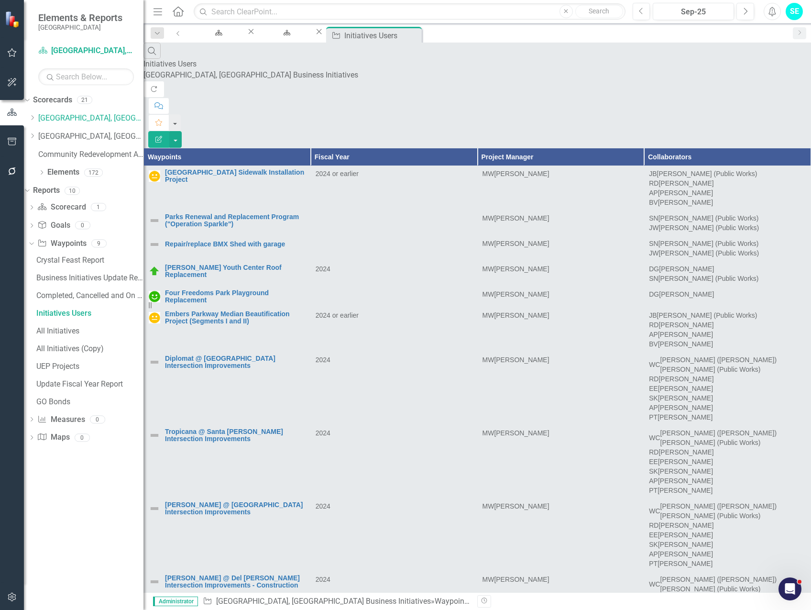
scroll to position [765, 0]
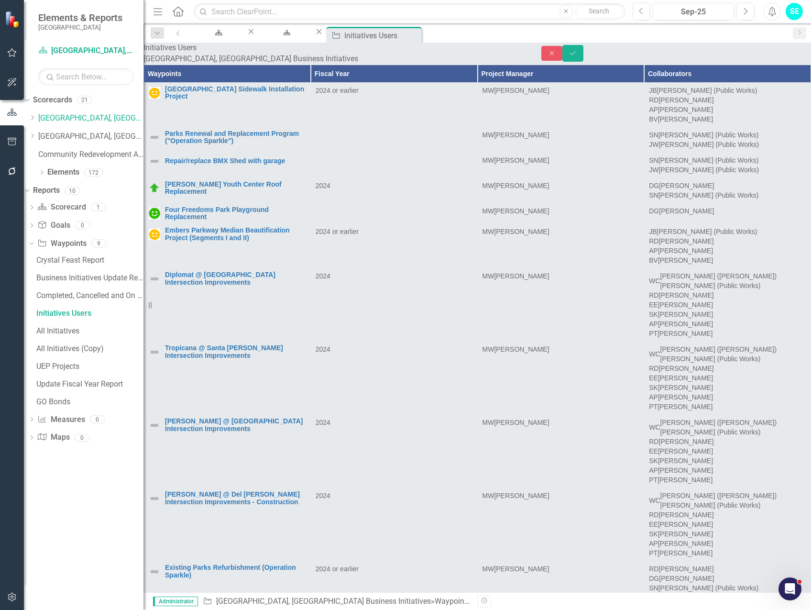
type input "[PERSON_NAME]"
click at [166, 609] on span "[PERSON_NAME] (Public Works)" at bounding box center [83, 614] width 166 height 9
click at [577, 56] on icon "Save" at bounding box center [573, 53] width 9 height 7
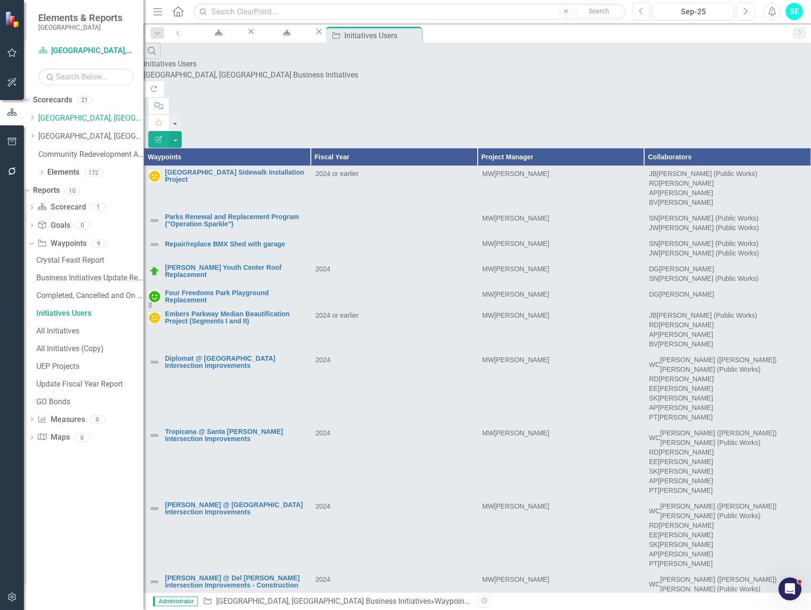
scroll to position [813, 0]
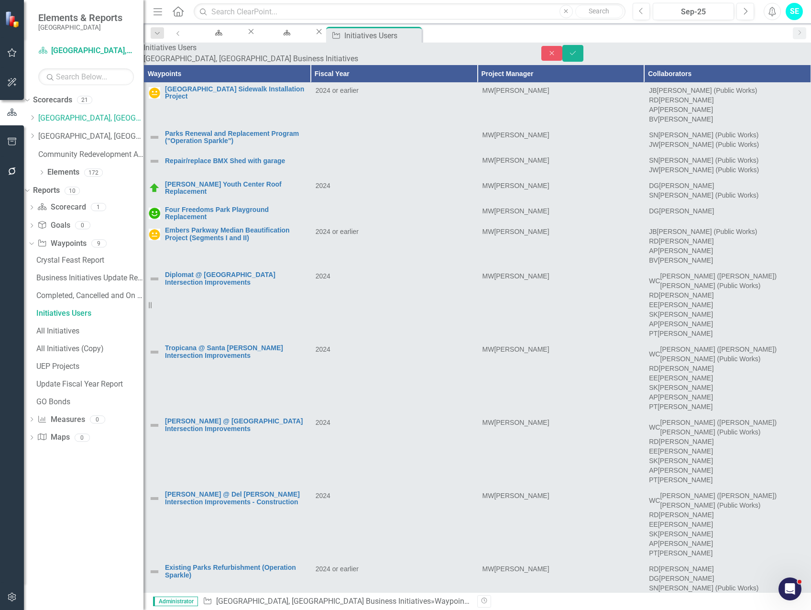
type input "[PERSON_NAME]"
click at [758, 609] on div "[PERSON_NAME] (Public Works)" at bounding box center [405, 615] width 811 height 11
click at [577, 56] on icon "Save" at bounding box center [573, 53] width 9 height 7
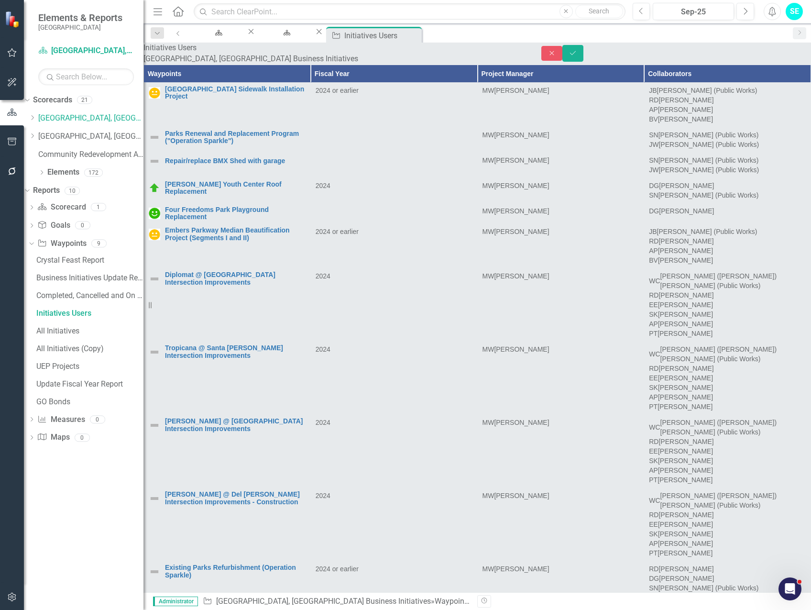
type input "[PERSON_NAME]"
click at [166, 609] on span "[PERSON_NAME] (Public Works)" at bounding box center [83, 614] width 166 height 9
click at [584, 51] on button "Save" at bounding box center [573, 53] width 21 height 17
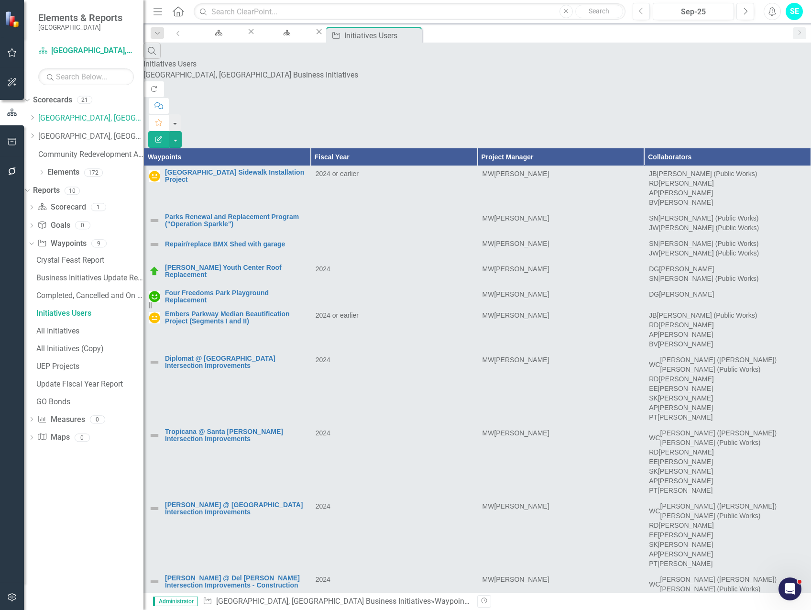
scroll to position [2057, 0]
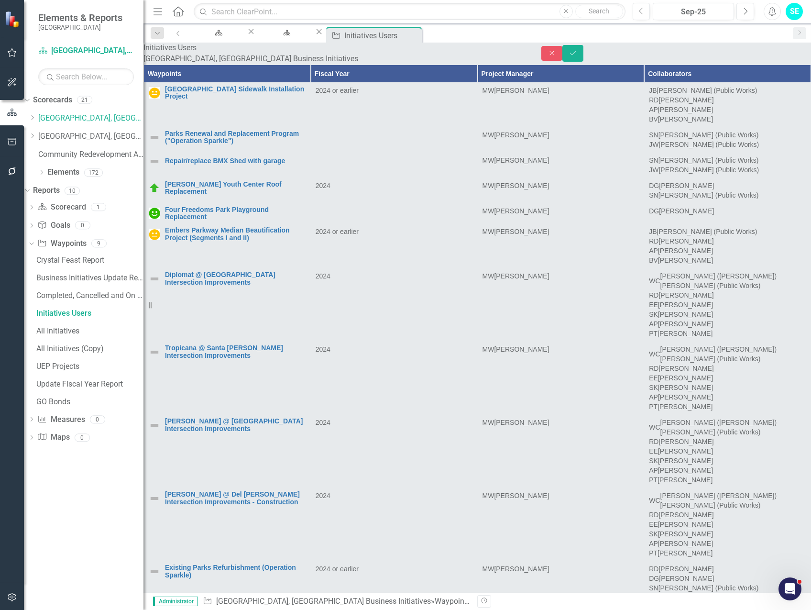
type input "[PERSON_NAME]"
click at [166, 609] on span "[PERSON_NAME] (Public Works)" at bounding box center [83, 614] width 166 height 9
click at [584, 62] on button "Save" at bounding box center [573, 53] width 21 height 17
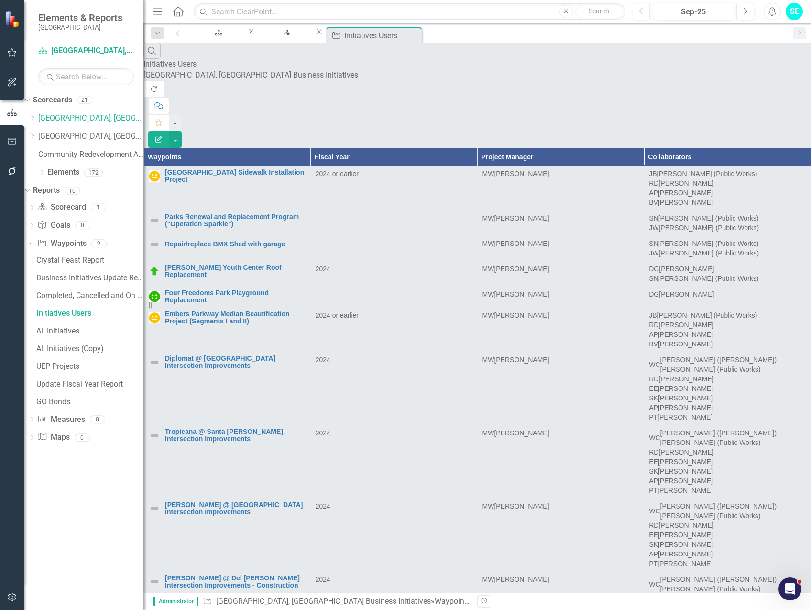
scroll to position [2458, 0]
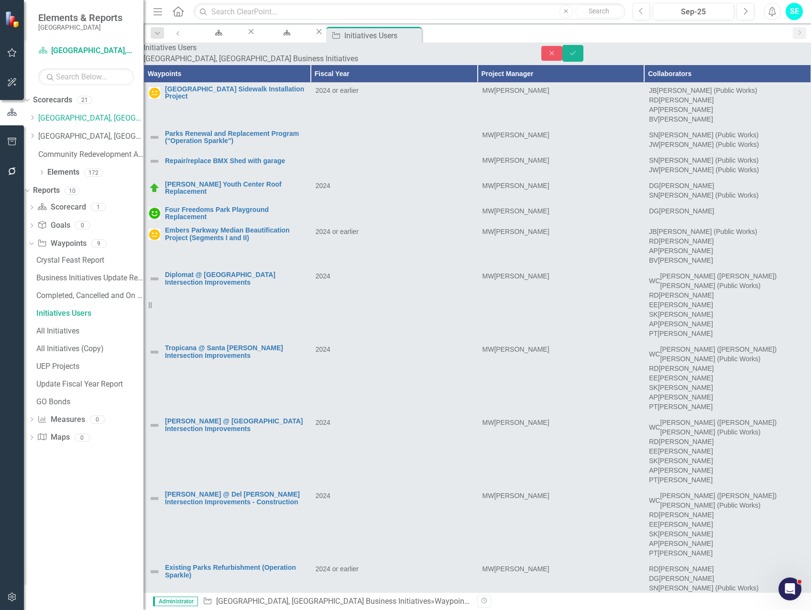
type input "[PERSON_NAME]"
click at [166, 609] on span "[PERSON_NAME] (Public Works)" at bounding box center [83, 614] width 166 height 9
click at [584, 60] on button "Save" at bounding box center [573, 53] width 21 height 17
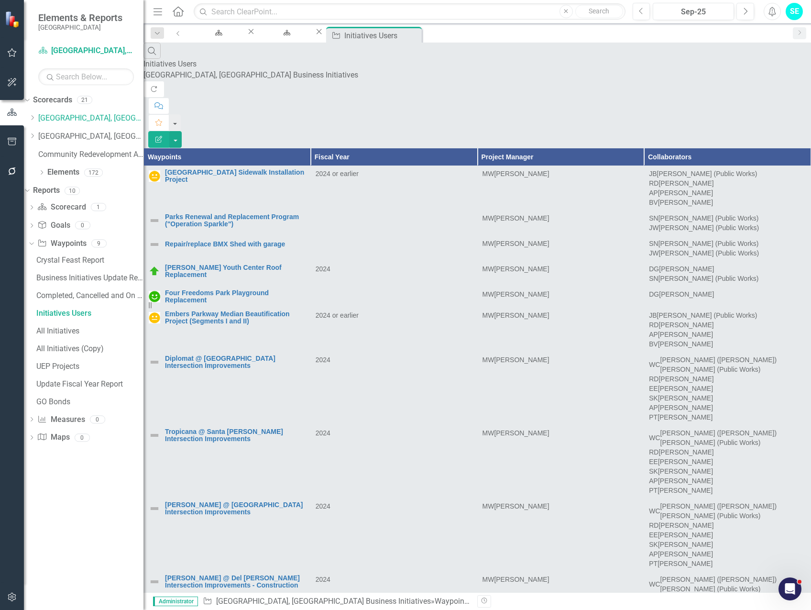
scroll to position [2584, 0]
click at [419, 35] on icon "Close" at bounding box center [414, 35] width 10 height 8
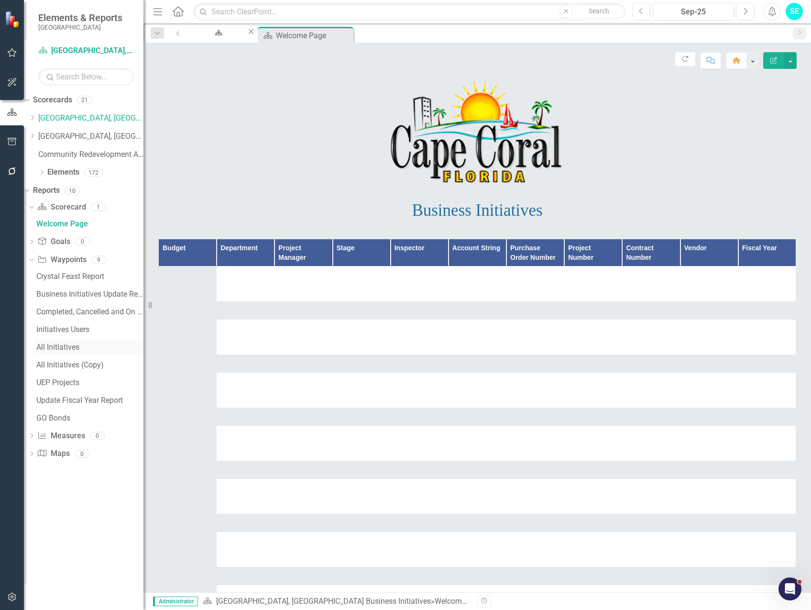
click at [88, 347] on div "All Initiatives" at bounding box center [89, 347] width 107 height 9
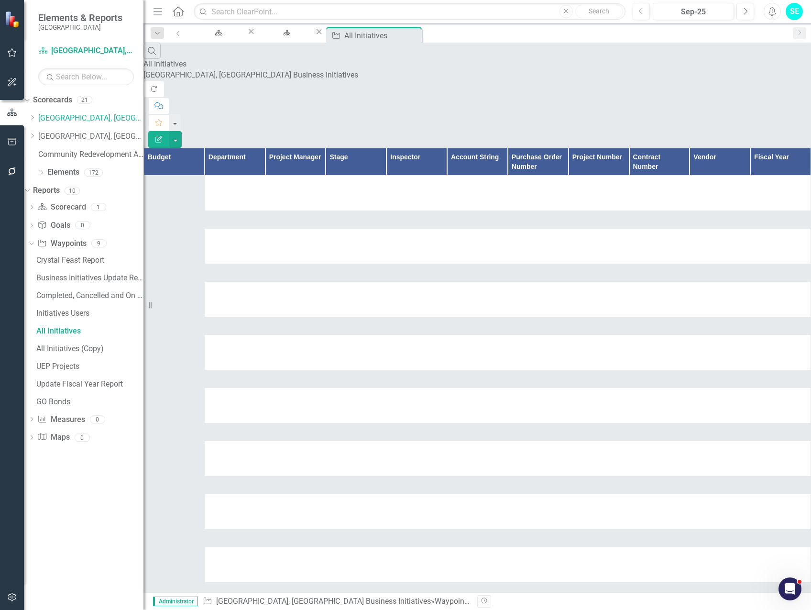
click at [163, 136] on icon "Edit Report" at bounding box center [159, 139] width 9 height 7
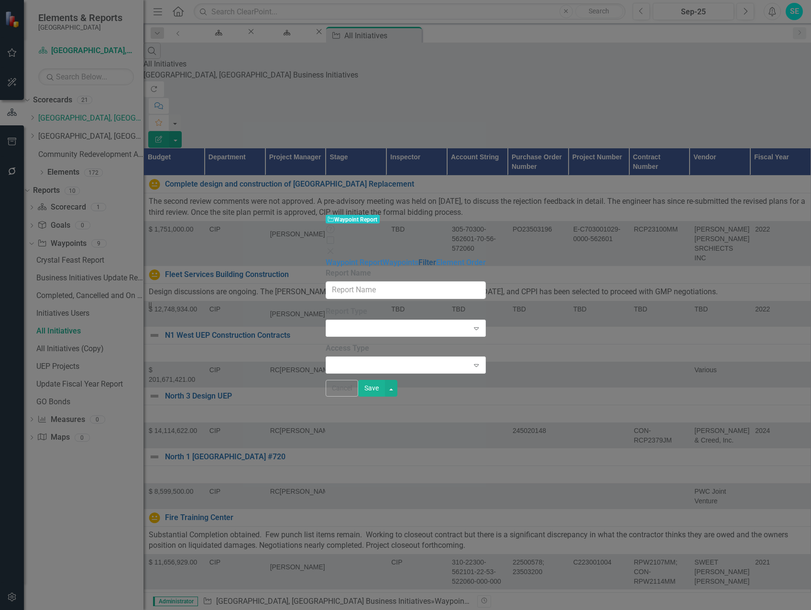
type input "All Initiatives"
click at [419, 258] on link "Filter" at bounding box center [428, 262] width 18 height 9
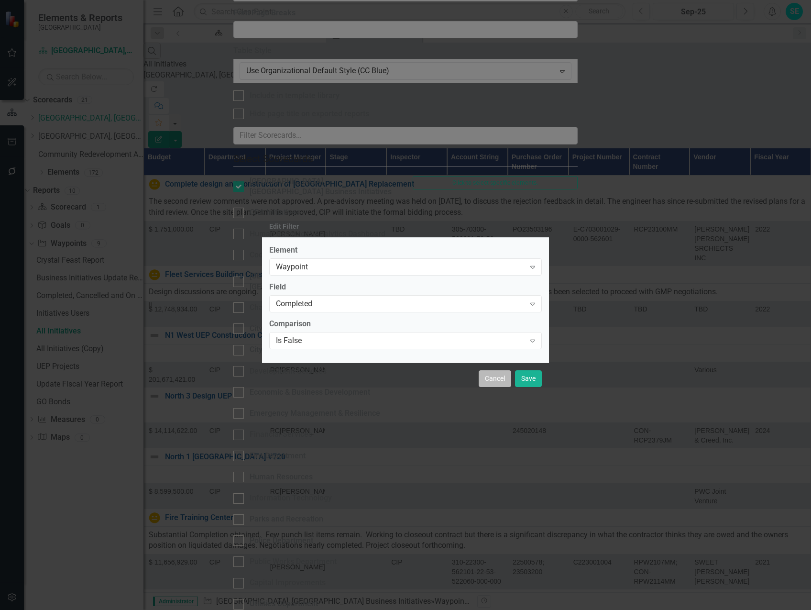
click at [492, 380] on button "Cancel" at bounding box center [495, 378] width 33 height 17
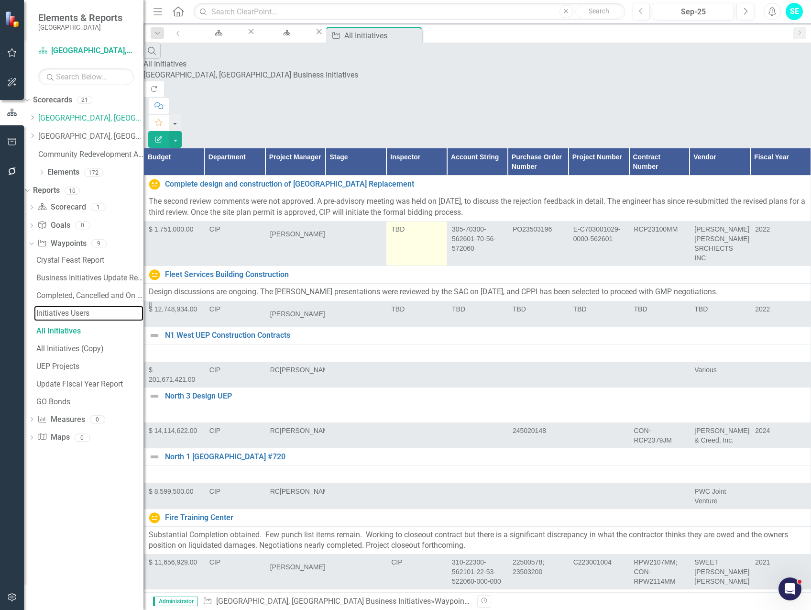
click at [69, 314] on div "Initiatives Users" at bounding box center [89, 313] width 107 height 9
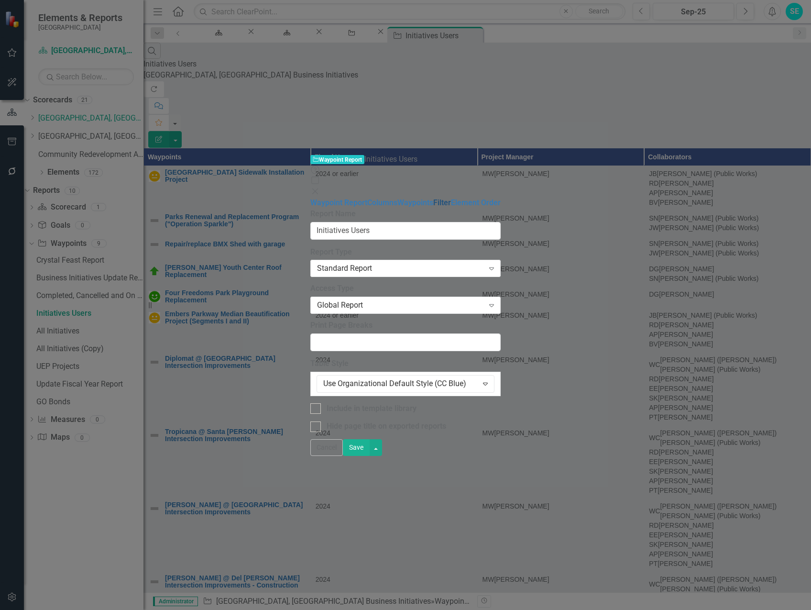
click at [433, 198] on link "Filter" at bounding box center [442, 202] width 18 height 9
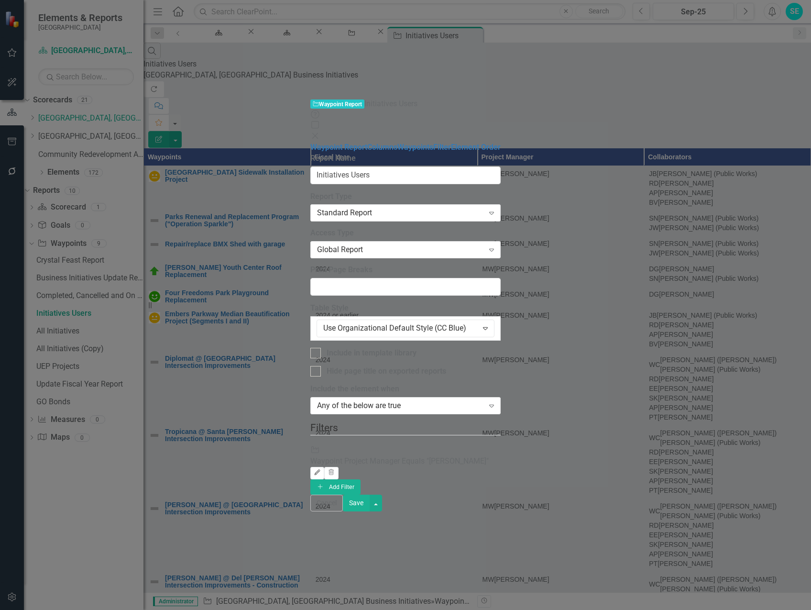
click at [321, 470] on icon "Edit" at bounding box center [317, 473] width 7 height 6
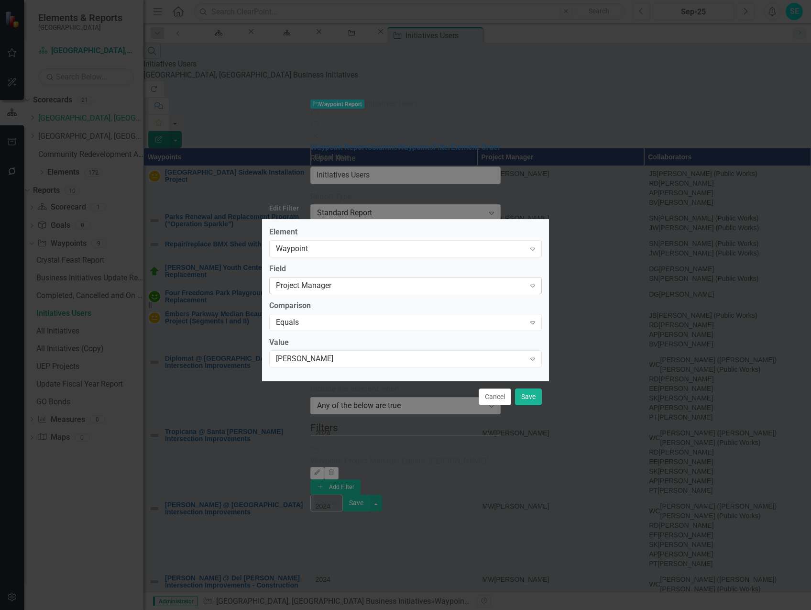
click at [375, 286] on div "Project Manager" at bounding box center [400, 285] width 249 height 11
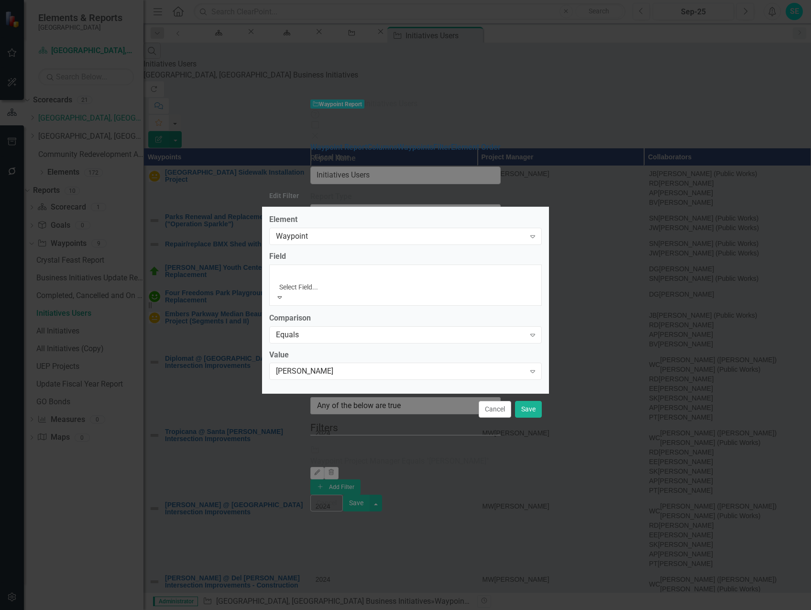
scroll to position [94, 0]
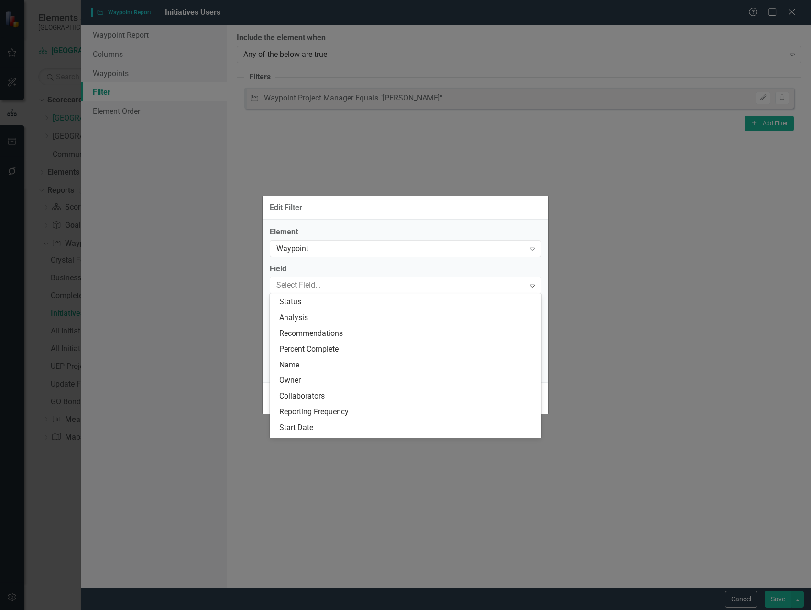
scroll to position [61, 0]
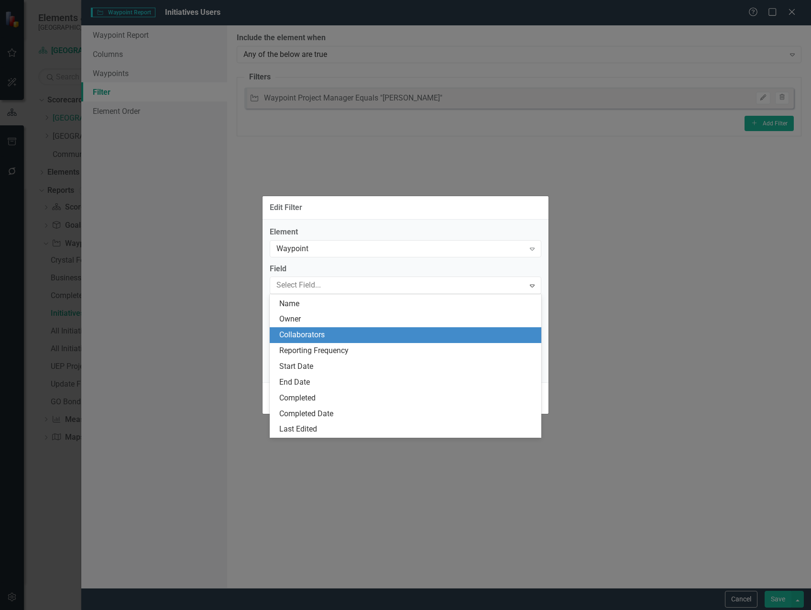
click at [400, 334] on div "Collaborators" at bounding box center [407, 335] width 256 height 11
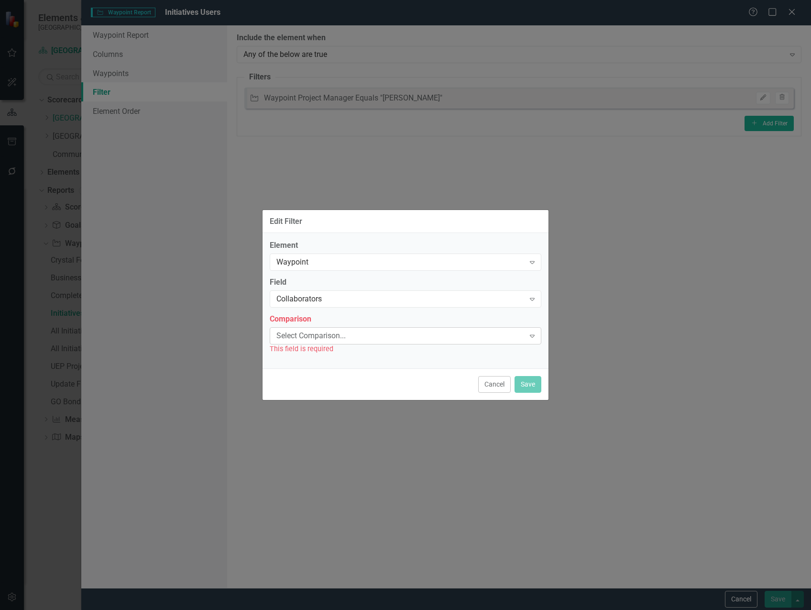
click at [328, 336] on div "Select Comparison..." at bounding box center [400, 335] width 248 height 11
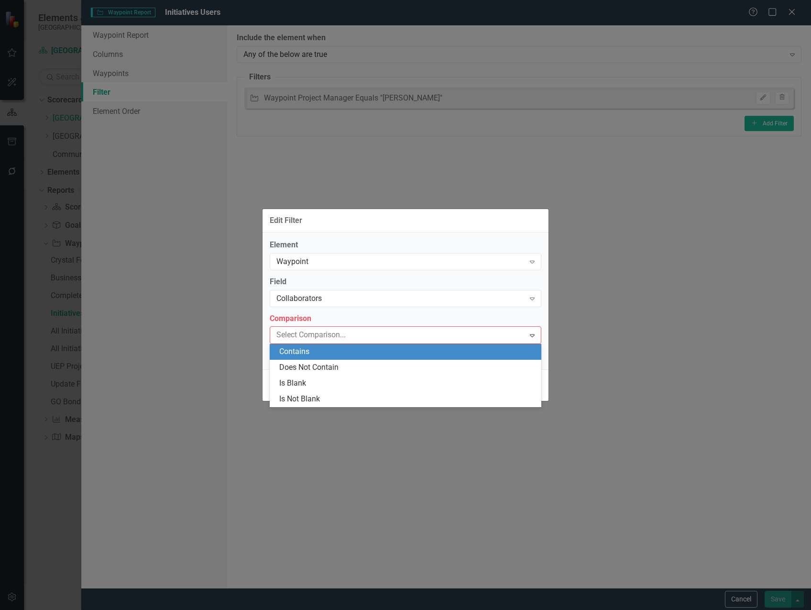
click at [345, 349] on div "Contains" at bounding box center [407, 351] width 256 height 11
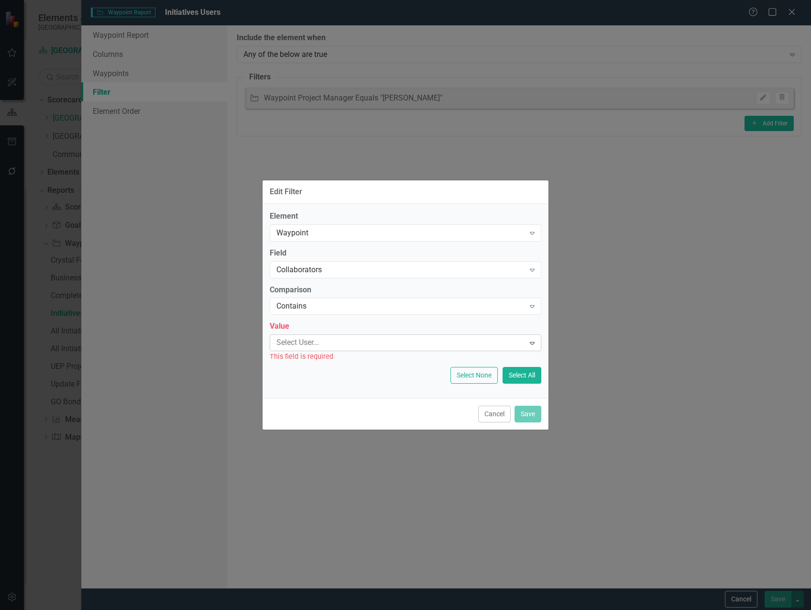
click at [342, 341] on div at bounding box center [399, 342] width 252 height 13
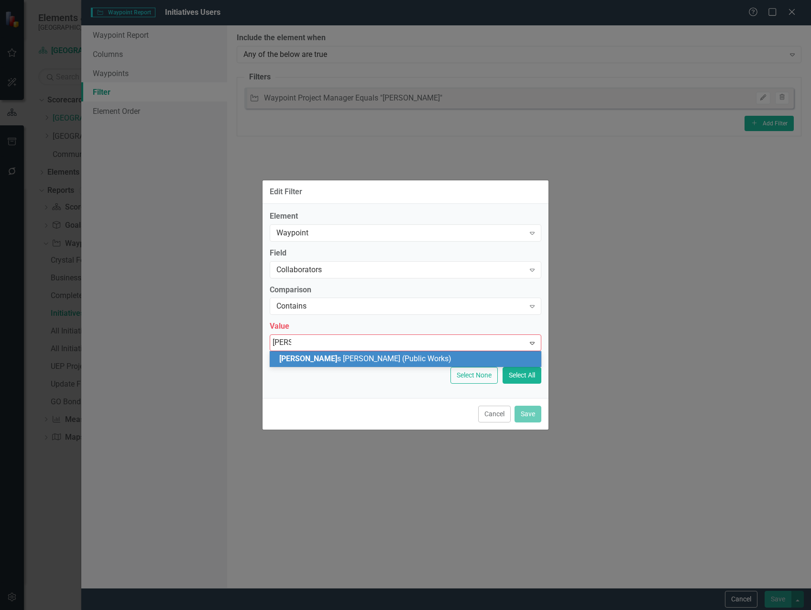
type input "[PERSON_NAME]"
click at [344, 359] on span "[PERSON_NAME] (Public Works)" at bounding box center [362, 358] width 166 height 9
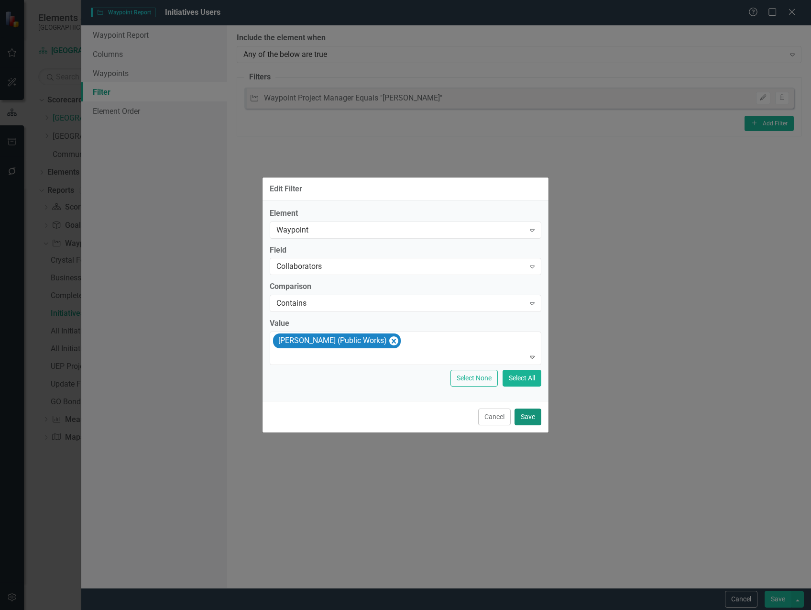
click at [538, 415] on button "Save" at bounding box center [528, 416] width 27 height 17
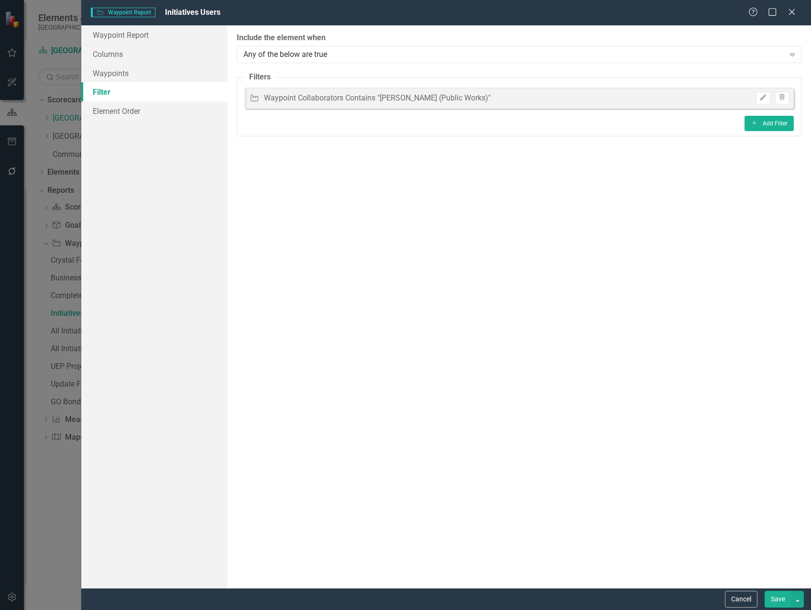
click at [773, 599] on button "Save" at bounding box center [778, 599] width 27 height 17
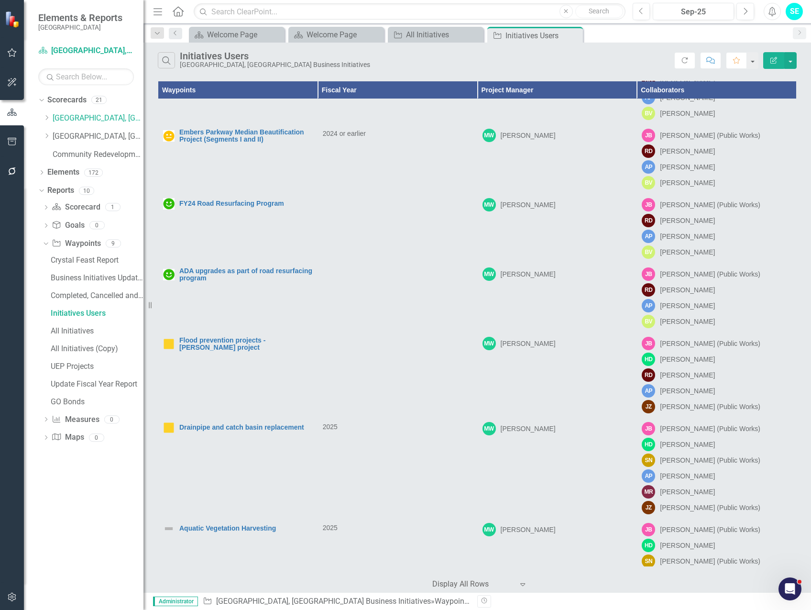
scroll to position [0, 0]
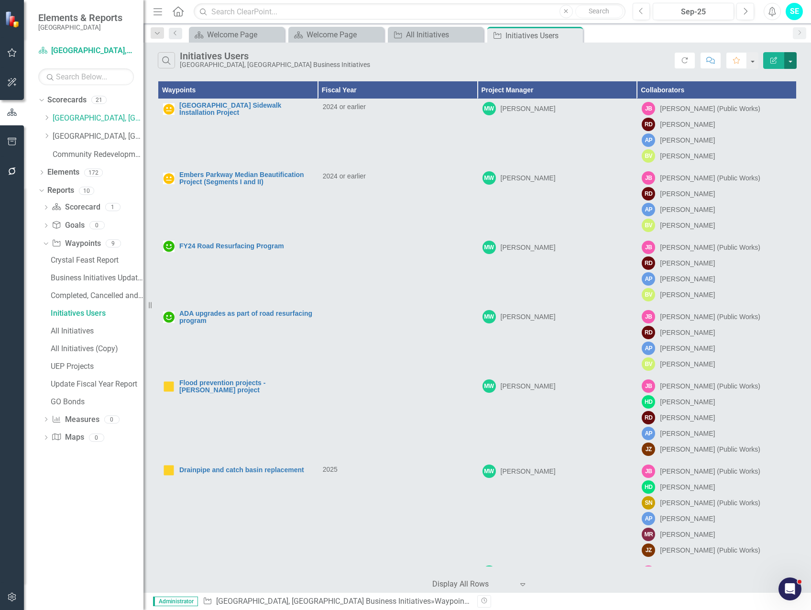
click at [790, 61] on button "button" at bounding box center [790, 60] width 12 height 17
click at [768, 94] on link "PDF Export to PDF" at bounding box center [759, 97] width 76 height 18
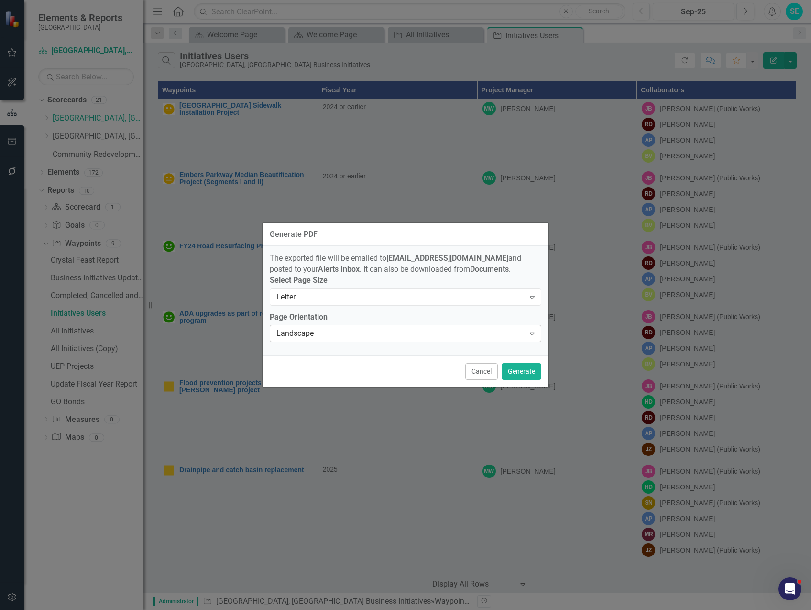
click at [511, 339] on div "Landscape" at bounding box center [400, 333] width 248 height 11
click at [529, 376] on button "Generate" at bounding box center [522, 371] width 40 height 17
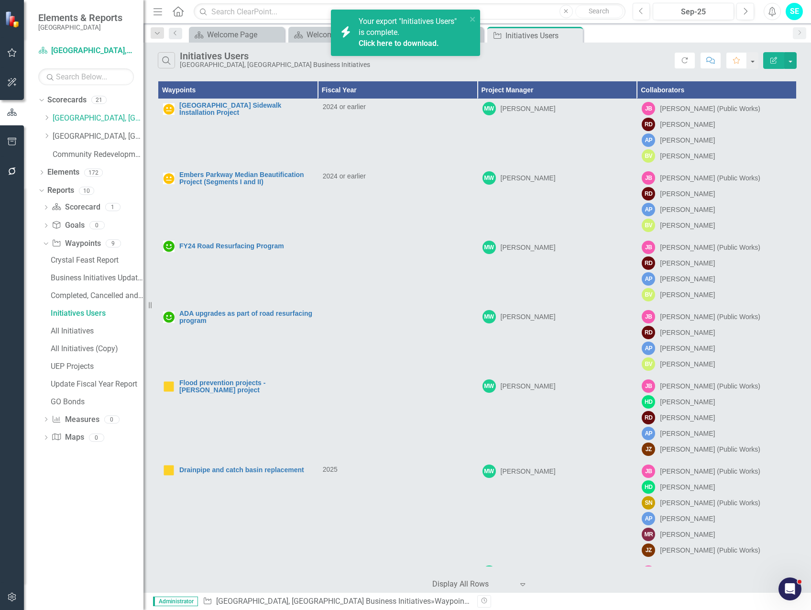
click at [380, 40] on link "Click here to download." at bounding box center [399, 43] width 80 height 9
